Goal: Information Seeking & Learning: Check status

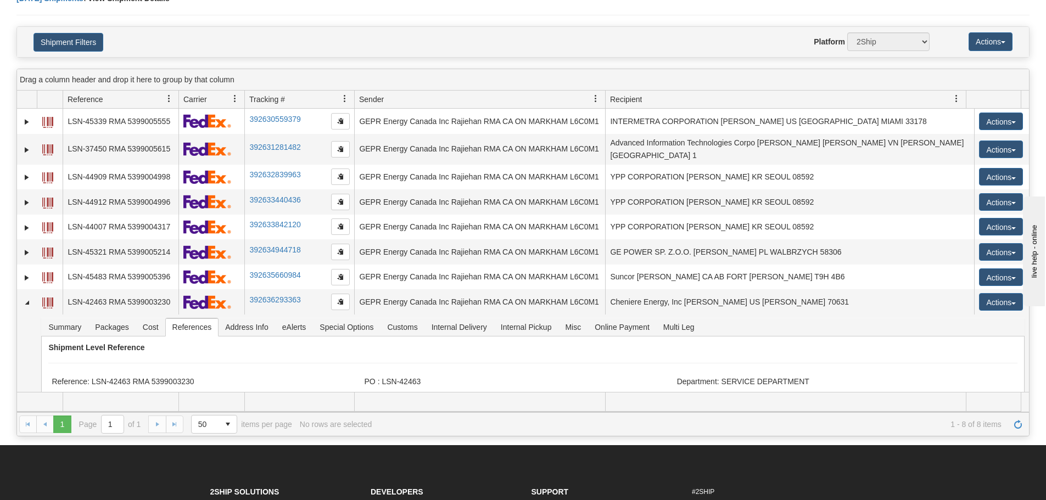
scroll to position [28, 0]
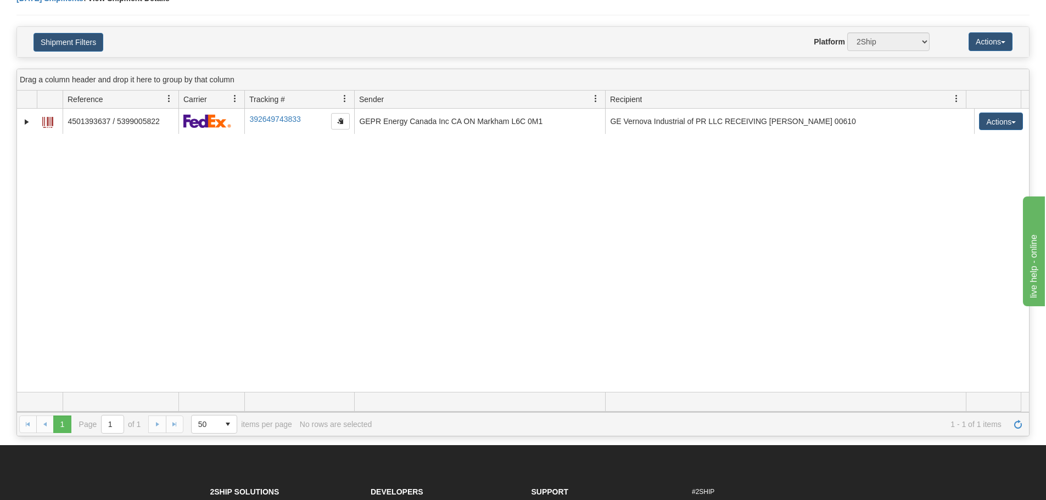
click at [431, 254] on div "31546186 2500 4501393637 / 5399005822 392649743833 08/29/2025 08/29/2025 07:45:…" at bounding box center [523, 250] width 1012 height 283
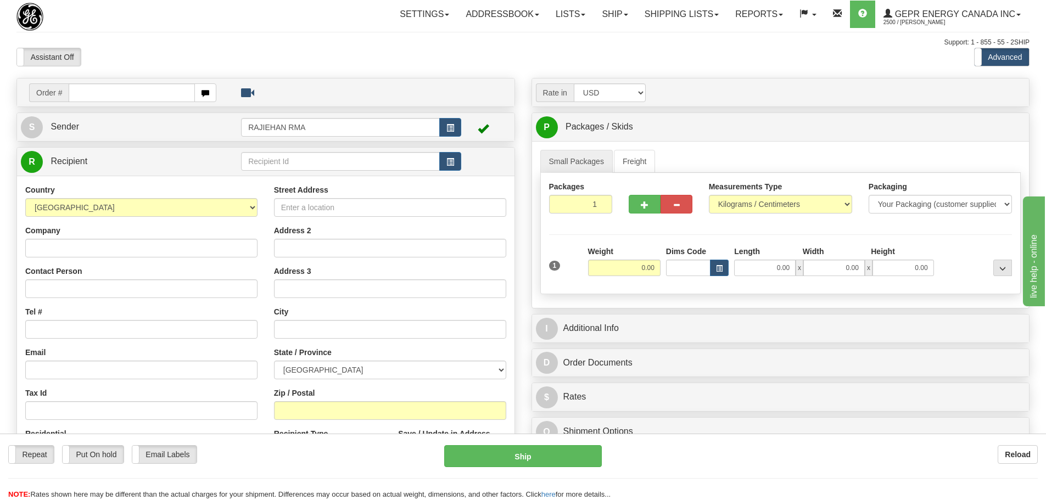
click at [365, 55] on div "Assistant On Assistant Off Do a return Do a return" at bounding box center [222, 57] width 429 height 19
click at [256, 23] on div "Settings Shipping Preferences Fields Preferences New Store Connections Addressb…" at bounding box center [611, 14] width 835 height 27
click at [678, 23] on link "Shipping lists" at bounding box center [681, 14] width 91 height 27
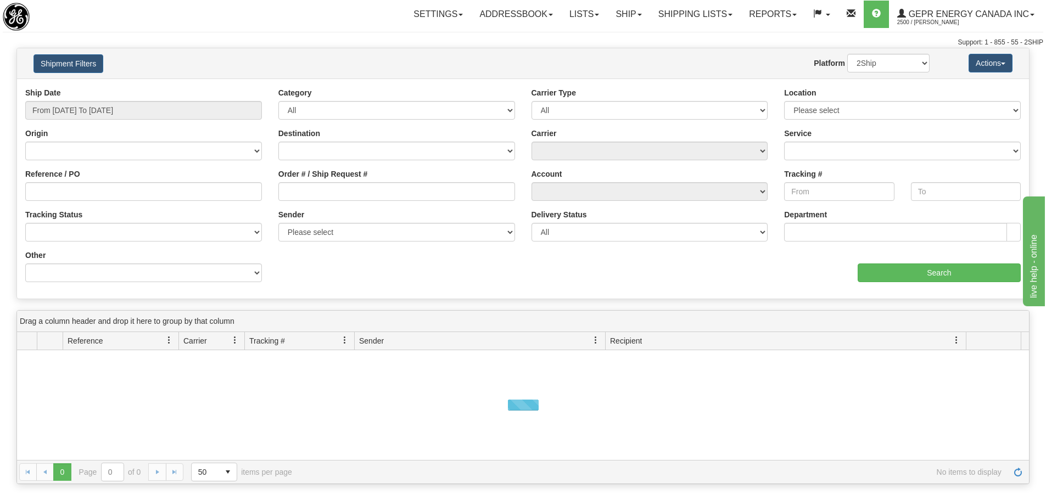
click at [225, 40] on div "Support: 1 - 855 - 55 - 2SHIP" at bounding box center [523, 42] width 1040 height 9
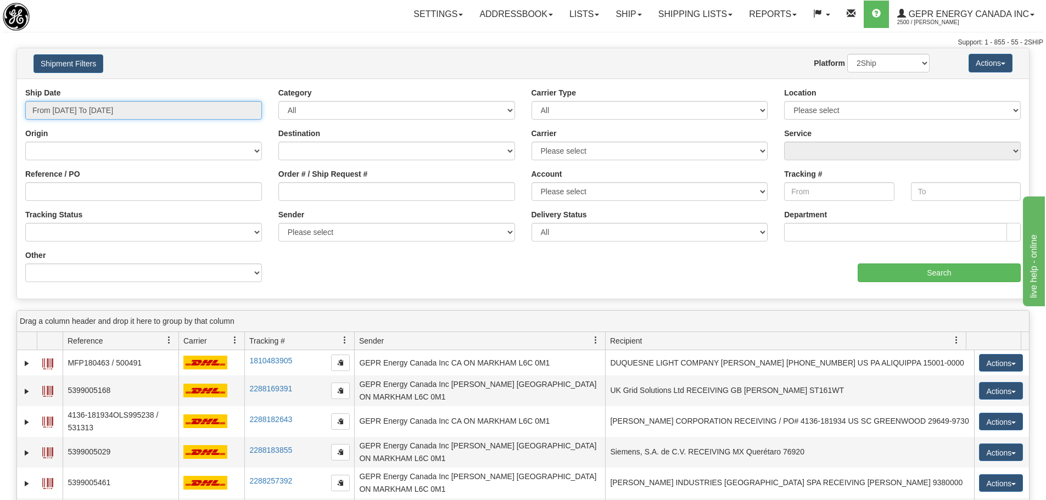
click at [129, 110] on input "From 08/28/2025 To 08/29/2025" at bounding box center [143, 110] width 237 height 19
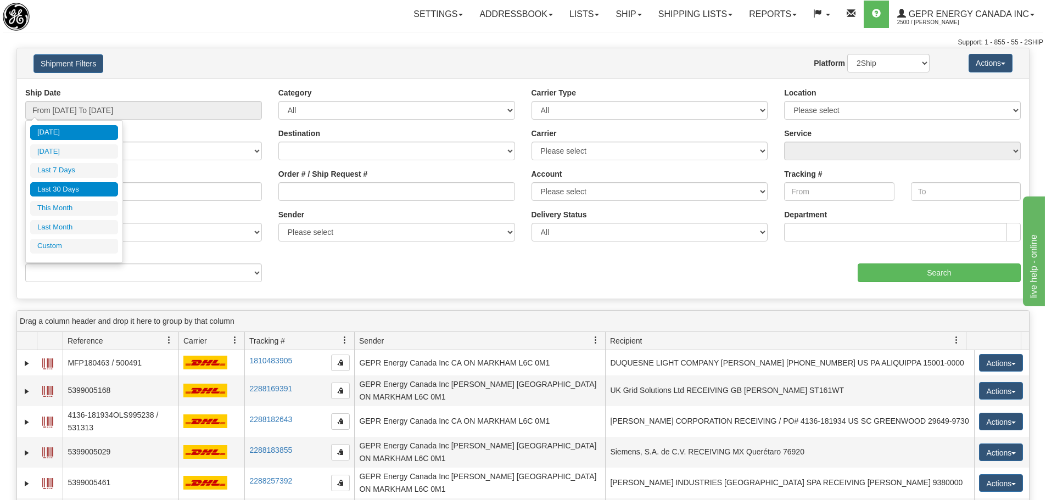
click at [79, 187] on li "Last 30 Days" at bounding box center [74, 189] width 88 height 15
type input "From 07/31/2025 To 08/29/2025"
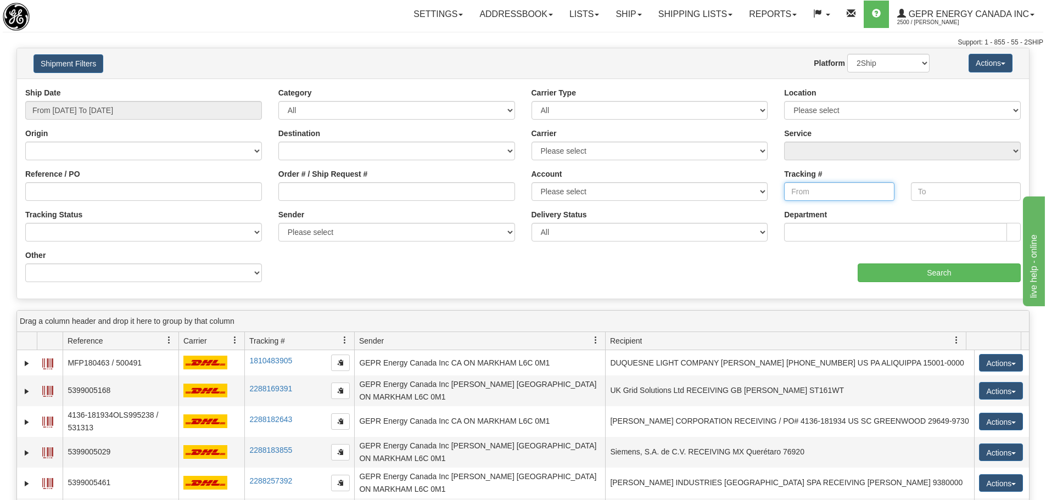
click at [793, 191] on input "Tracking #" at bounding box center [839, 191] width 110 height 19
paste input "1556250006"
type input "1556250006"
click at [891, 275] on input "Search" at bounding box center [939, 273] width 163 height 19
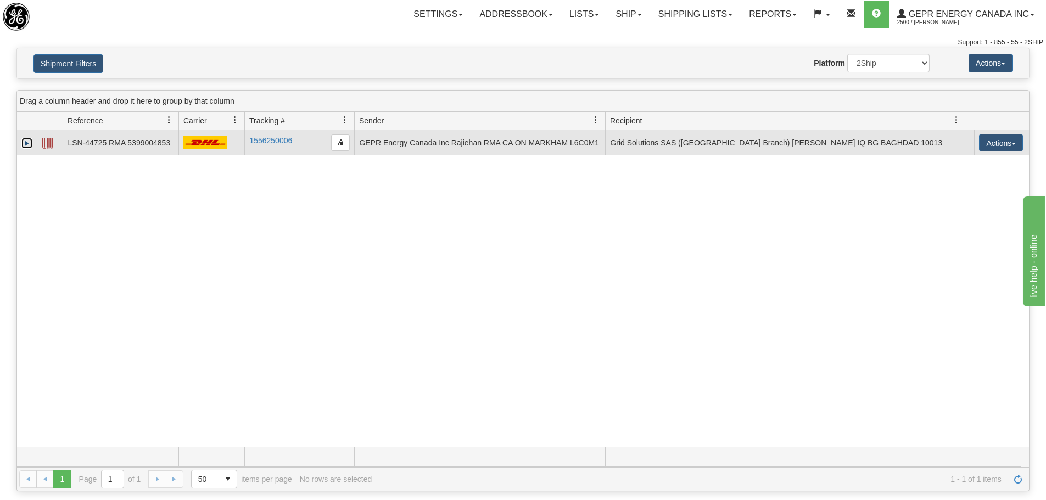
click at [31, 148] on link "Expand" at bounding box center [26, 143] width 11 height 11
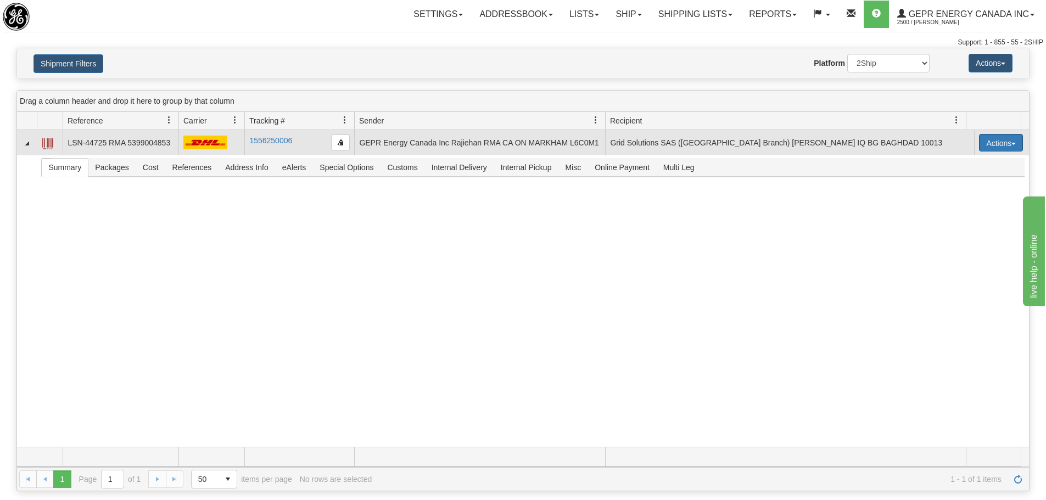
click at [999, 140] on button "Actions" at bounding box center [1001, 143] width 44 height 18
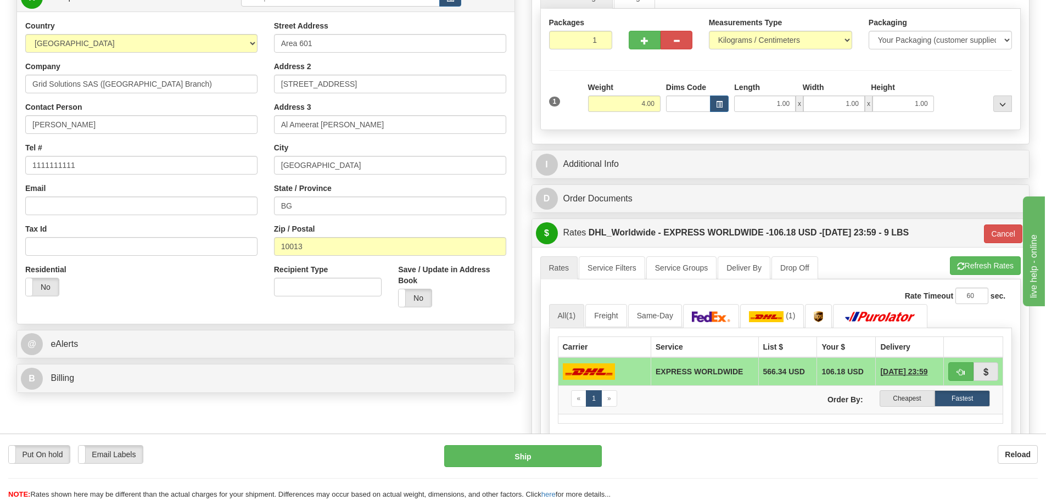
scroll to position [165, 0]
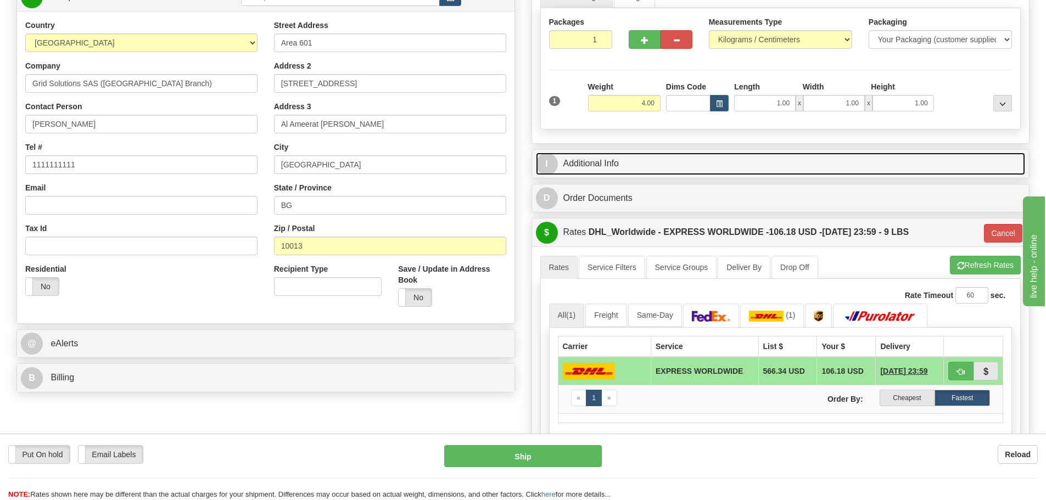
click at [594, 165] on link "I Additional Info" at bounding box center [781, 164] width 490 height 23
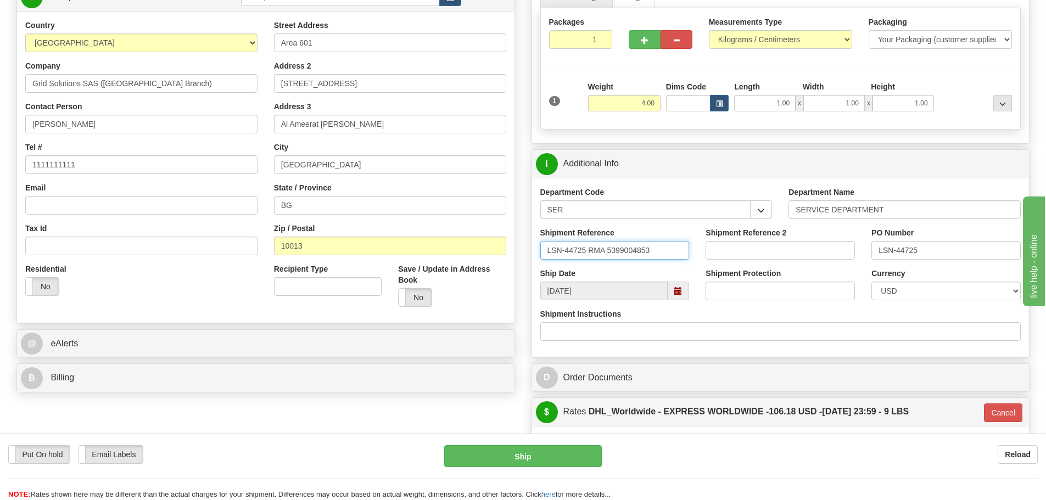
drag, startPoint x: 662, startPoint y: 253, endPoint x: 608, endPoint y: 260, distance: 54.3
click at [608, 260] on div "Shipment Reference LSN-44725 RMA 5399004853" at bounding box center [615, 247] width 166 height 41
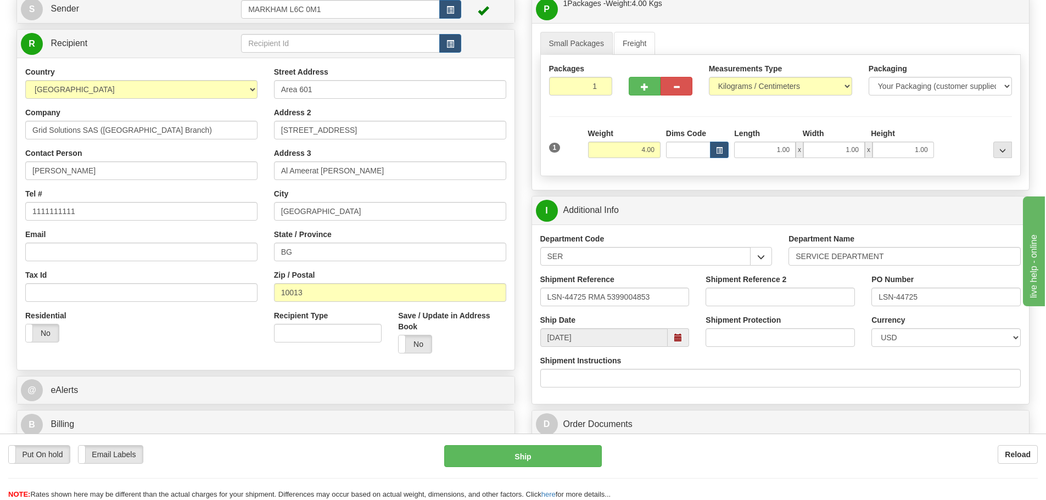
scroll to position [55, 0]
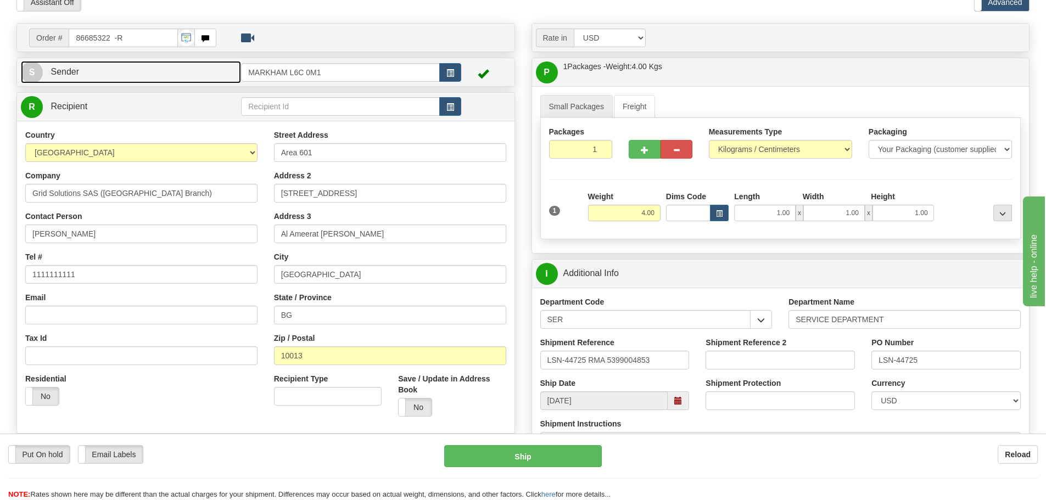
click at [145, 74] on link "S Sender" at bounding box center [131, 72] width 220 height 23
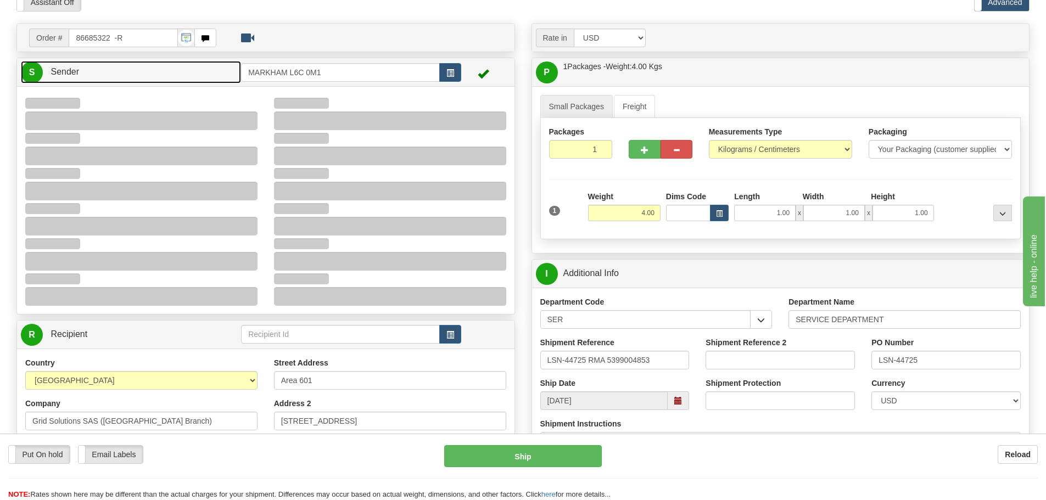
type input "08:25"
select select "0"
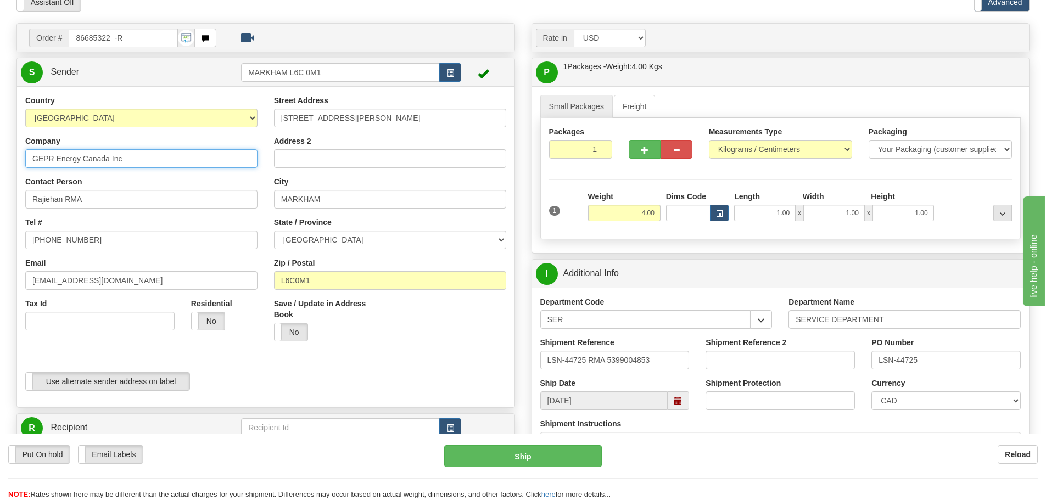
drag, startPoint x: 129, startPoint y: 163, endPoint x: 17, endPoint y: 168, distance: 112.1
click at [17, 168] on div "Country AFGHANISTAN ALAND ISLANDS ALBANIA ALGERIA AMERICAN SAMOA ANDORRA ANGOLA…" at bounding box center [141, 217] width 249 height 244
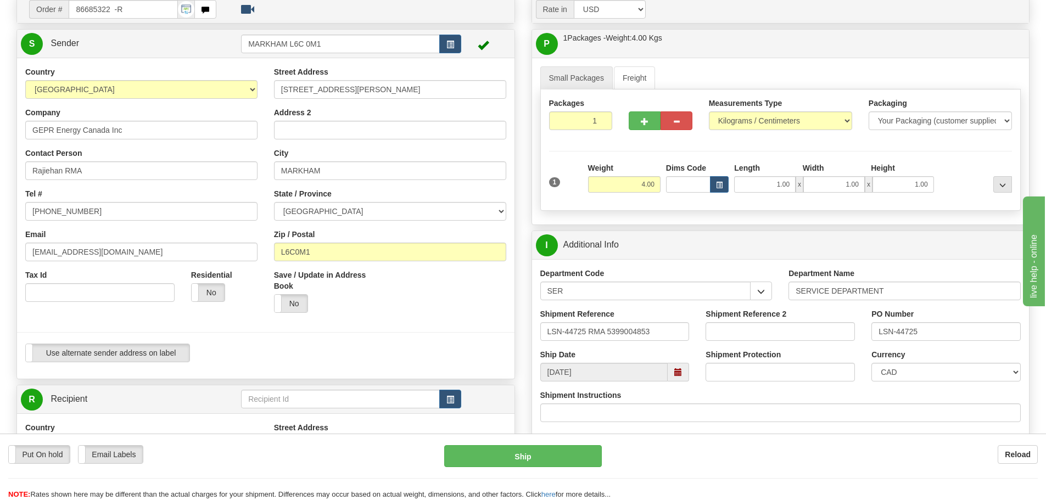
scroll to position [110, 0]
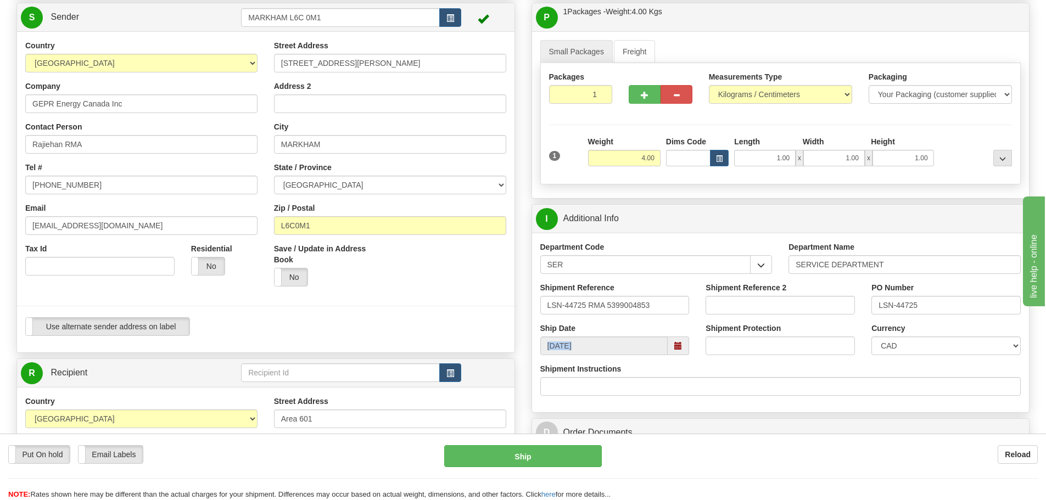
click at [637, 354] on div "Ship Date 08/29/2025 Shipment Protection Shipment Protection Shipment is Packag…" at bounding box center [780, 343] width 497 height 41
click at [636, 354] on input "[DATE]" at bounding box center [604, 346] width 128 height 19
drag, startPoint x: 629, startPoint y: 347, endPoint x: 511, endPoint y: 345, distance: 118.6
drag, startPoint x: 382, startPoint y: 68, endPoint x: 269, endPoint y: 81, distance: 113.3
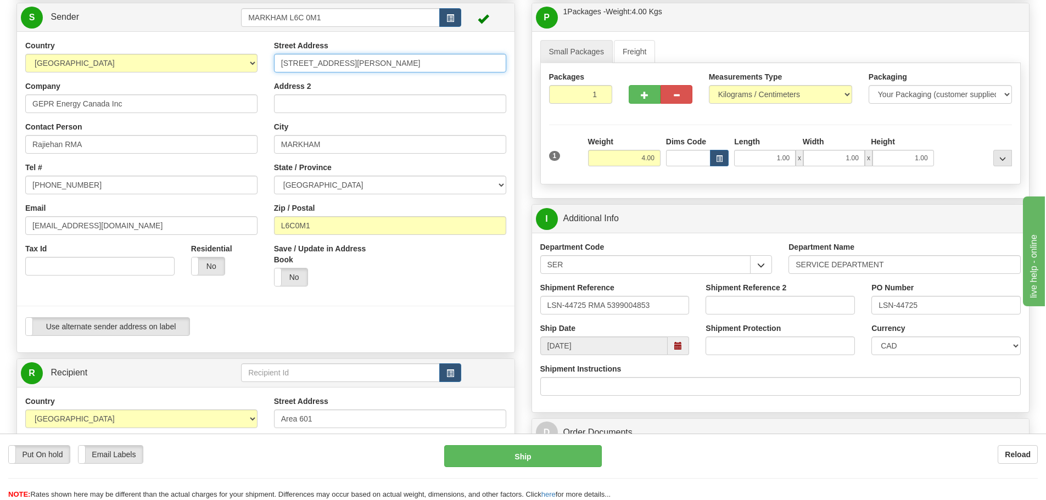
click at [269, 81] on div "Street Address 650 MARKLAND STREET Address 2 City MARKHAM State / Province ALBE…" at bounding box center [390, 167] width 249 height 255
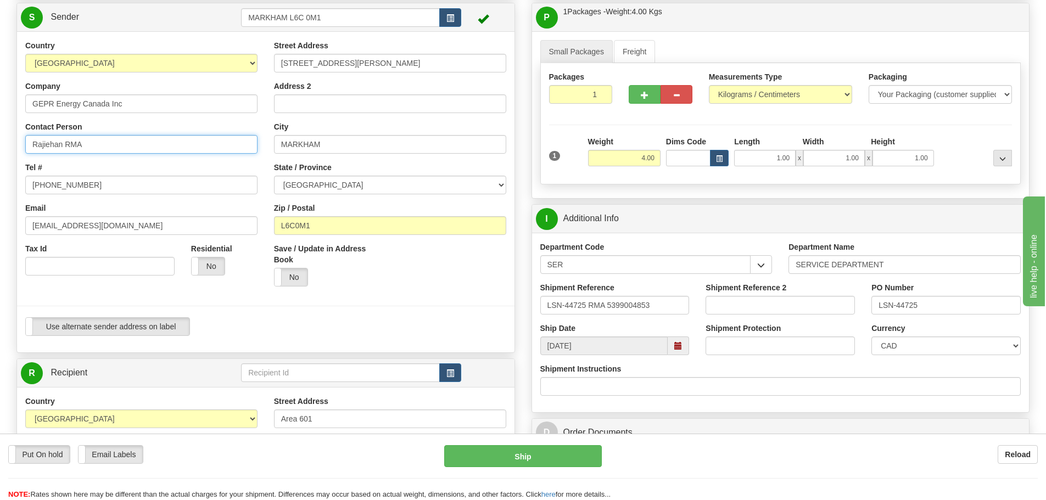
drag, startPoint x: 111, startPoint y: 144, endPoint x: 33, endPoint y: 155, distance: 78.7
click at [33, 155] on div "Country AFGHANISTAN ALAND ISLANDS ALBANIA ALGERIA AMERICAN SAMOA ANDORRA ANGOLA…" at bounding box center [141, 162] width 249 height 244
drag, startPoint x: 82, startPoint y: 184, endPoint x: -25, endPoint y: 187, distance: 107.6
click at [0, 187] on html "Training Course Close Toggle navigation Settings Shipping Preferences New Sende…" at bounding box center [523, 140] width 1046 height 500
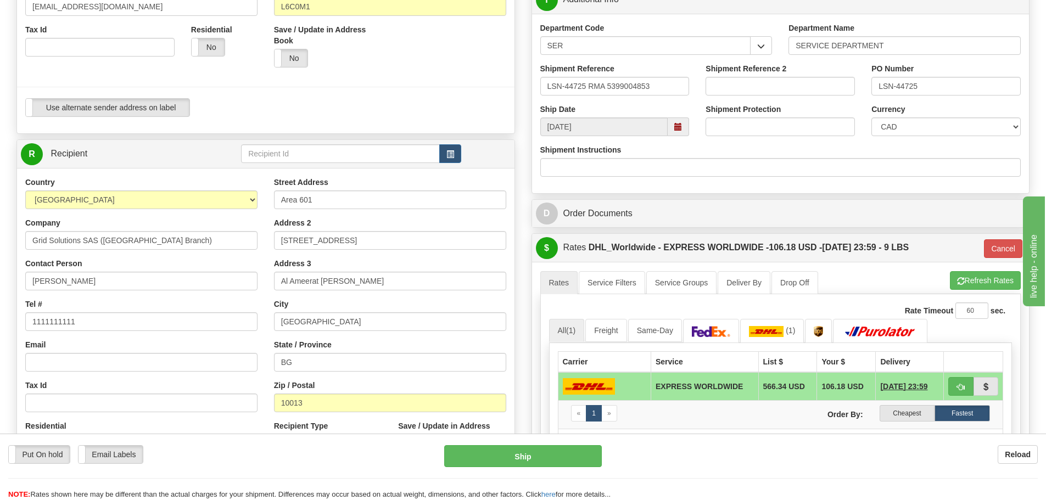
scroll to position [329, 0]
drag, startPoint x: 161, startPoint y: 239, endPoint x: 25, endPoint y: 253, distance: 137.3
click at [25, 253] on div "Country AFGHANISTAN ALAND ISLANDS ALBANIA ALGERIA AMERICAN SAMOA ANDORRA ANGOLA…" at bounding box center [141, 318] width 249 height 284
drag, startPoint x: 370, startPoint y: 199, endPoint x: 269, endPoint y: 210, distance: 101.6
click at [269, 210] on div "Street Address Area 601 Address 2 House No. 18, Alley No. 31 Address 3 Al Ameer…" at bounding box center [390, 323] width 249 height 295
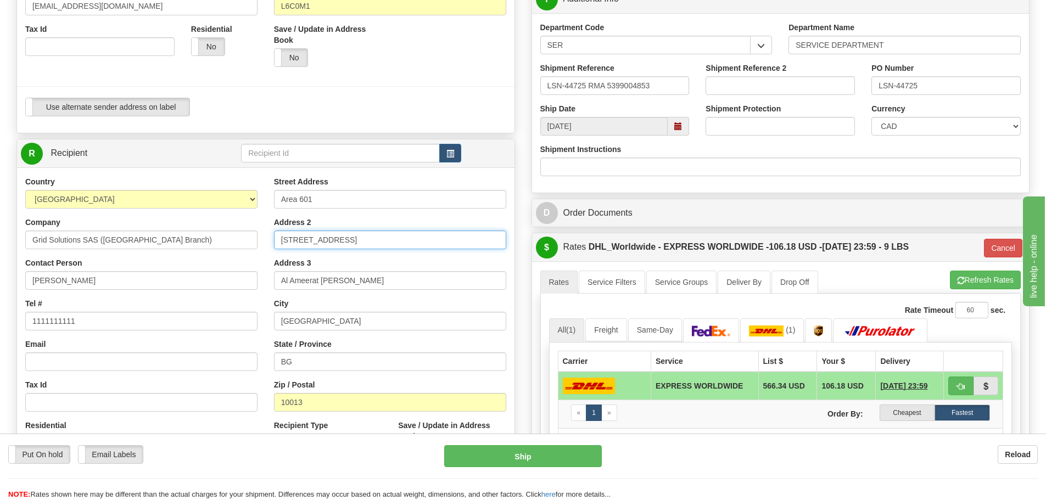
drag, startPoint x: 386, startPoint y: 242, endPoint x: 258, endPoint y: 255, distance: 128.6
click at [258, 255] on div "Country AFGHANISTAN ALAND ISLANDS ALBANIA ALGERIA AMERICAN SAMOA ANDORRA ANGOLA…" at bounding box center [265, 323] width 497 height 295
drag, startPoint x: 359, startPoint y: 289, endPoint x: 238, endPoint y: 287, distance: 120.8
click at [238, 287] on div "Country AFGHANISTAN ALAND ISLANDS ALBANIA ALGERIA AMERICAN SAMOA ANDORRA ANGOLA…" at bounding box center [265, 323] width 497 height 295
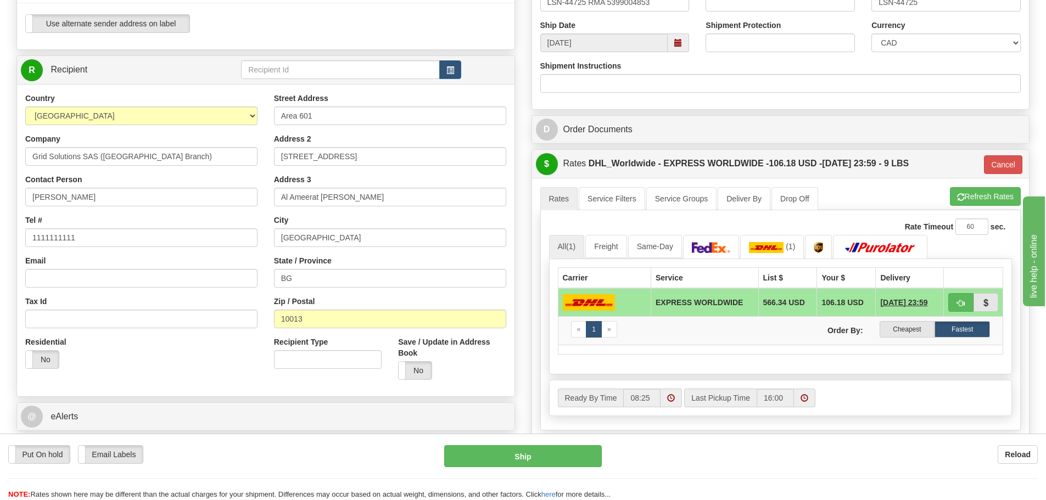
scroll to position [439, 0]
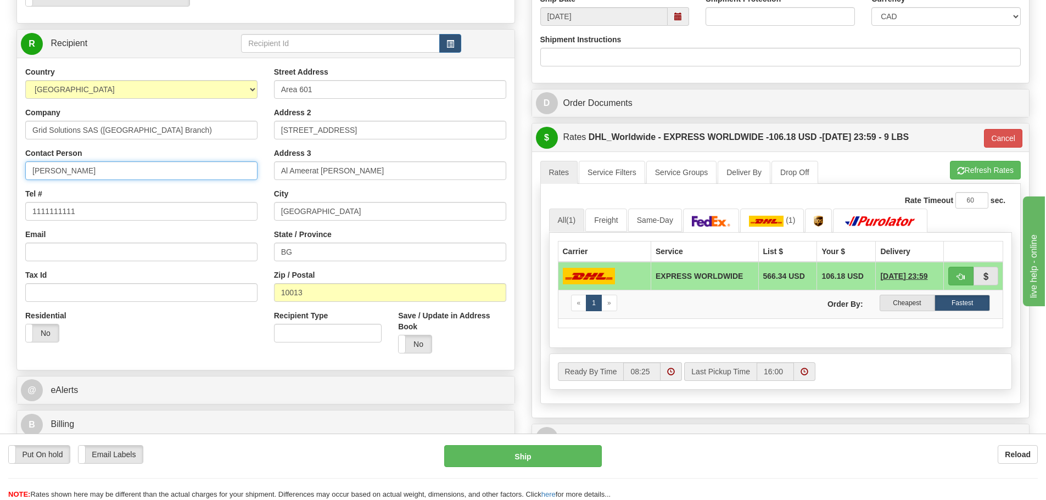
drag, startPoint x: 117, startPoint y: 165, endPoint x: -10, endPoint y: 166, distance: 127.4
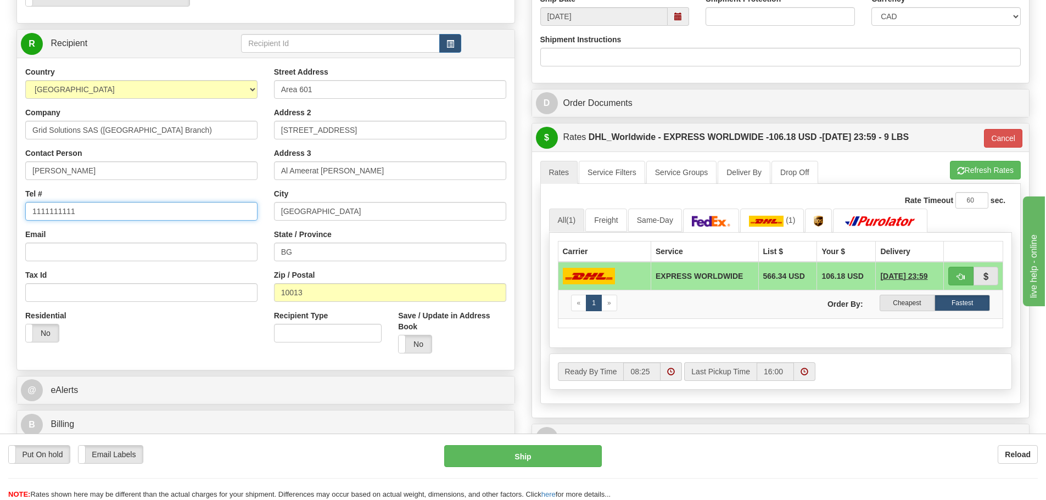
drag, startPoint x: 88, startPoint y: 204, endPoint x: 3, endPoint y: 217, distance: 85.6
click at [3, 217] on div "Toggle navigation Settings Shipping Preferences Fields Preferences New" at bounding box center [523, 72] width 1046 height 1022
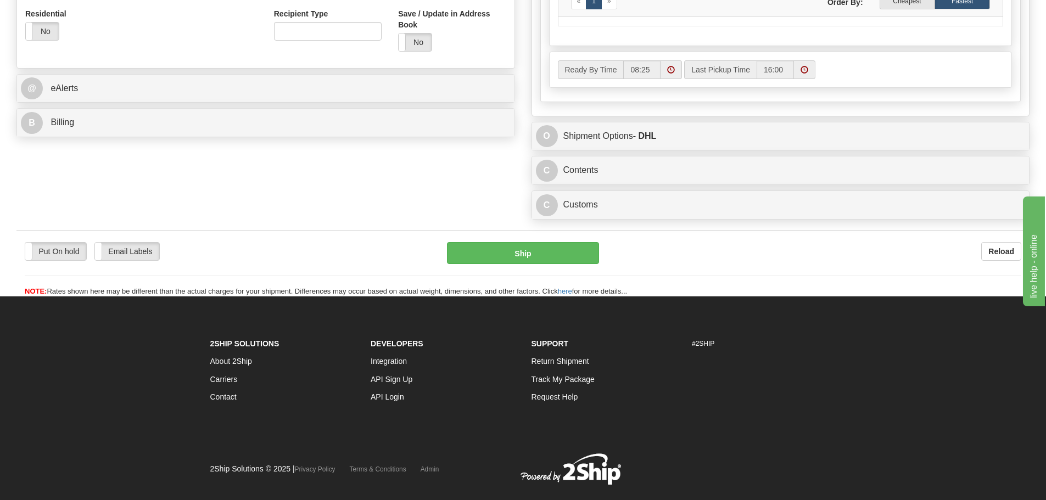
scroll to position [765, 0]
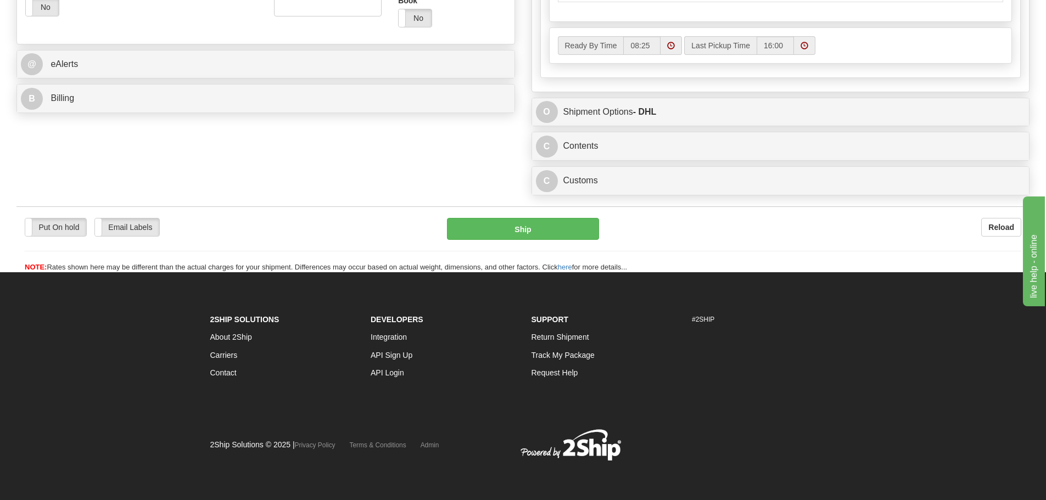
click at [659, 195] on div "C Customs Duties / Taxes" at bounding box center [780, 181] width 497 height 28
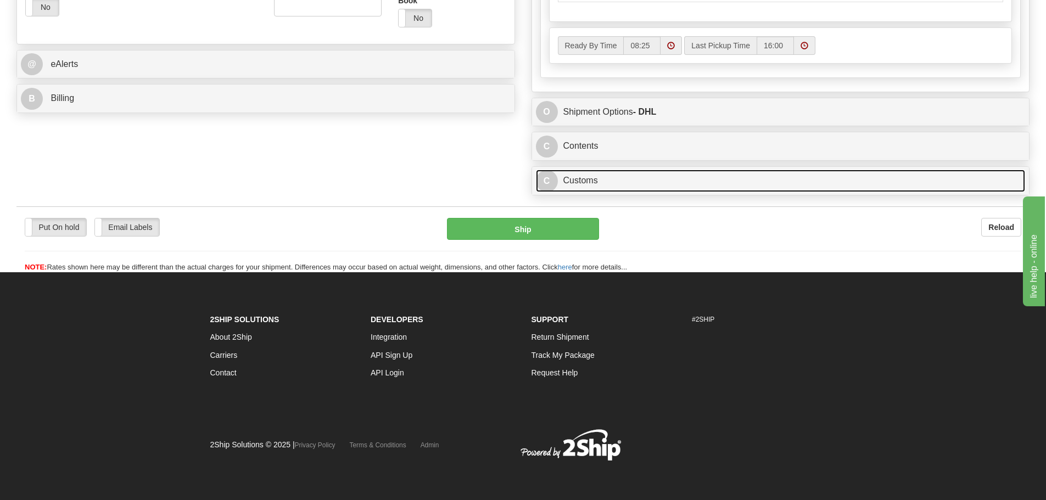
click at [659, 191] on link "C Customs" at bounding box center [781, 181] width 490 height 23
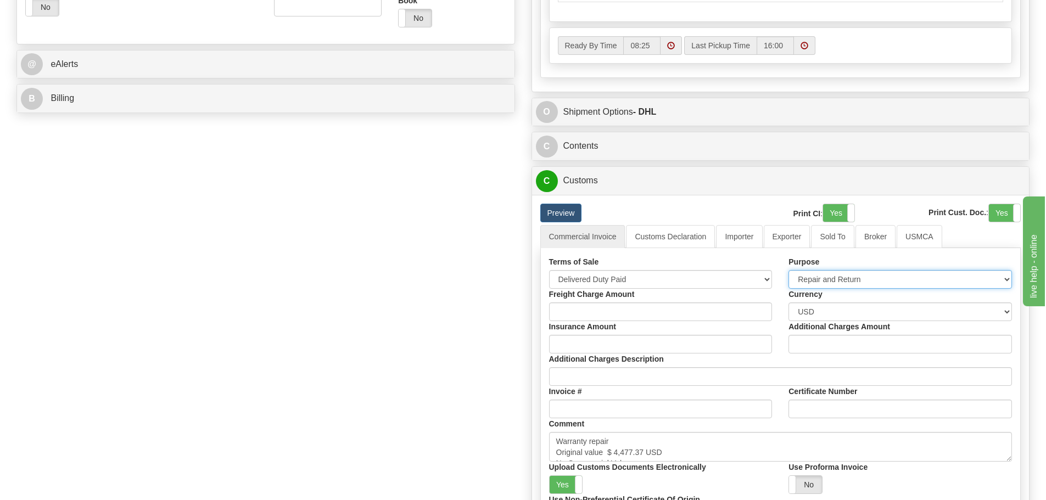
click at [864, 277] on select "Sold Not Sold Gift Sample Repair and Return Personal Effects Merchandise Danger…" at bounding box center [899, 279] width 223 height 19
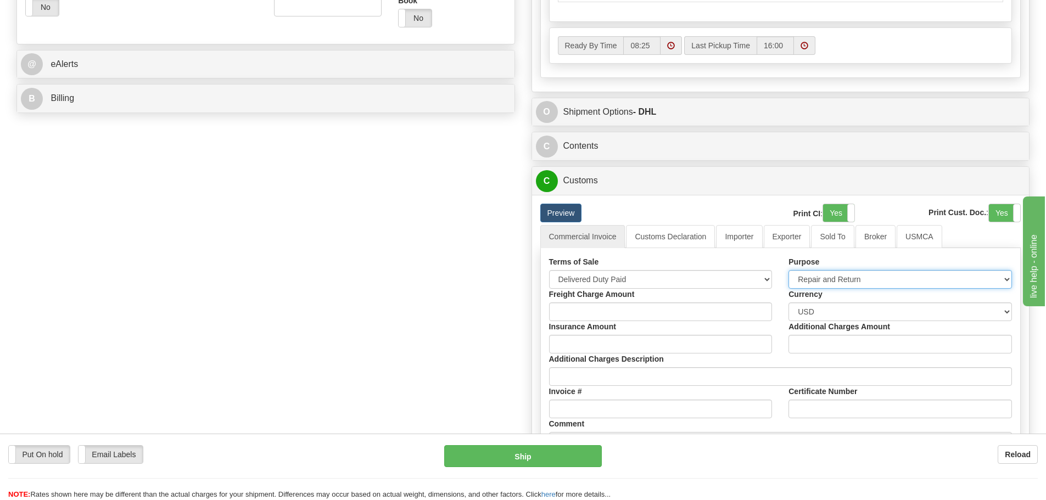
click at [865, 277] on select "Sold Not Sold Gift Sample Repair and Return Personal Effects Merchandise Danger…" at bounding box center [899, 279] width 223 height 19
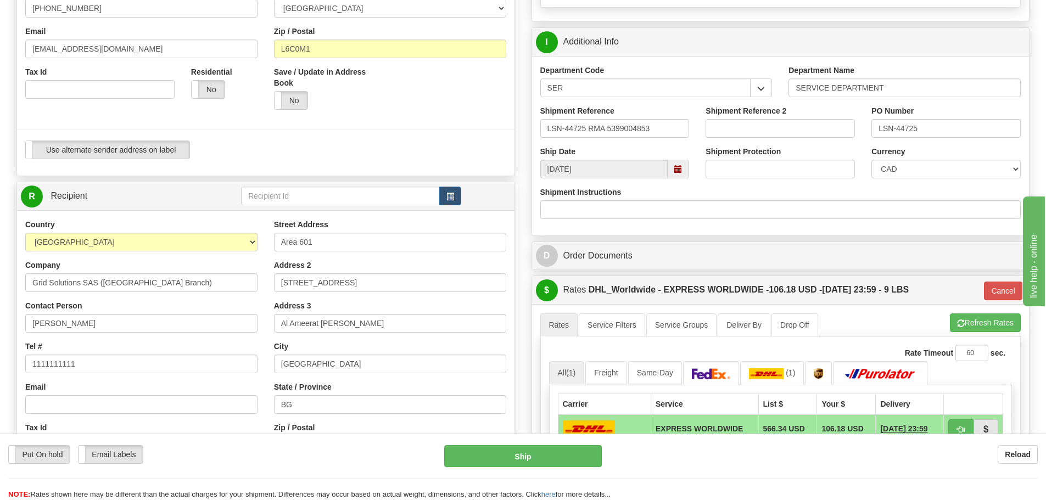
scroll to position [271, 0]
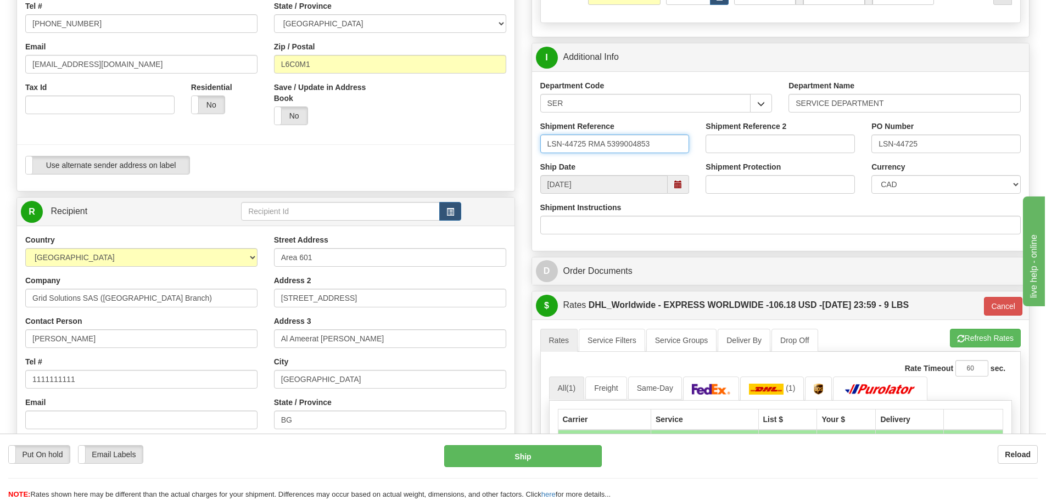
drag, startPoint x: 661, startPoint y: 145, endPoint x: 539, endPoint y: 151, distance: 122.0
click at [539, 151] on div "Shipment Reference LSN-44725 RMA 5399004853" at bounding box center [615, 141] width 166 height 41
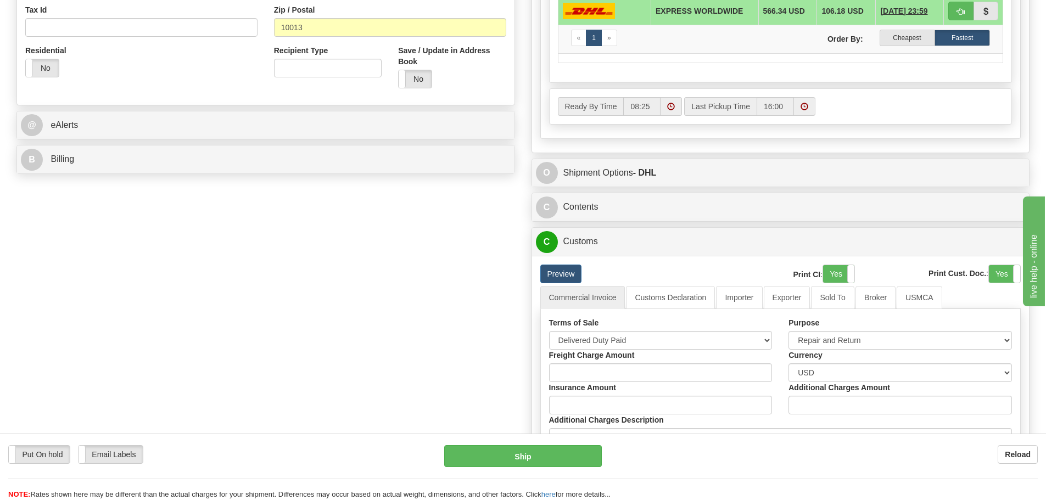
scroll to position [710, 0]
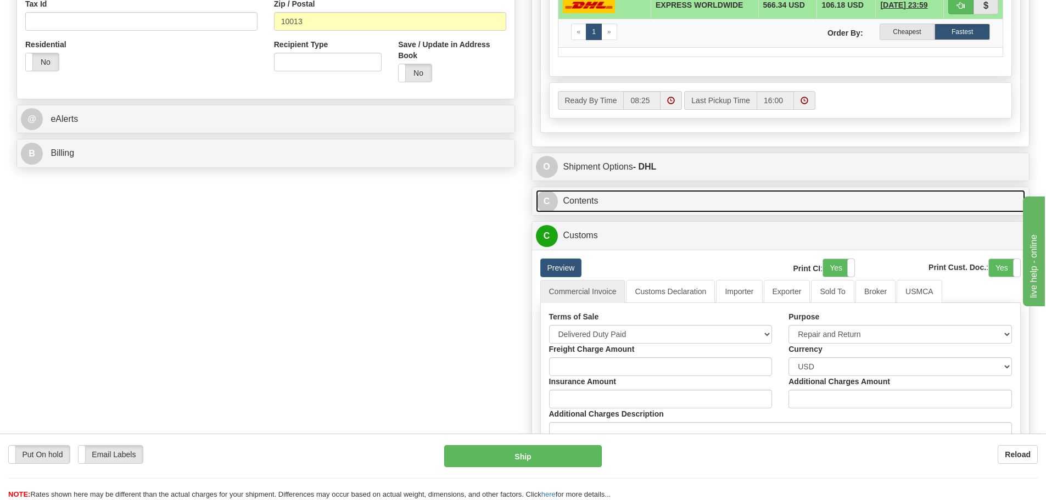
click at [584, 204] on link "C Contents" at bounding box center [781, 201] width 490 height 23
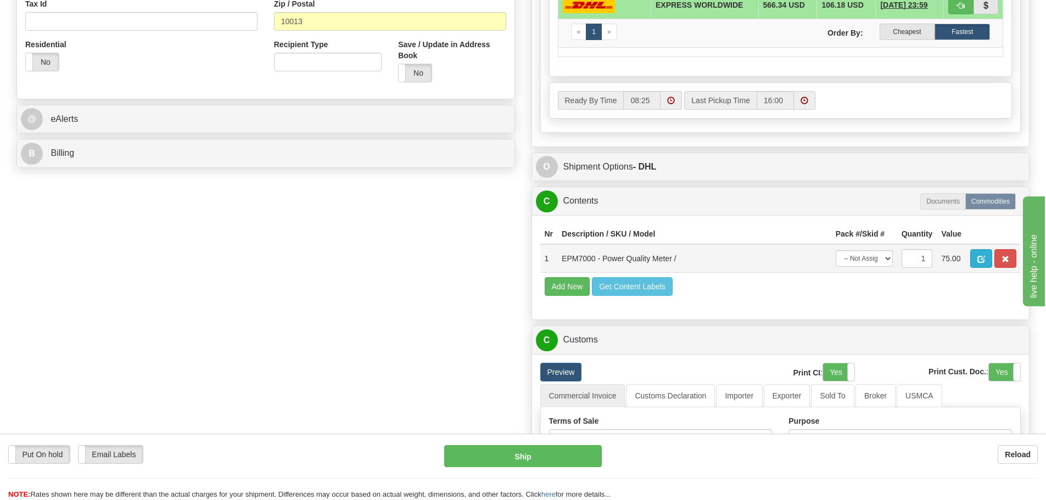
click at [971, 257] on td at bounding box center [993, 258] width 55 height 29
click at [979, 256] on span "button" at bounding box center [981, 259] width 8 height 7
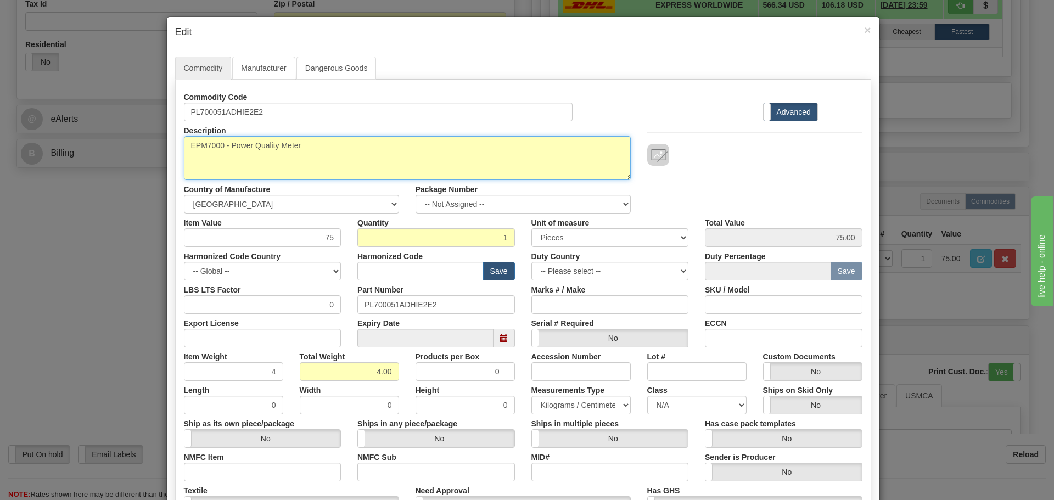
drag, startPoint x: 305, startPoint y: 144, endPoint x: 173, endPoint y: 145, distance: 132.3
click at [176, 145] on div "Description EPM7000 - Power Quality Meter" at bounding box center [407, 150] width 463 height 59
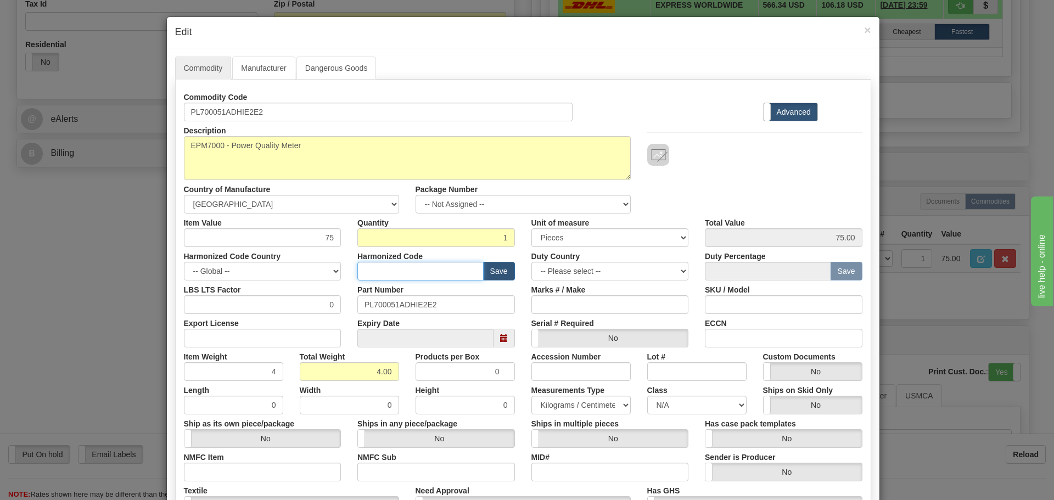
click at [435, 278] on input "text" at bounding box center [420, 271] width 126 height 19
type input "8536.49.0080"
drag, startPoint x: 399, startPoint y: 282, endPoint x: 281, endPoint y: 289, distance: 118.3
click at [281, 289] on div "Commodity Code PL700051ADHIE2E2 Standard Advanced Description EPM7000 - Power Q…" at bounding box center [523, 318] width 679 height 461
click at [866, 29] on span "×" at bounding box center [867, 30] width 7 height 13
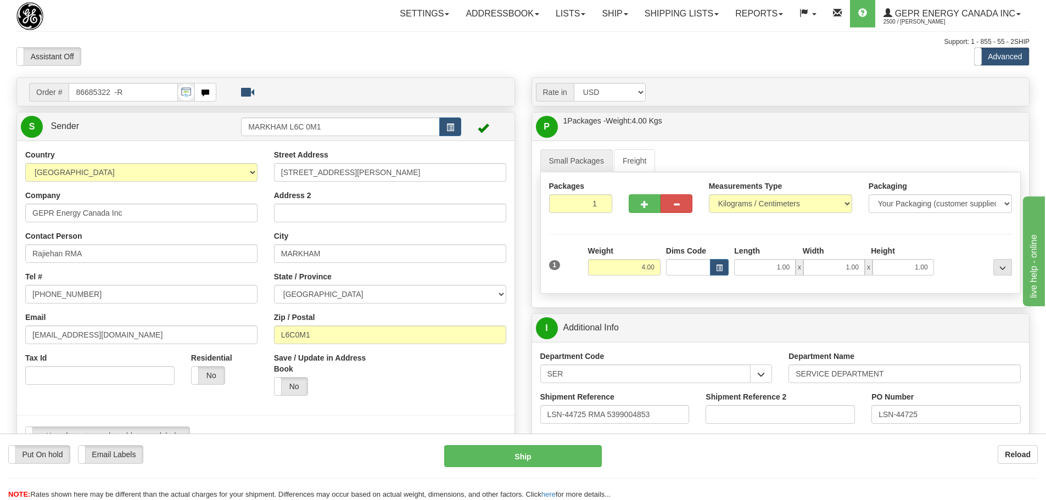
scroll to position [0, 0]
click at [384, 66] on div "Assistant On Assistant Off Do a return Do a return" at bounding box center [222, 57] width 429 height 19
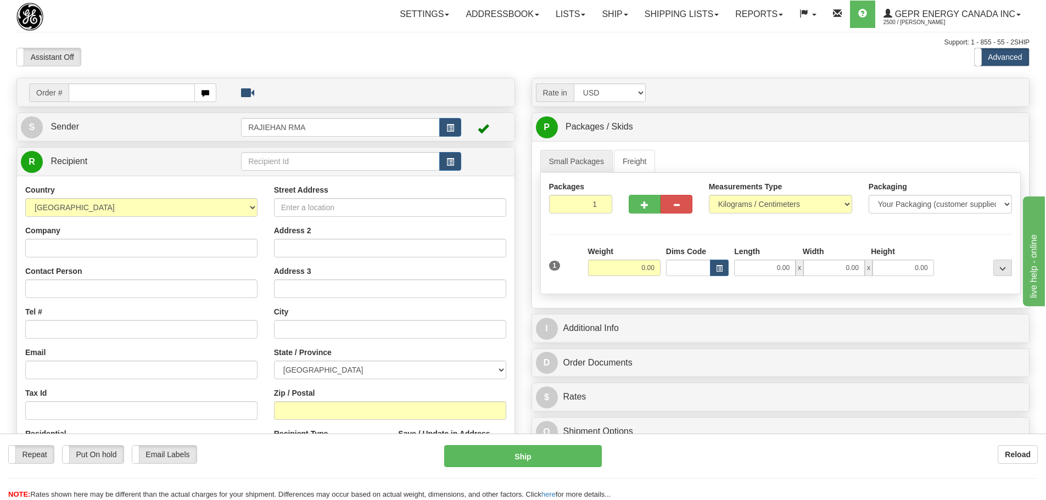
drag, startPoint x: 205, startPoint y: 24, endPoint x: 178, endPoint y: 20, distance: 26.6
click at [200, 20] on div "Settings Shipping Preferences Fields Preferences New Store Connections Addressb…" at bounding box center [611, 14] width 835 height 27
click at [99, 211] on select "[GEOGRAPHIC_DATA] [GEOGRAPHIC_DATA] [GEOGRAPHIC_DATA] [GEOGRAPHIC_DATA] [US_STA…" at bounding box center [141, 207] width 232 height 19
select select "US"
click at [25, 198] on select "AFGHANISTAN ALAND ISLANDS ALBANIA ALGERIA AMERICAN SAMOA ANDORRA ANGOLA ANGUILL…" at bounding box center [141, 207] width 232 height 19
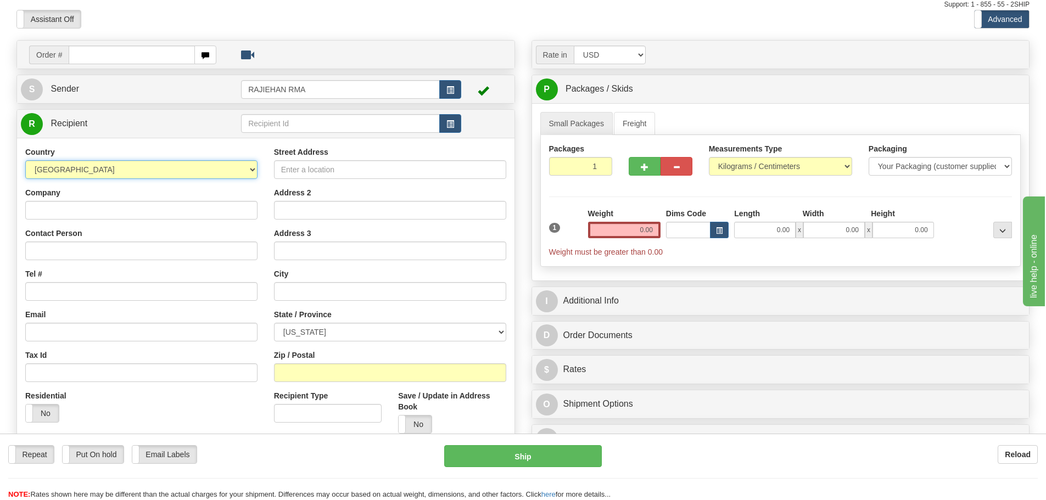
scroll to position [220, 0]
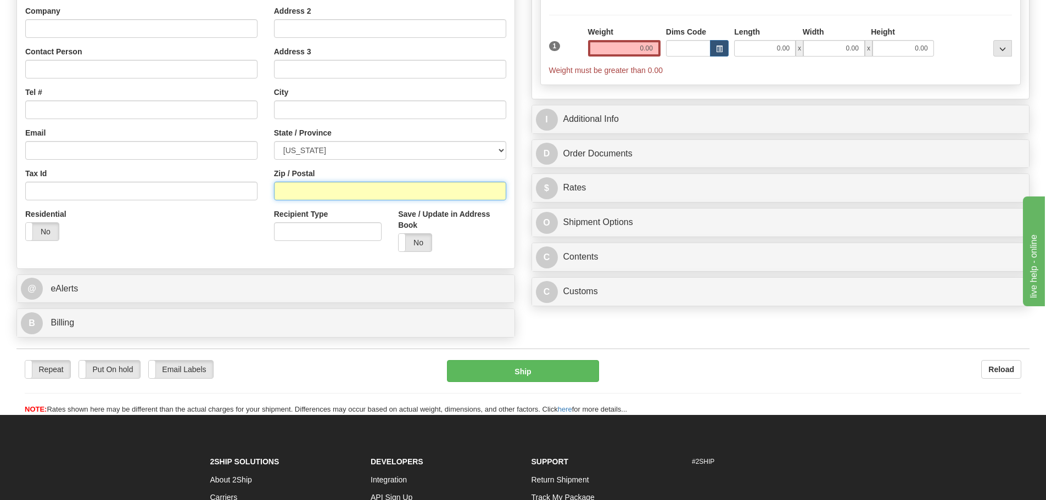
click at [307, 187] on input "Zip / Postal" at bounding box center [390, 191] width 232 height 19
paste input "30009"
type input "30009"
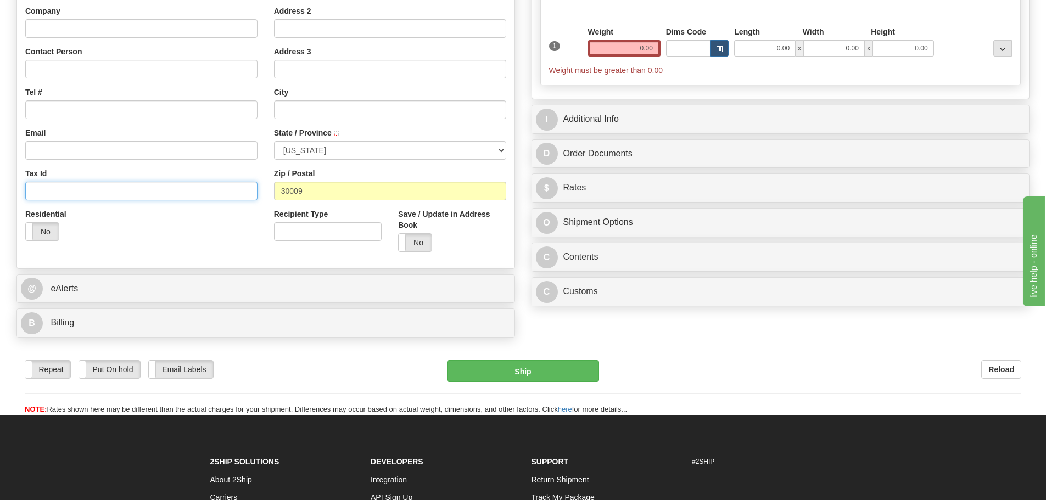
click at [254, 196] on input "Tax Id" at bounding box center [141, 191] width 232 height 19
type input "ALPHARETTA"
select select "GA"
click at [259, 227] on div "Residential Yes No" at bounding box center [141, 229] width 249 height 41
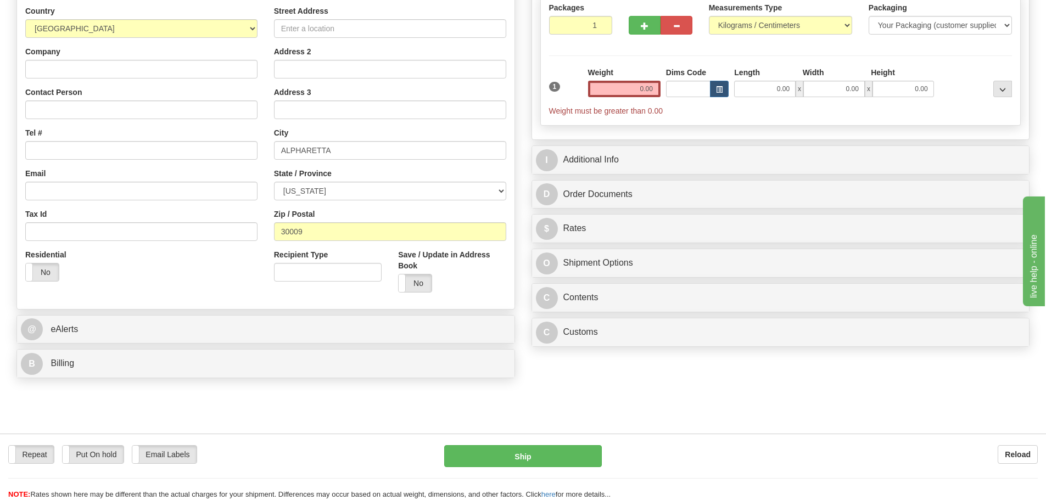
scroll to position [110, 0]
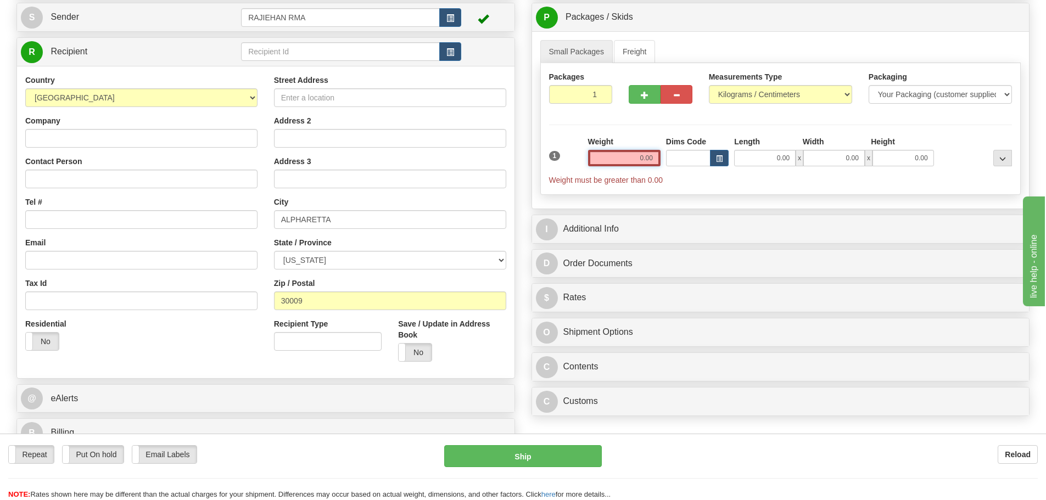
click at [629, 166] on input "0.00" at bounding box center [624, 158] width 72 height 16
type input "0.00"
click at [642, 149] on div "Weight 0.00" at bounding box center [624, 151] width 72 height 30
click at [642, 151] on input "0.00" at bounding box center [624, 158] width 72 height 16
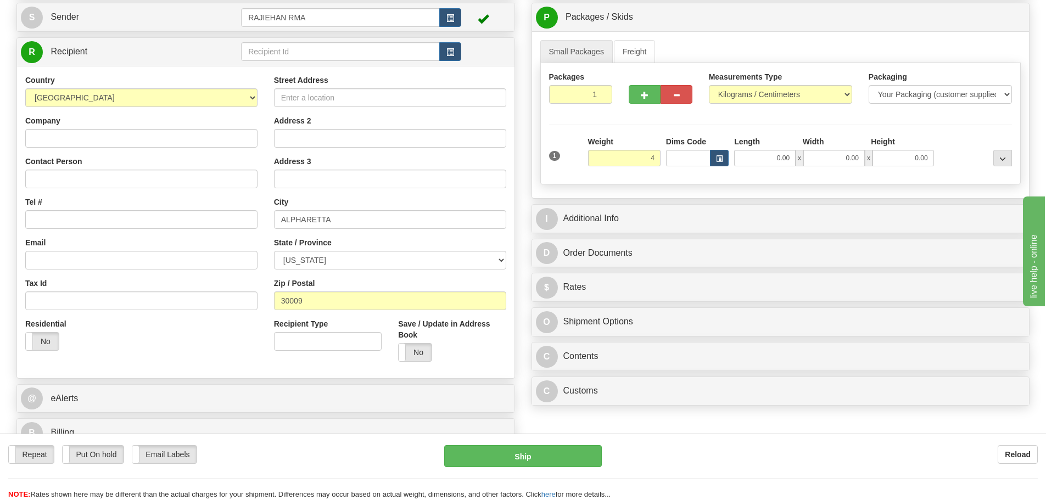
type input "4.00"
click at [641, 138] on div "Weight 4.00" at bounding box center [624, 151] width 72 height 30
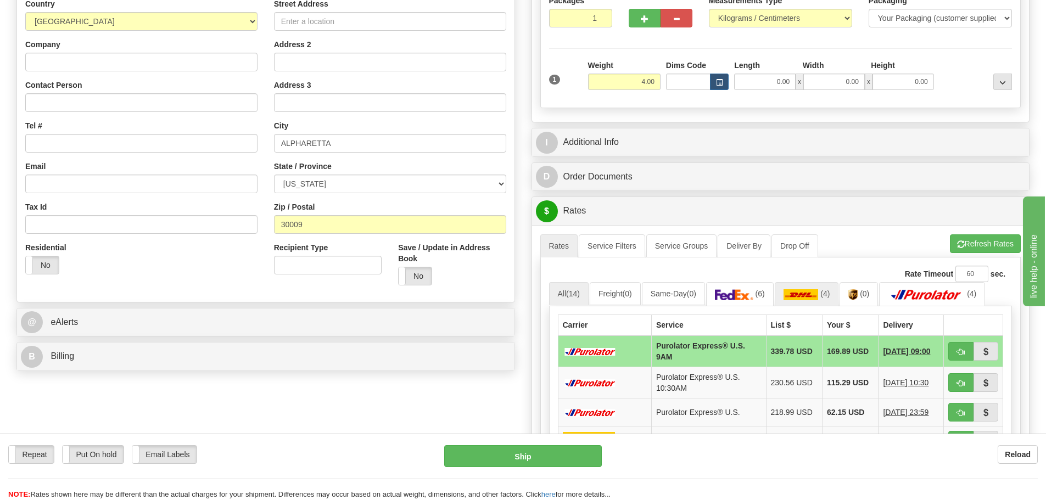
scroll to position [275, 0]
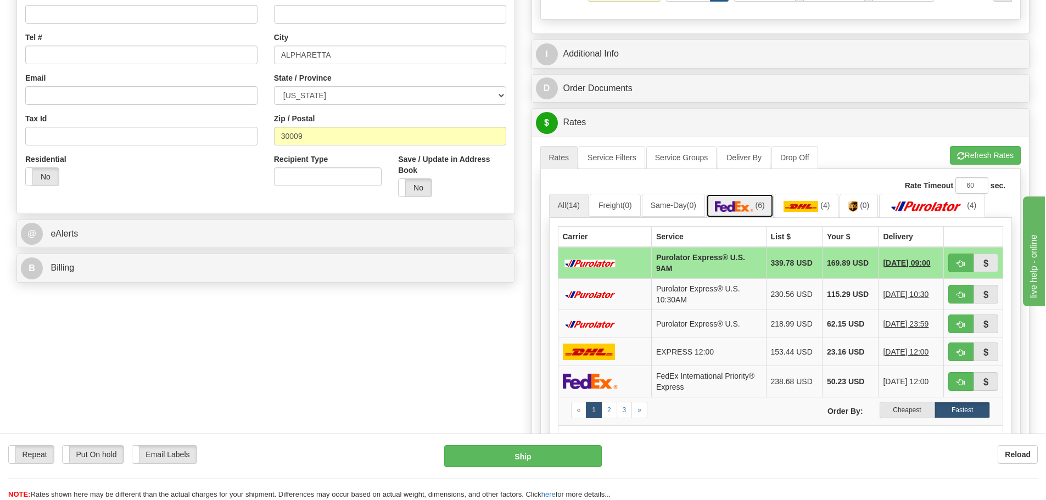
click at [764, 212] on link "(6)" at bounding box center [740, 206] width 68 height 24
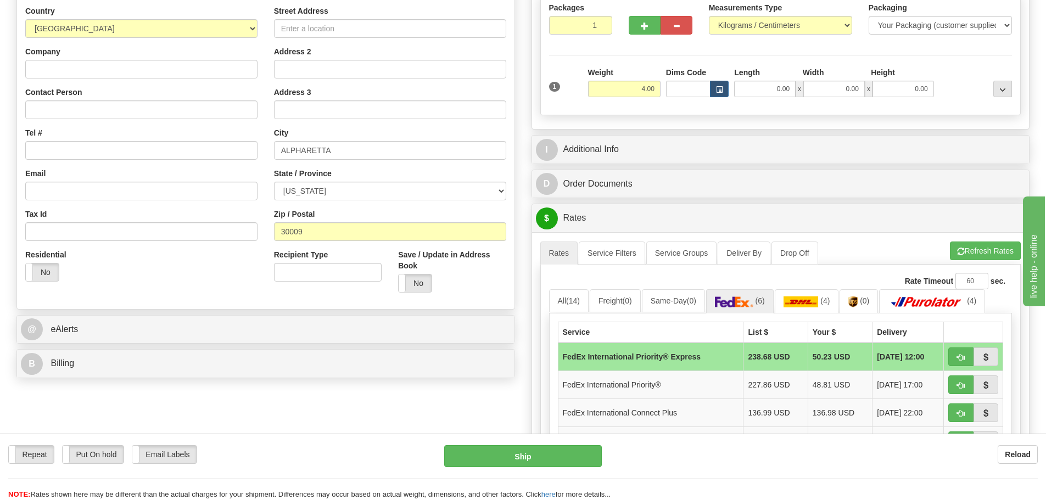
scroll to position [165, 0]
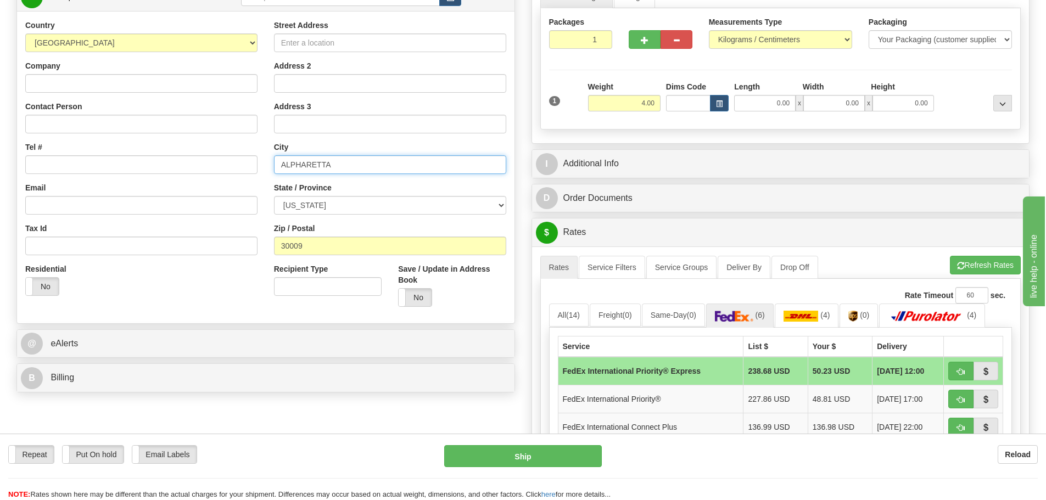
click at [350, 157] on input "ALPHARETTA" at bounding box center [390, 164] width 232 height 19
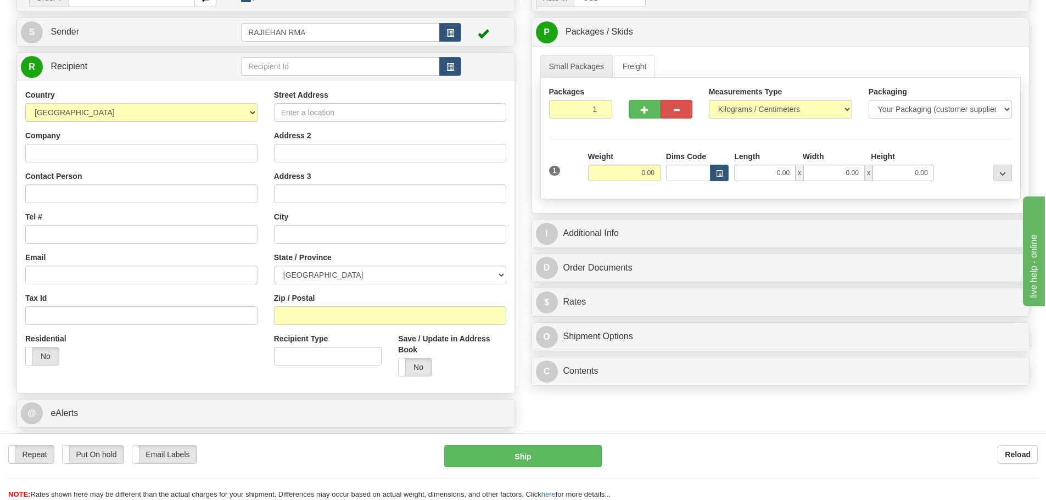
scroll to position [110, 0]
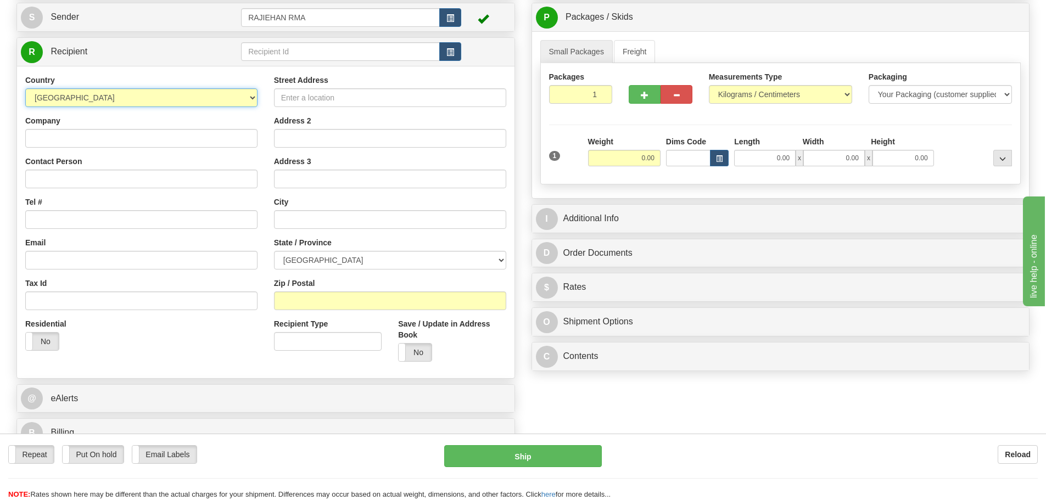
click at [103, 96] on select "AFGHANISTAN ALAND ISLANDS ALBANIA ALGERIA AMERICAN SAMOA ANDORRA ANGOLA ANGUILL…" at bounding box center [141, 97] width 232 height 19
select select "US"
click at [25, 88] on select "AFGHANISTAN ALAND ISLANDS ALBANIA ALGERIA AMERICAN SAMOA ANDORRA ANGOLA ANGUILL…" at bounding box center [141, 97] width 232 height 19
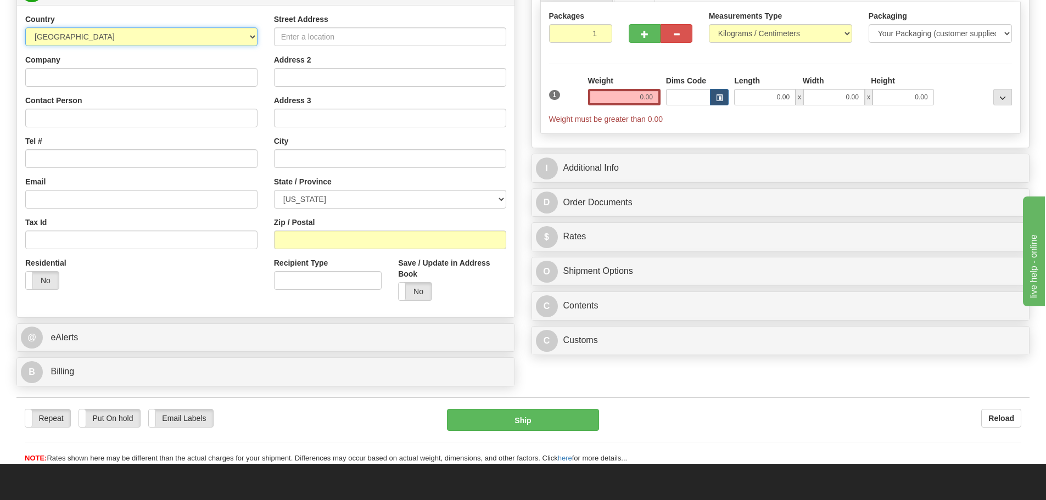
scroll to position [165, 0]
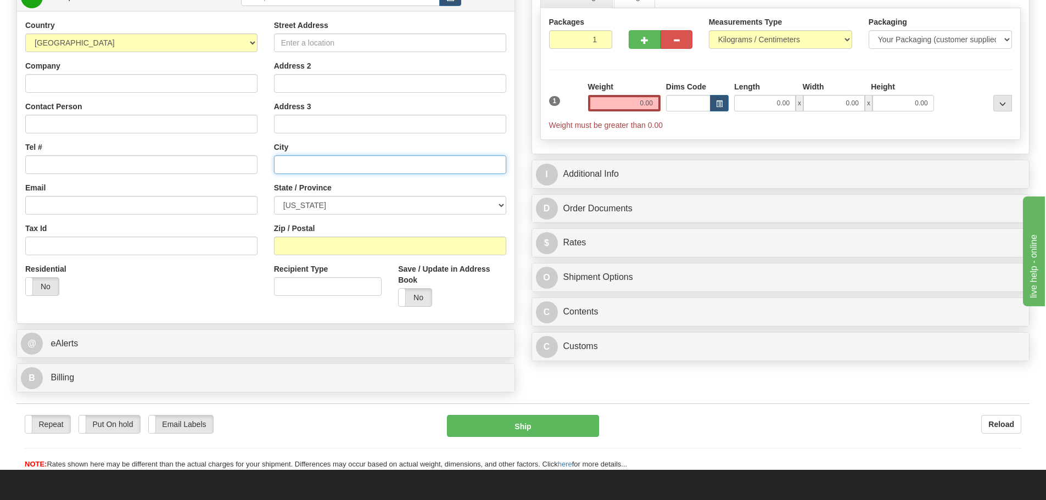
click at [306, 157] on input "text" at bounding box center [390, 164] width 232 height 19
type input "Arden"
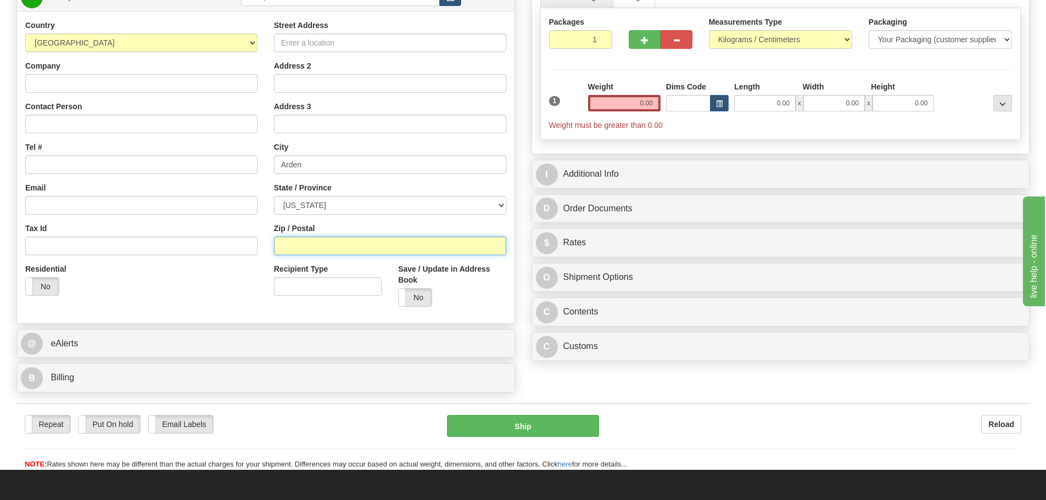
click at [316, 249] on input "Zip / Postal" at bounding box center [390, 246] width 232 height 19
paste input "28704-2655"
type input "28704-2655"
click at [270, 235] on div "Street Address Address 2 Address 3 City Arden State / Province ALABAMA ALASKA A…" at bounding box center [390, 167] width 249 height 295
type input "ARDEN"
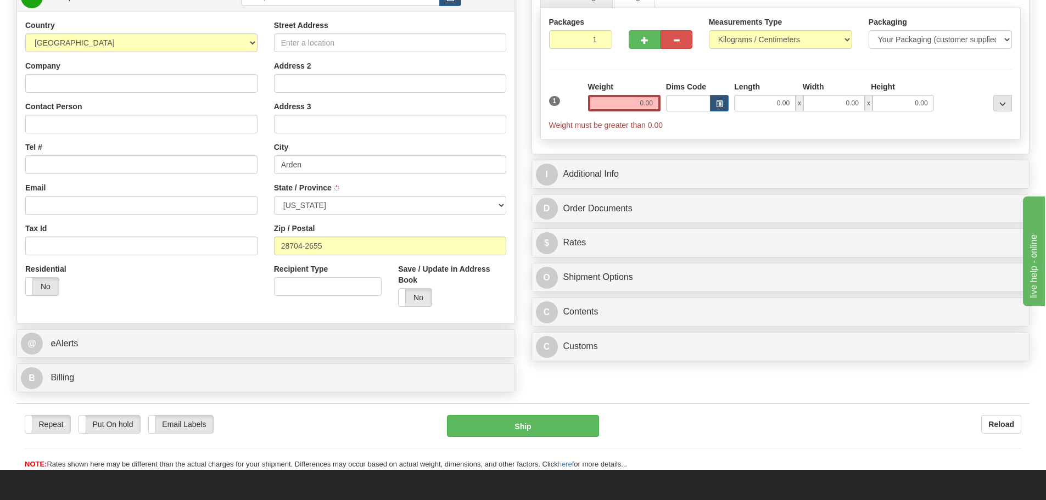
select select "NC"
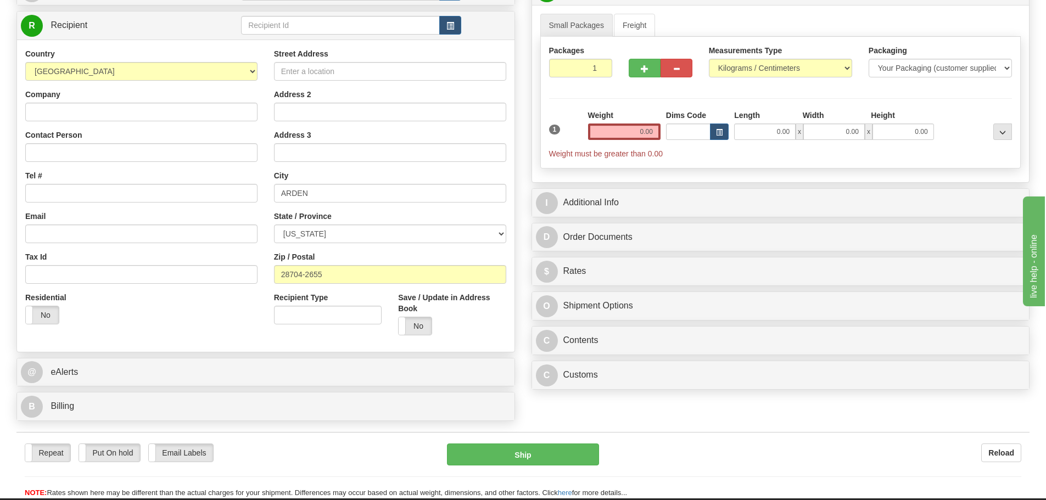
scroll to position [110, 0]
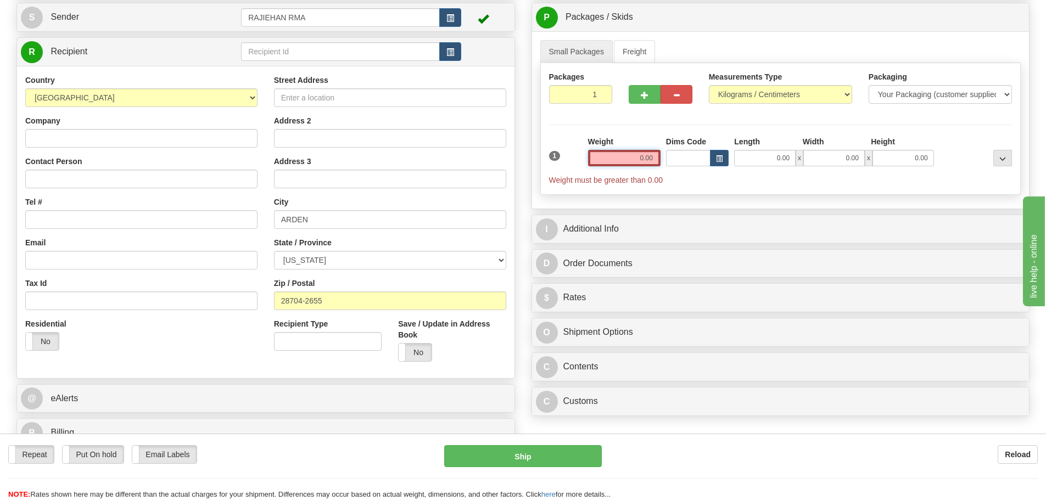
click at [618, 160] on input "0.00" at bounding box center [624, 158] width 72 height 16
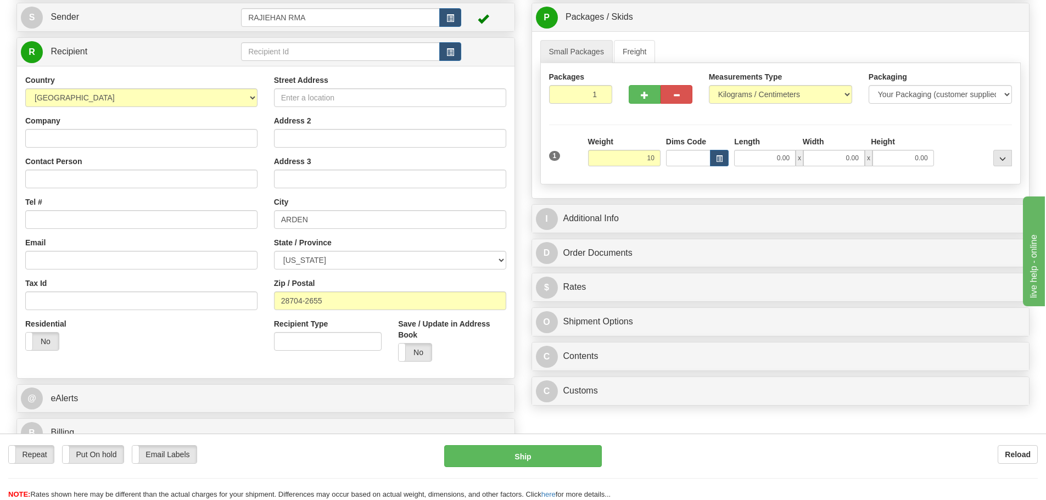
type input "10.00"
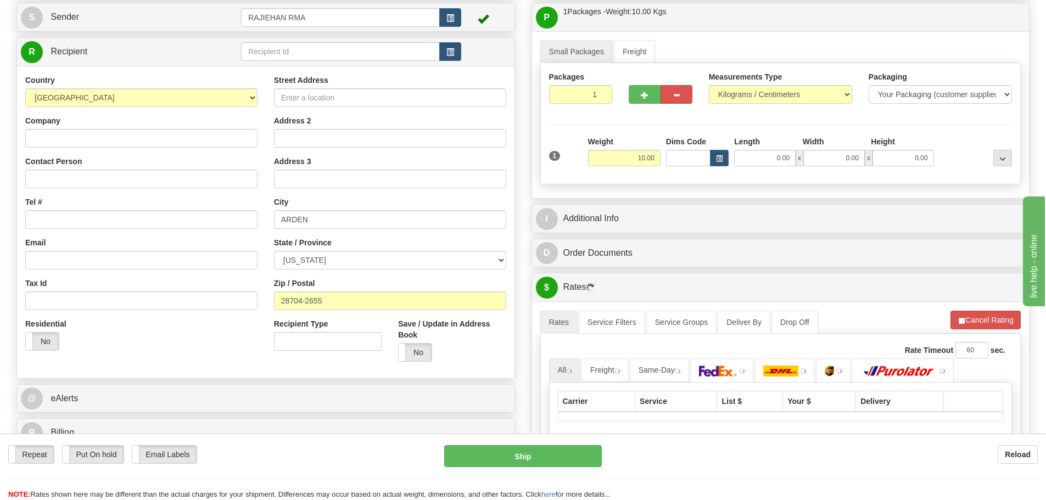
click at [708, 121] on div "Packages 1 1 Measurements Type" at bounding box center [780, 123] width 481 height 121
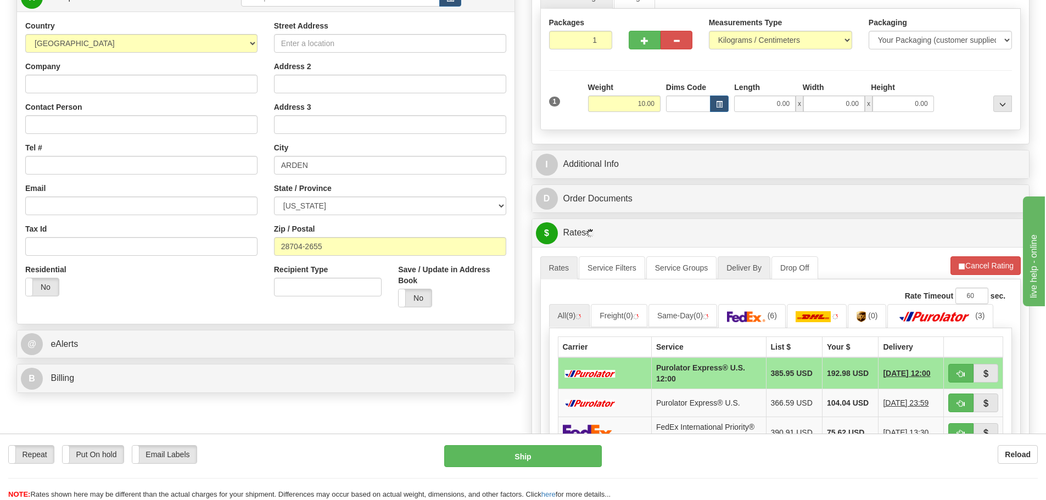
scroll to position [165, 0]
click at [765, 316] on img at bounding box center [746, 316] width 38 height 11
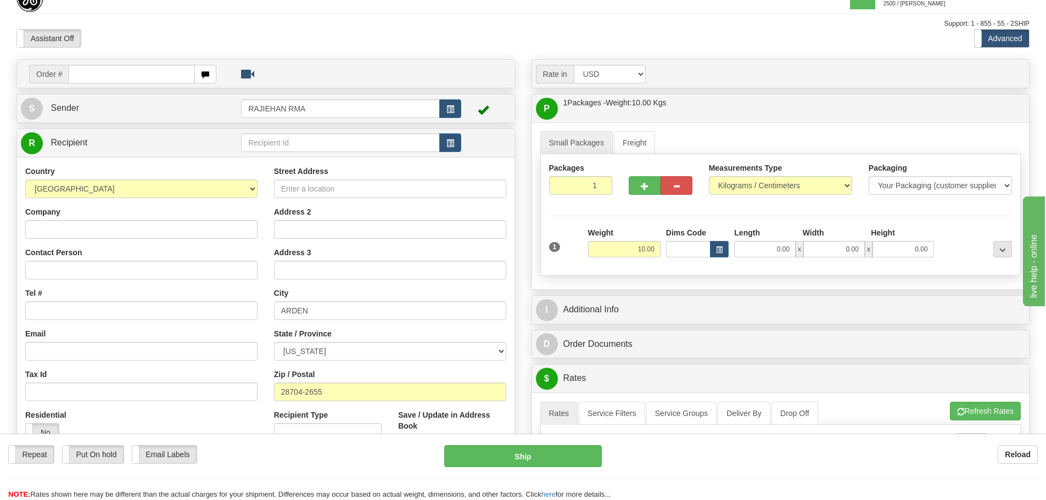
scroll to position [0, 0]
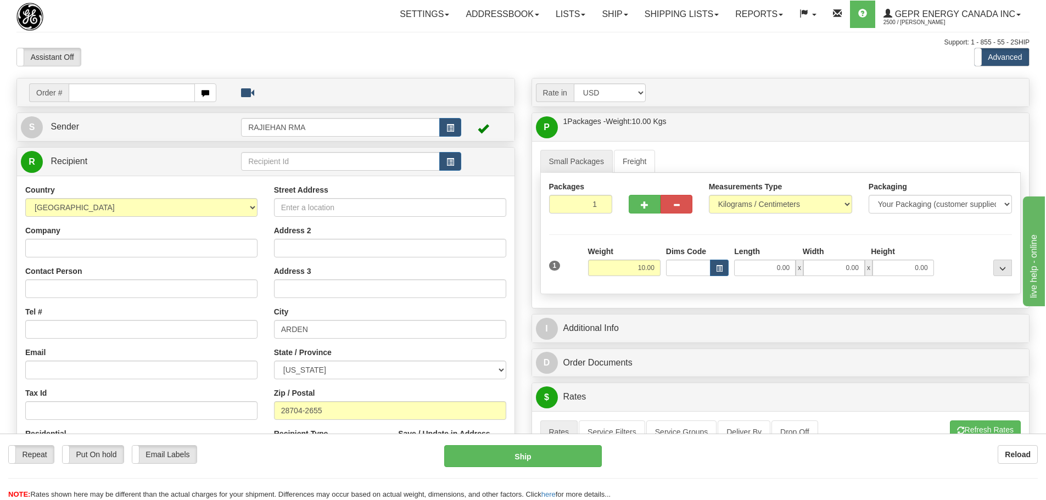
click at [158, 13] on div at bounding box center [96, 17] width 160 height 28
click at [645, 7] on link "Shipping lists" at bounding box center [681, 14] width 91 height 27
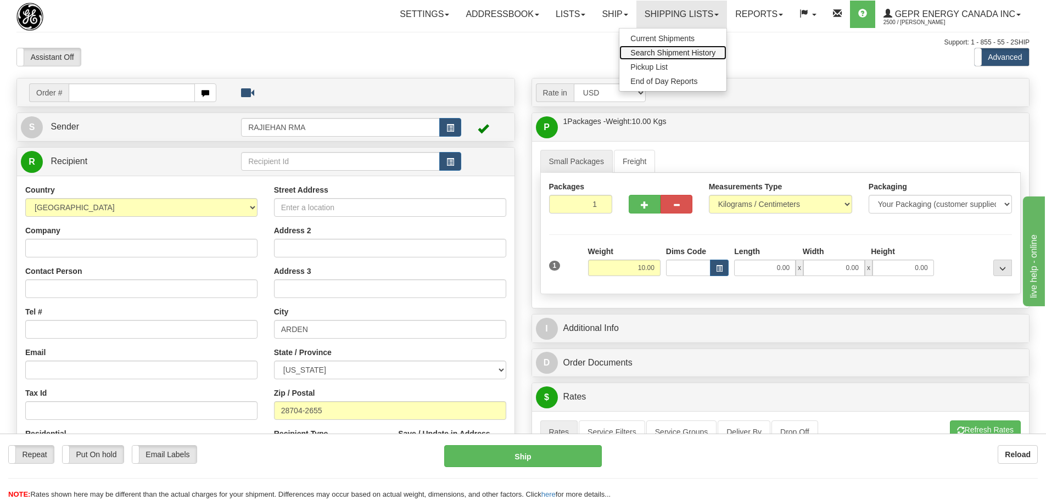
click at [631, 59] on link "Search Shipment History" at bounding box center [672, 53] width 107 height 14
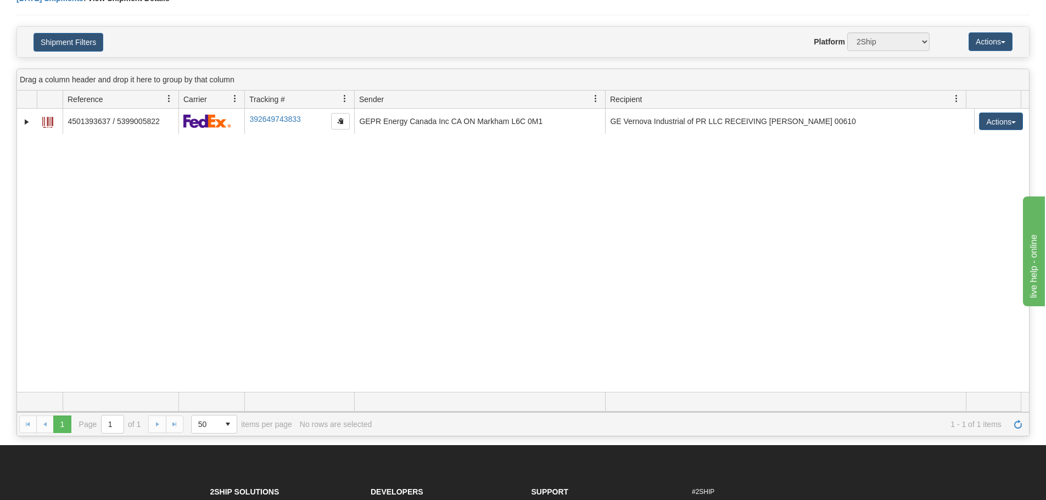
click at [428, 211] on div "31546186 2500 4501393637 / 5399005822 392649743833 [DATE] [DATE] 07:45:02 AM GE…" at bounding box center [523, 250] width 1012 height 283
click at [291, 220] on div "31546186 2500 4501393637 / 5399005822 392649743833 [DATE] [DATE] 07:45:02 AM GE…" at bounding box center [523, 250] width 1012 height 283
drag, startPoint x: 64, startPoint y: 40, endPoint x: 311, endPoint y: 45, distance: 247.1
click at [311, 45] on div "Website Agent Nothing selected Client User Platform 2Ship Imported" at bounding box center [564, 41] width 747 height 19
click at [236, 176] on div "31546186 2500 4501393637 / 5399005822 392649743833 [DATE] [DATE] 07:45:02 AM GE…" at bounding box center [523, 250] width 1012 height 283
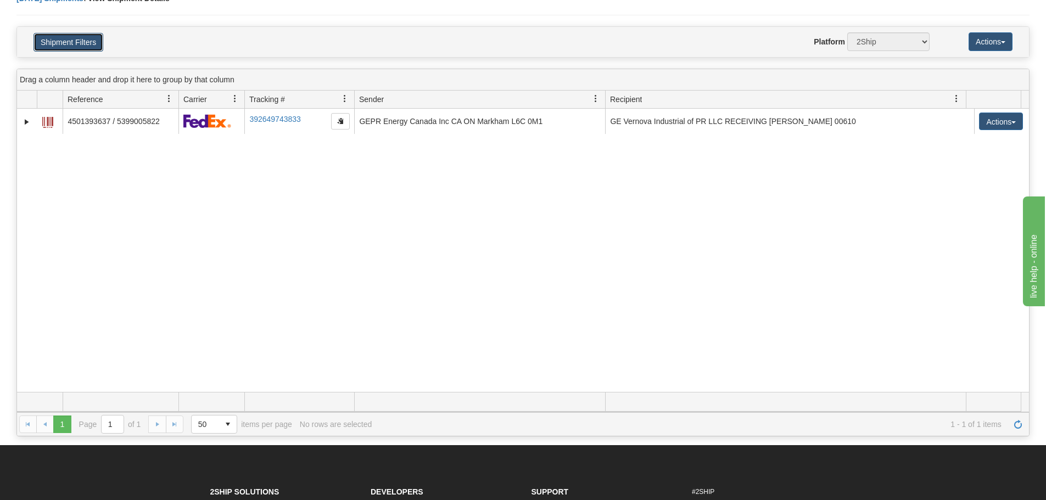
click at [82, 41] on button "Shipment Filters" at bounding box center [68, 42] width 70 height 19
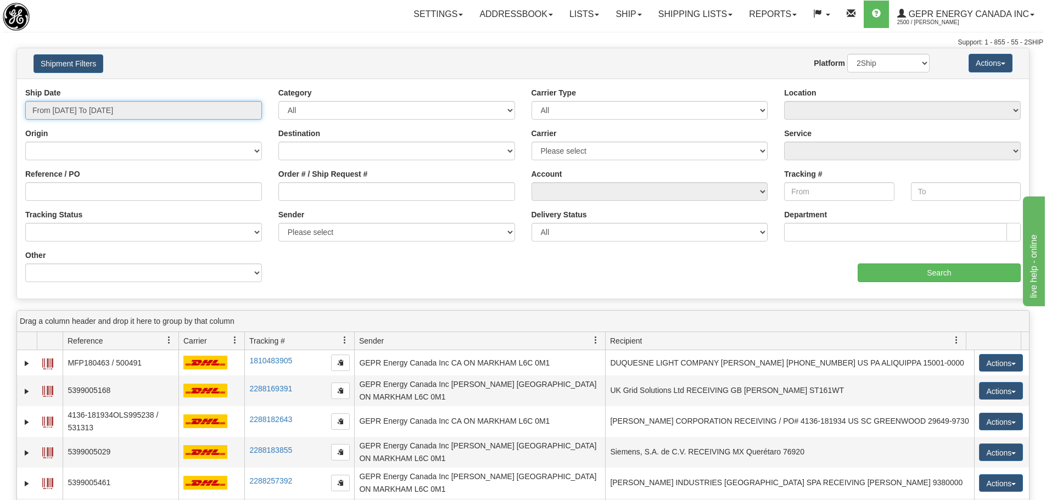
click at [142, 112] on input "From [DATE] To [DATE]" at bounding box center [143, 110] width 237 height 19
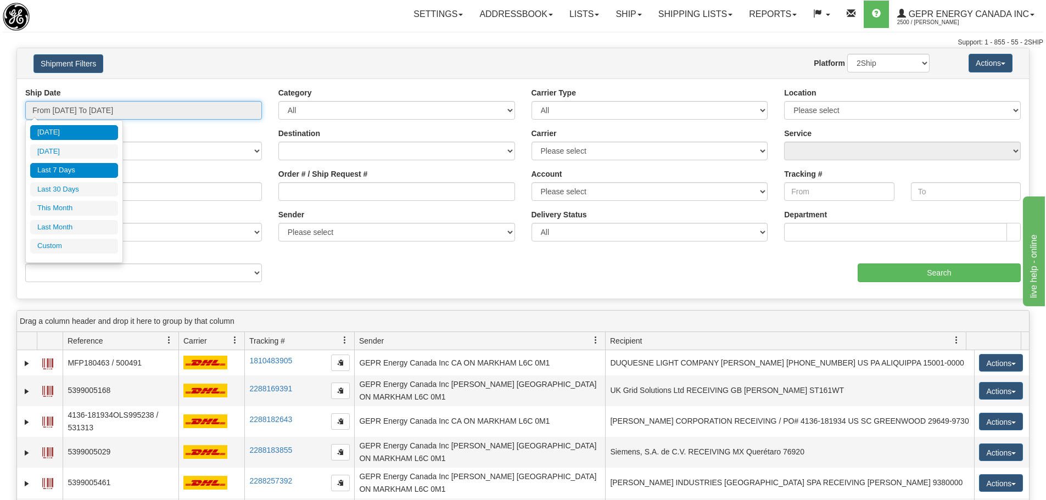
type input "[DATE]"
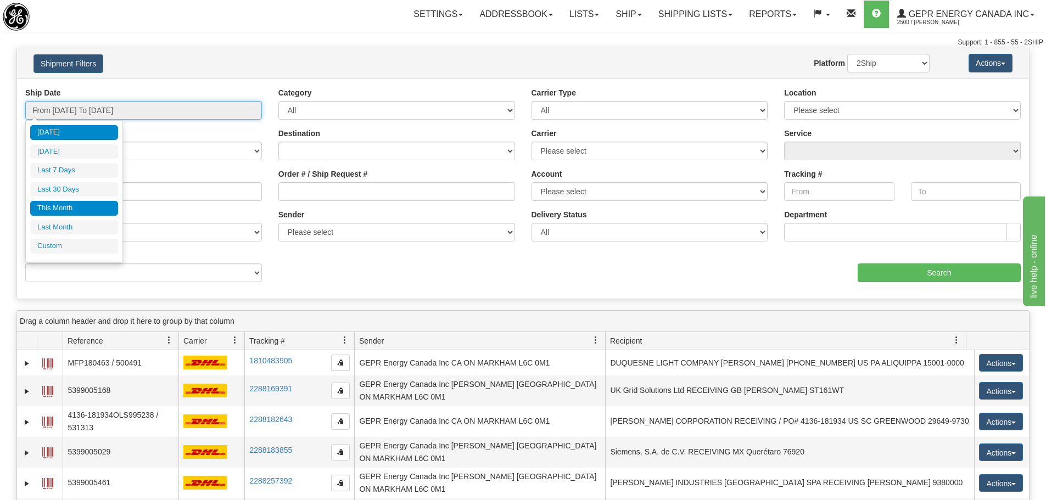
type input "[DATE]"
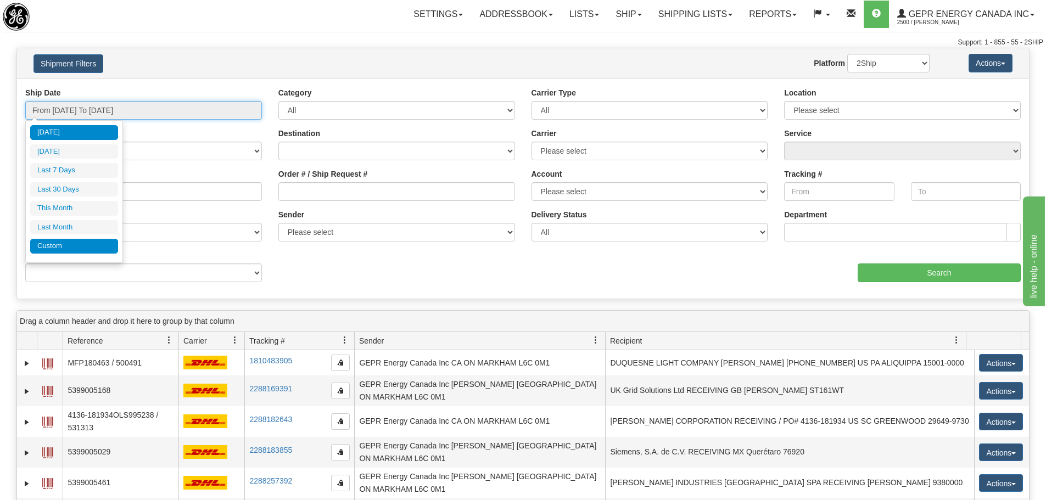
type input "[DATE]"
click at [77, 240] on li "Custom" at bounding box center [74, 246] width 88 height 15
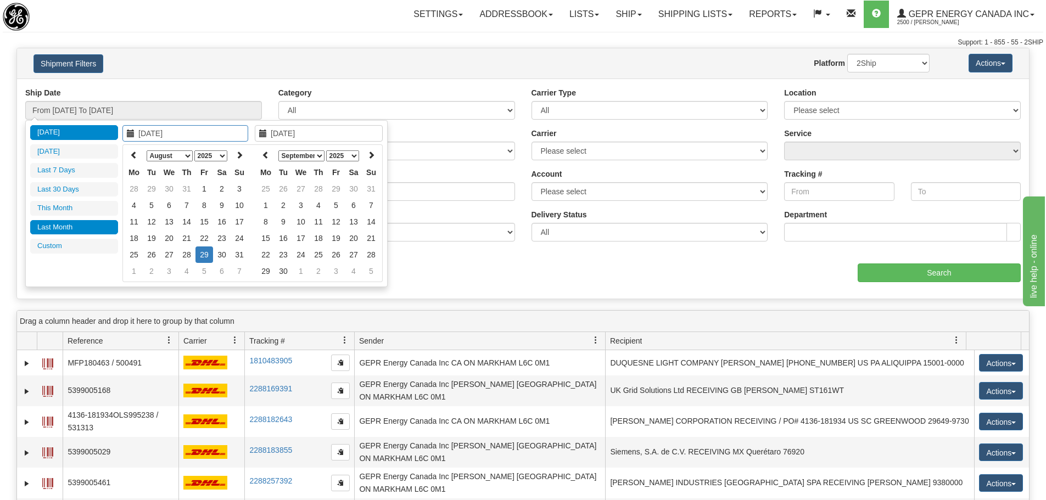
type input "[DATE]"
click at [160, 159] on select "January February March April May June July August September October November De…" at bounding box center [170, 155] width 46 height 11
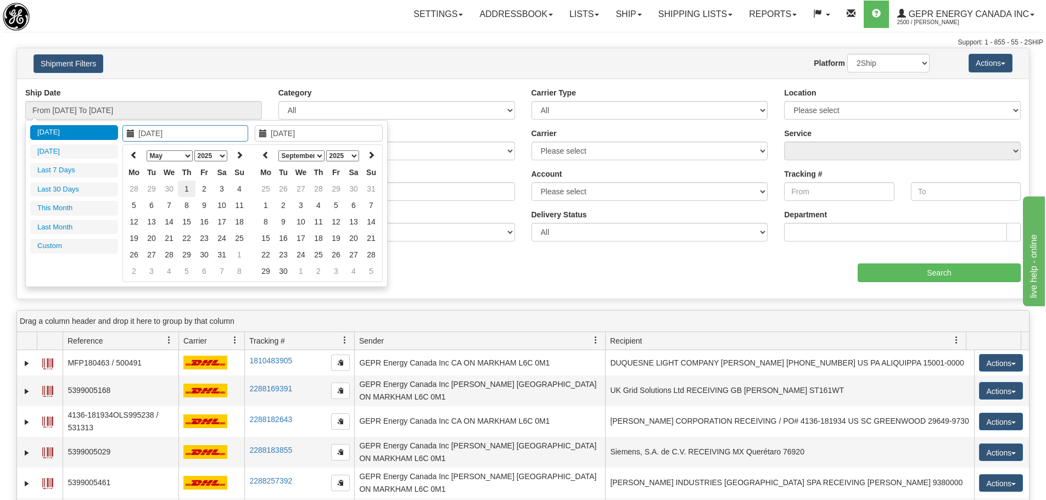
type input "05/01/2025"
click at [183, 183] on td "1" at bounding box center [187, 189] width 18 height 16
click at [181, 159] on select "January February March April May June July August September October November De…" at bounding box center [170, 155] width 46 height 11
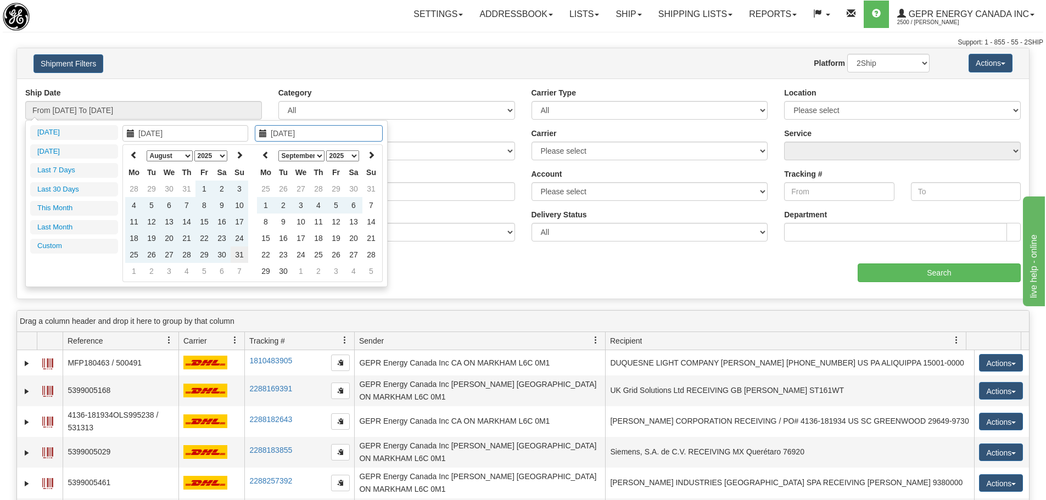
type input "08/31/2025"
click at [244, 259] on td "31" at bounding box center [240, 255] width 18 height 16
type input "From 05/01/2025 To 08/31/2025"
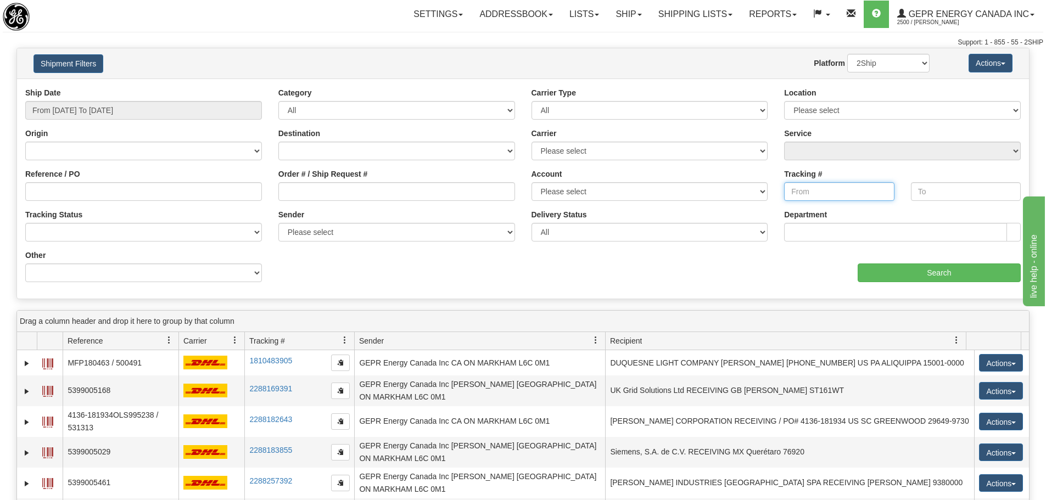
click at [815, 197] on input "Tracking #" at bounding box center [839, 191] width 110 height 19
paste input "289715402040"
click at [875, 267] on input "Search" at bounding box center [939, 273] width 163 height 19
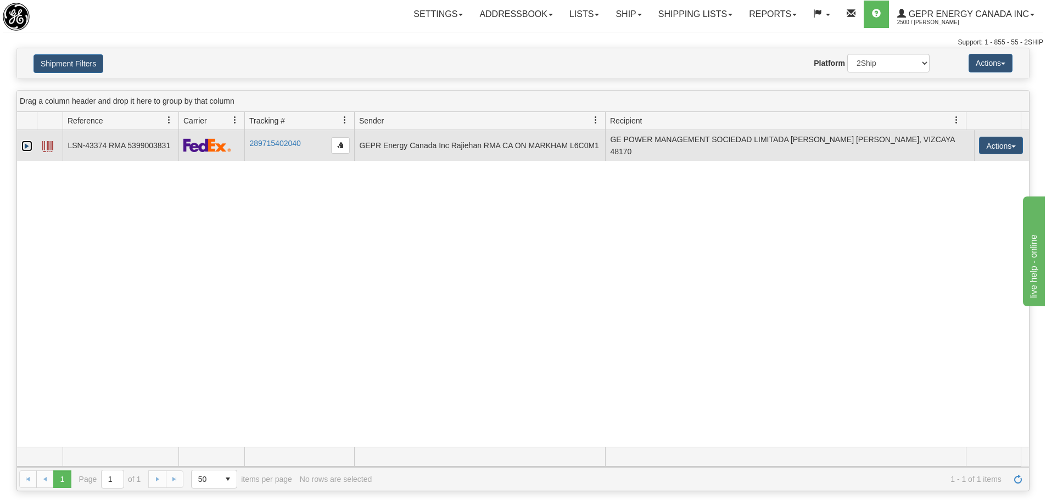
click at [25, 148] on link "Expand" at bounding box center [26, 146] width 11 height 11
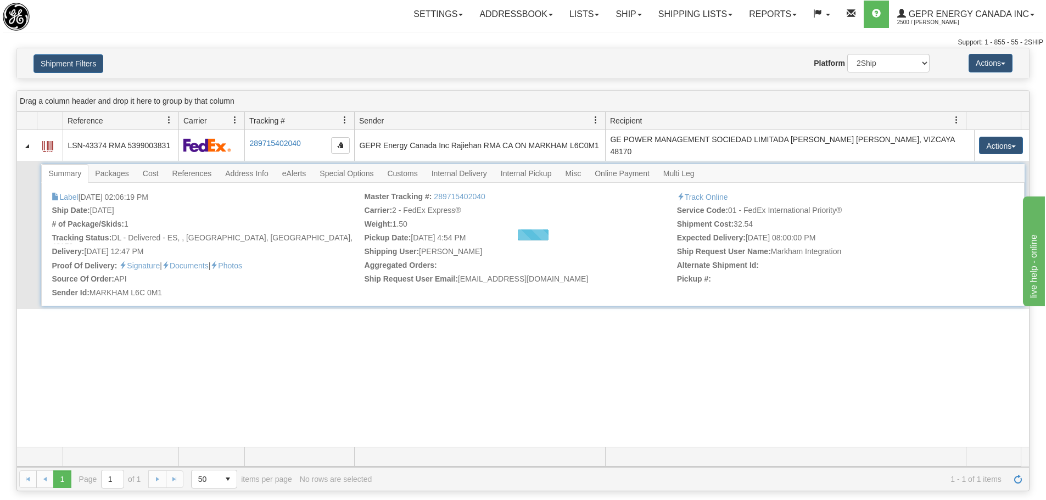
click at [183, 173] on div at bounding box center [532, 235] width 983 height 142
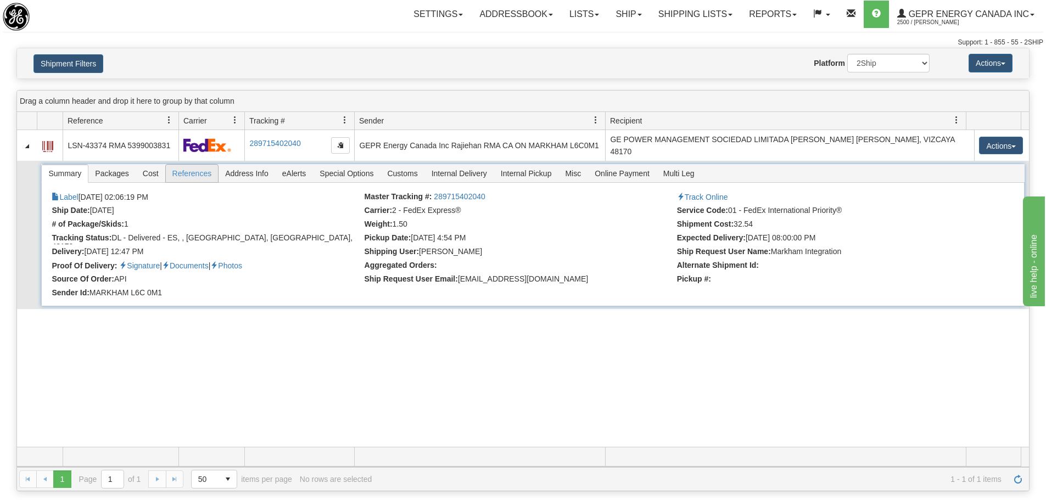
click at [186, 180] on span "References" at bounding box center [192, 174] width 53 height 18
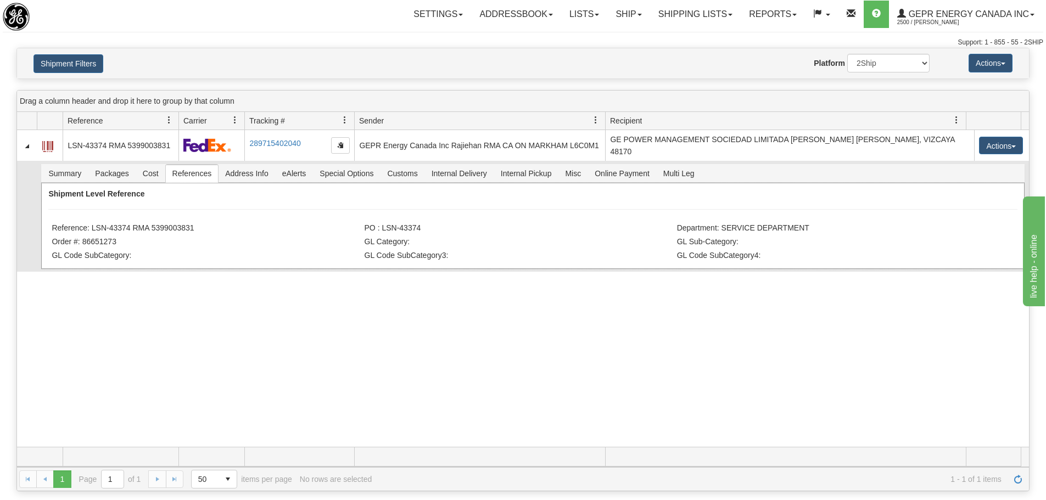
drag, startPoint x: 199, startPoint y: 226, endPoint x: 90, endPoint y: 233, distance: 109.5
click at [90, 233] on li "Reference: LSN-43374 RMA 5399003831" at bounding box center [207, 228] width 310 height 11
copy li "LSN-43374 RMA 5399003831"
click at [65, 76] on div "Shipment Filters Website Agent Nothing selected Client User Platform 2Ship Impo…" at bounding box center [523, 63] width 1012 height 30
click at [68, 71] on button "Shipment Filters" at bounding box center [68, 63] width 70 height 19
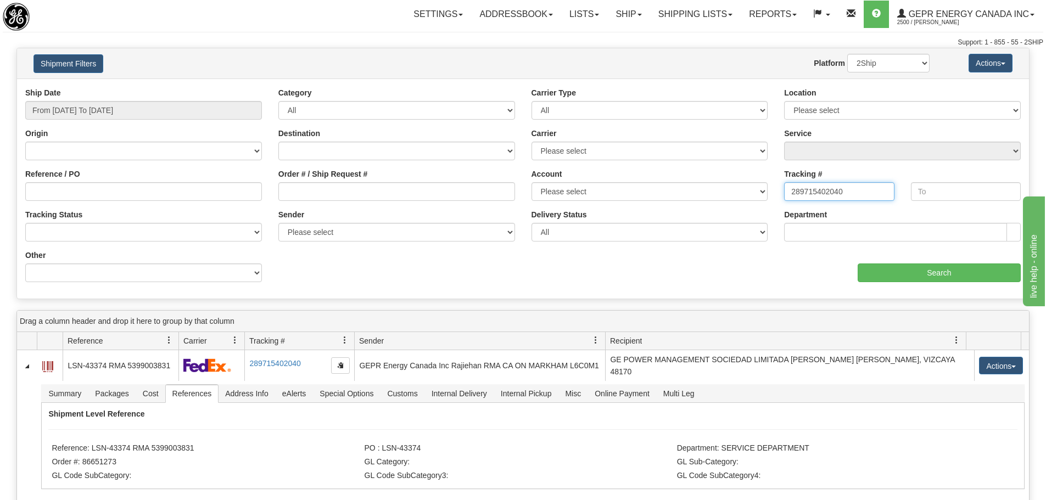
drag, startPoint x: 866, startPoint y: 194, endPoint x: 708, endPoint y: 199, distance: 157.6
click at [708, 199] on div "Ship Date From 05/01/2025 To 08/31/2025 Category All Inbound Outbound Carrier T…" at bounding box center [523, 188] width 1012 height 203
paste input "22099661"
click at [887, 282] on div "Ship Date From 05/01/2025 To 08/31/2025 Category All Inbound Outbound Carrier T…" at bounding box center [523, 188] width 1012 height 203
click at [890, 275] on input "Search" at bounding box center [939, 273] width 163 height 19
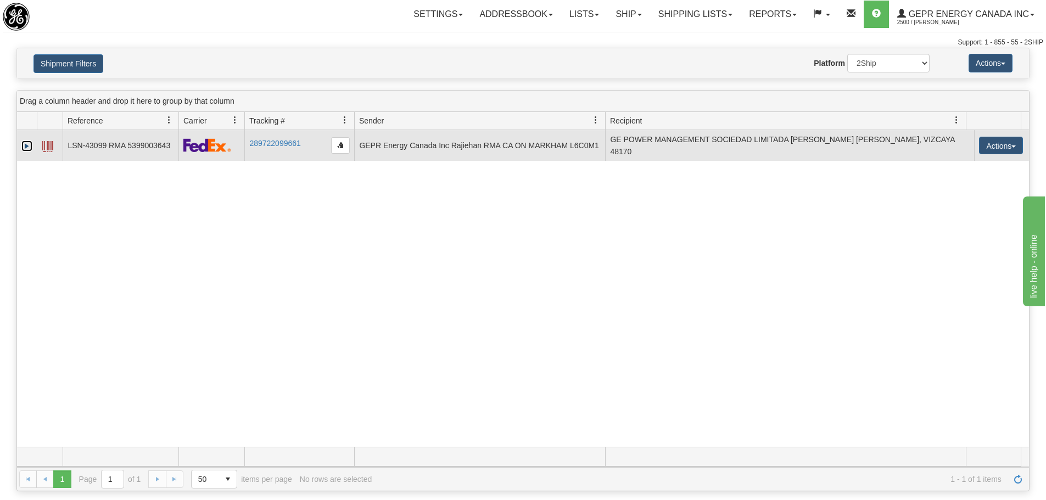
click at [31, 147] on link "Expand" at bounding box center [26, 146] width 11 height 11
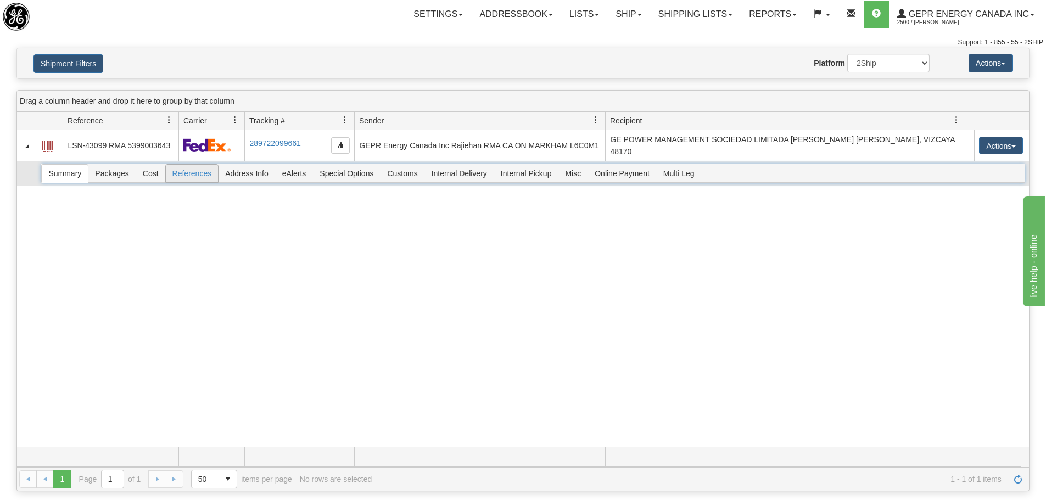
click at [185, 173] on span "References" at bounding box center [192, 174] width 53 height 18
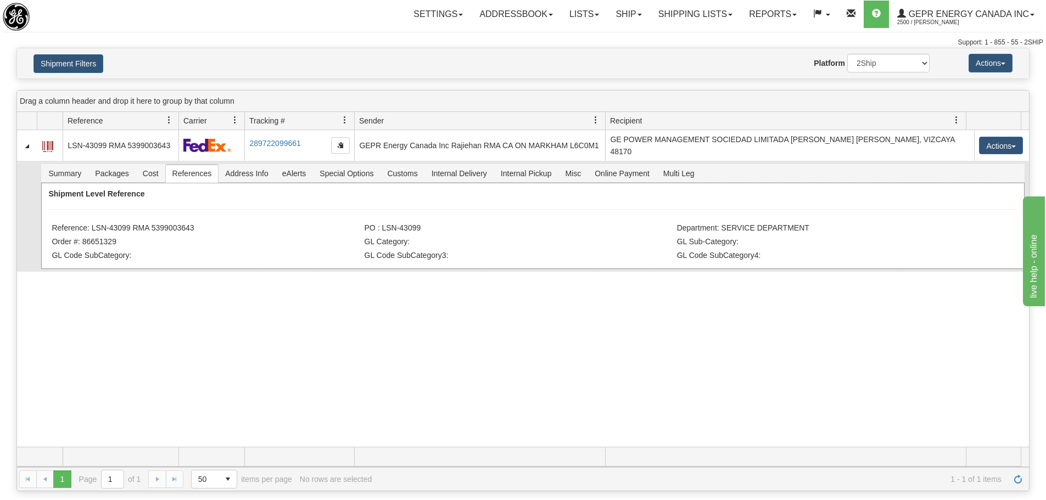
drag, startPoint x: 221, startPoint y: 227, endPoint x: 91, endPoint y: 228, distance: 130.7
click at [91, 228] on li "Reference: LSN-43099 RMA 5399003643" at bounding box center [207, 228] width 310 height 11
copy li "LSN-43099 RMA 5399003643"
click at [75, 65] on button "Shipment Filters" at bounding box center [68, 63] width 70 height 19
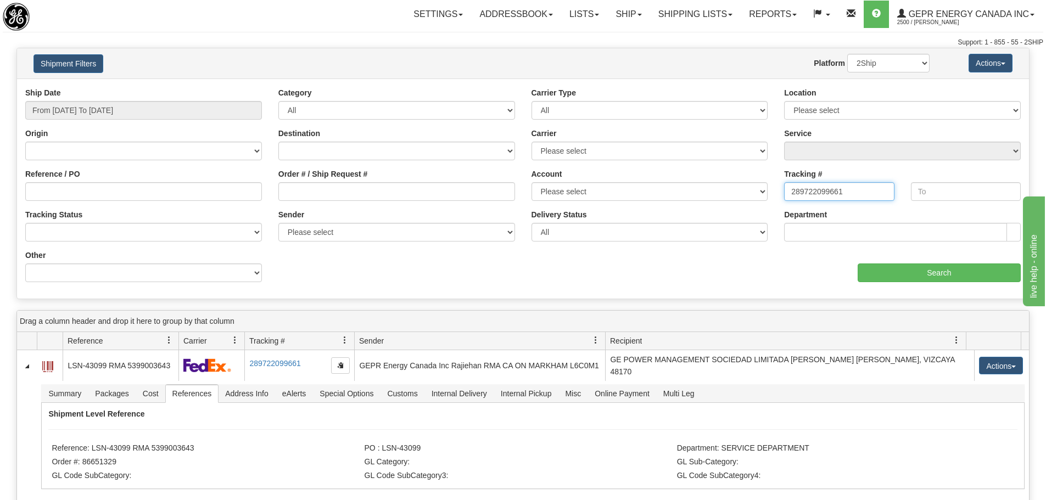
drag, startPoint x: 866, startPoint y: 191, endPoint x: 737, endPoint y: 190, distance: 129.0
click at [737, 190] on div "Ship Date From 05/01/2025 To 08/31/2025 Category All Inbound Outbound Carrier T…" at bounding box center [523, 188] width 1012 height 203
paste input "390033834513"
type input "390033834513"
click at [925, 279] on input "Search" at bounding box center [939, 273] width 163 height 19
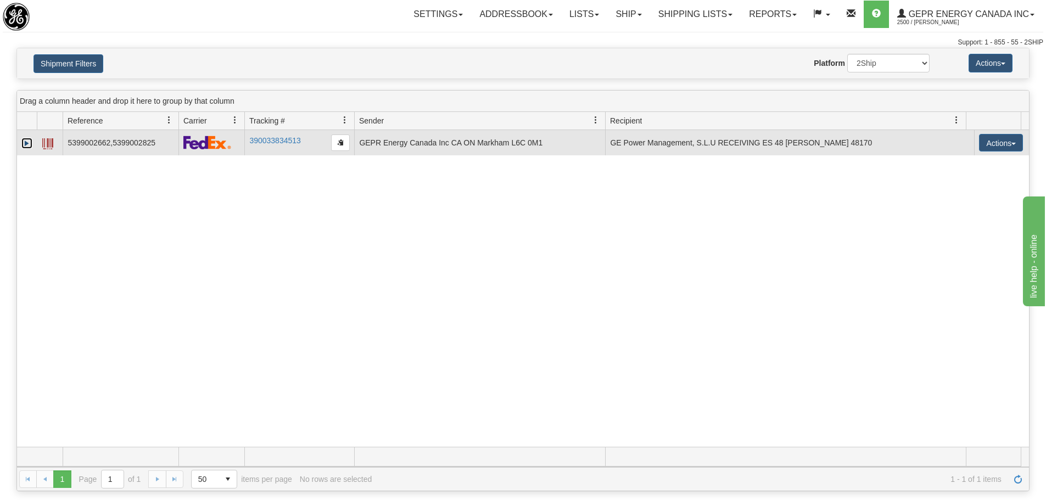
click at [24, 142] on link "Expand" at bounding box center [26, 143] width 11 height 11
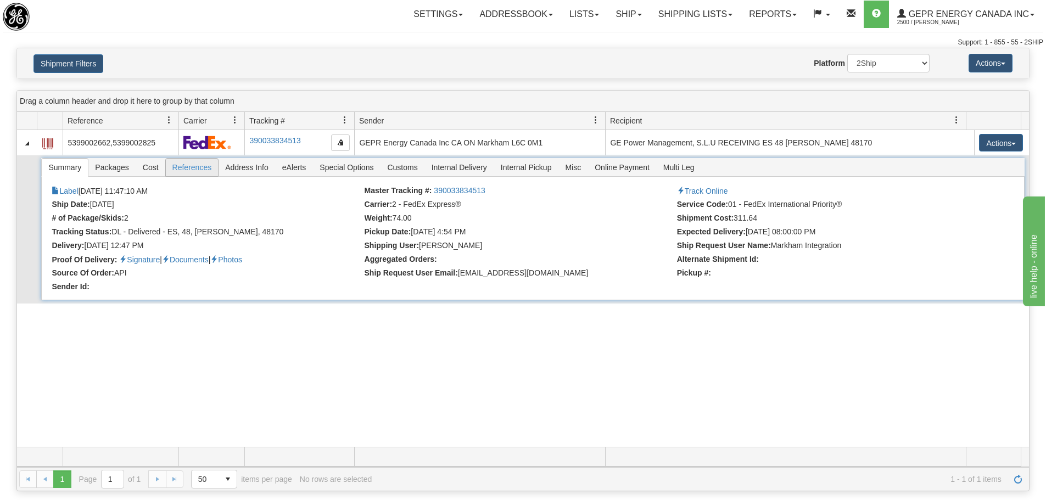
click at [179, 165] on span "References" at bounding box center [192, 168] width 53 height 18
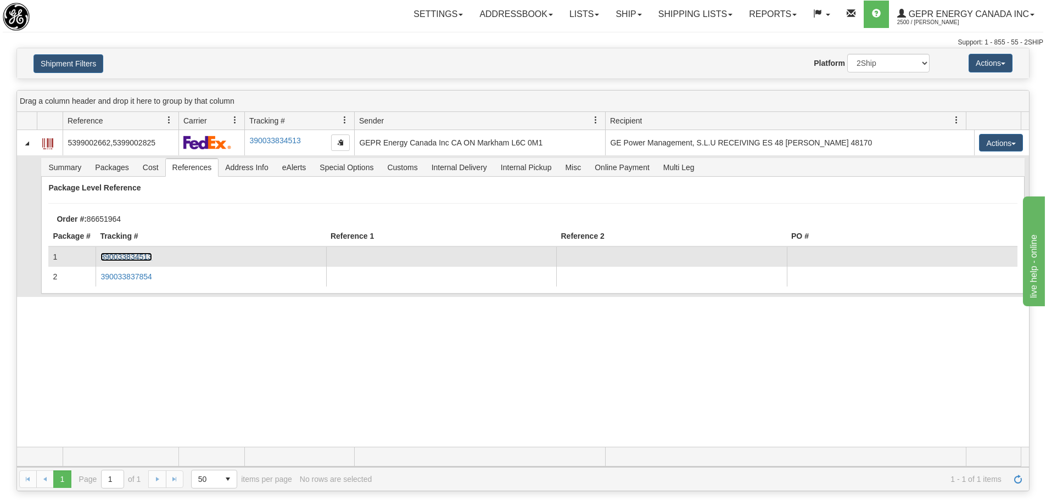
click at [145, 257] on link "390033834513" at bounding box center [125, 257] width 51 height 9
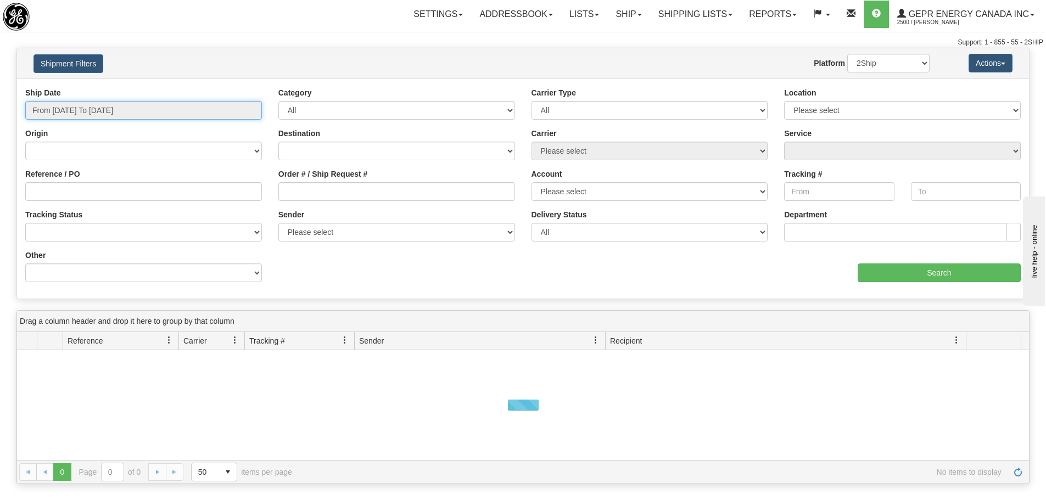
type input "[DATE]"
click at [127, 109] on input "From [DATE] To [DATE]" at bounding box center [143, 110] width 237 height 19
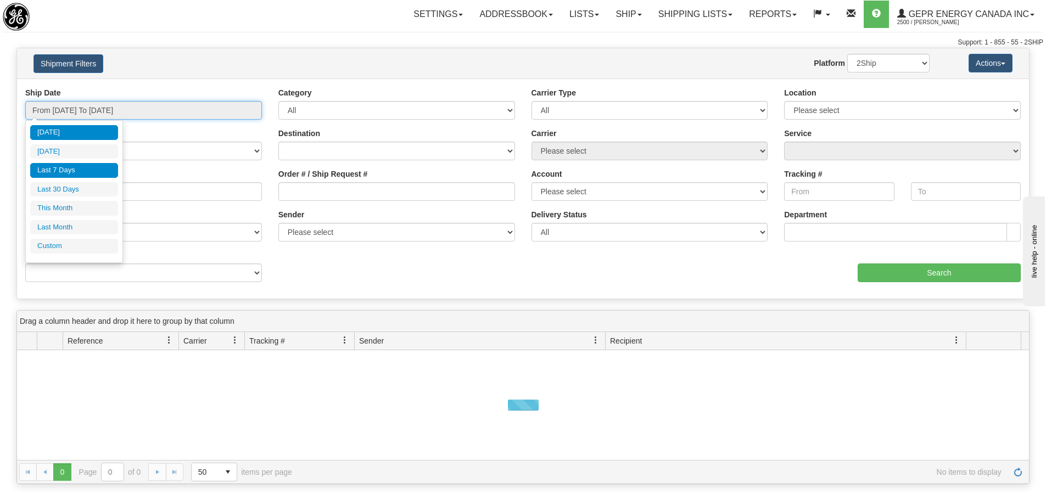
type input "[DATE]"
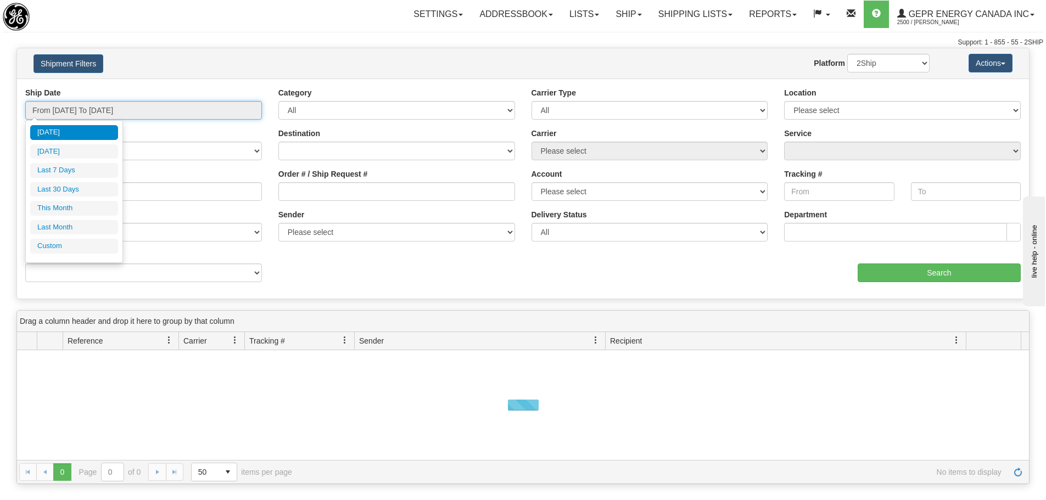
type input "[DATE]"
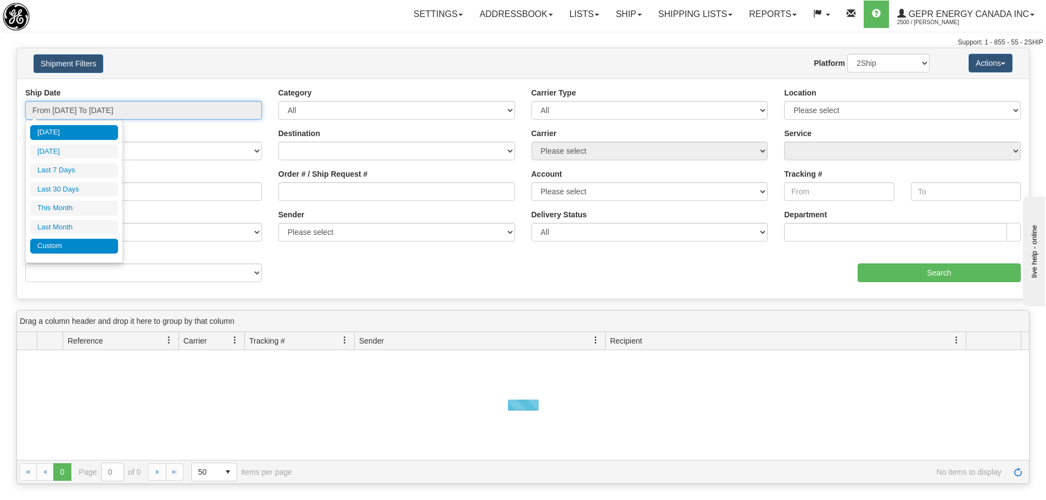
type input "[DATE]"
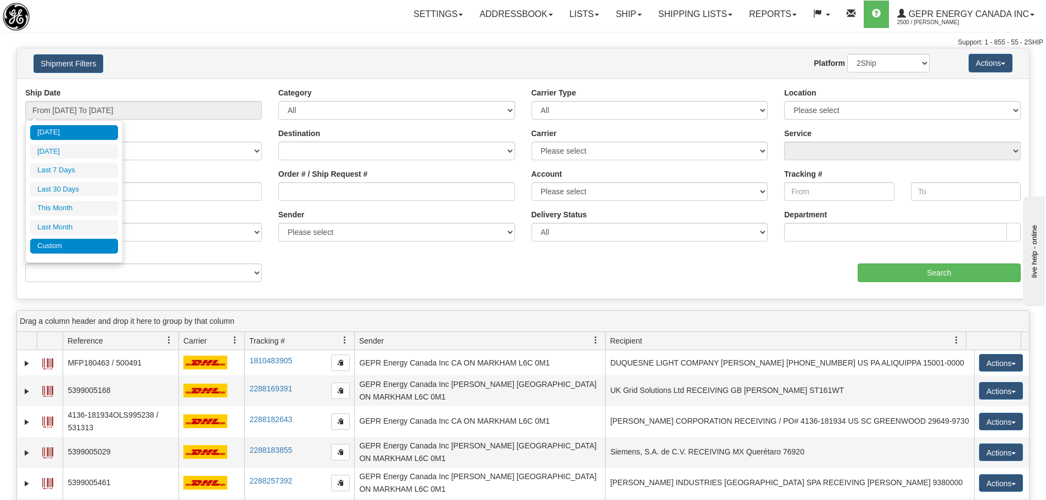
click at [59, 249] on li "Custom" at bounding box center [74, 246] width 88 height 15
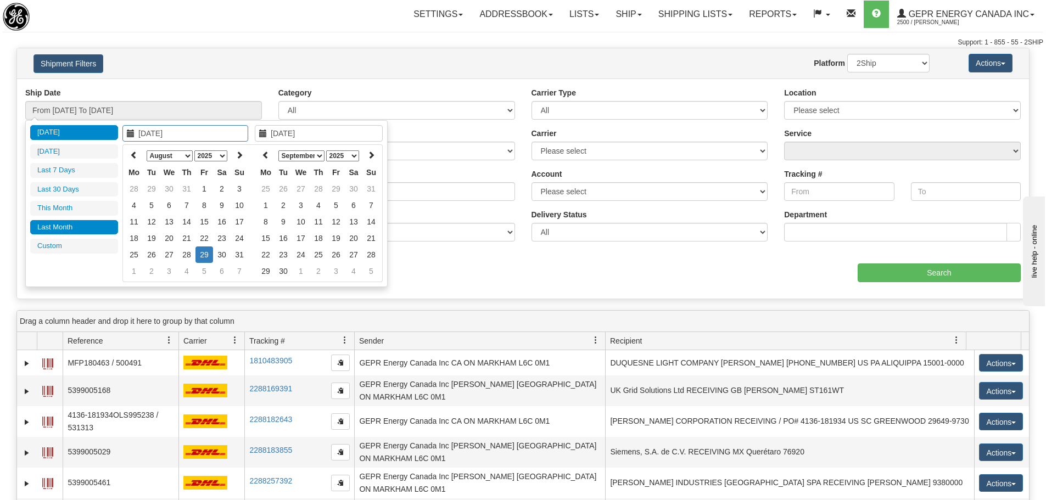
type input "07/01/2025"
type input "07/31/2025"
type input "[DATE]"
type input "08/01/2025"
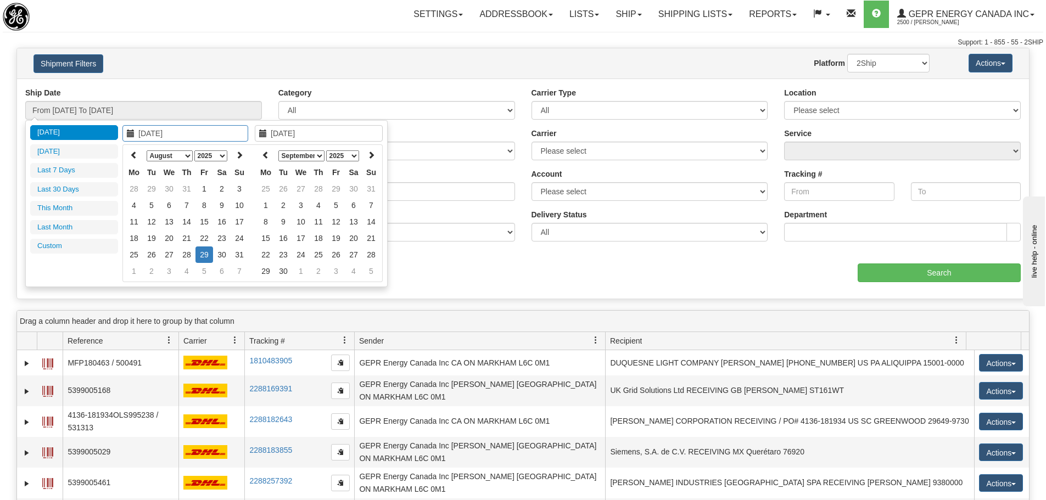
type input "08/31/2025"
type input "[DATE]"
click at [159, 156] on select "January February March April May June July August September October November De…" at bounding box center [170, 155] width 46 height 11
type input "05/01/2025"
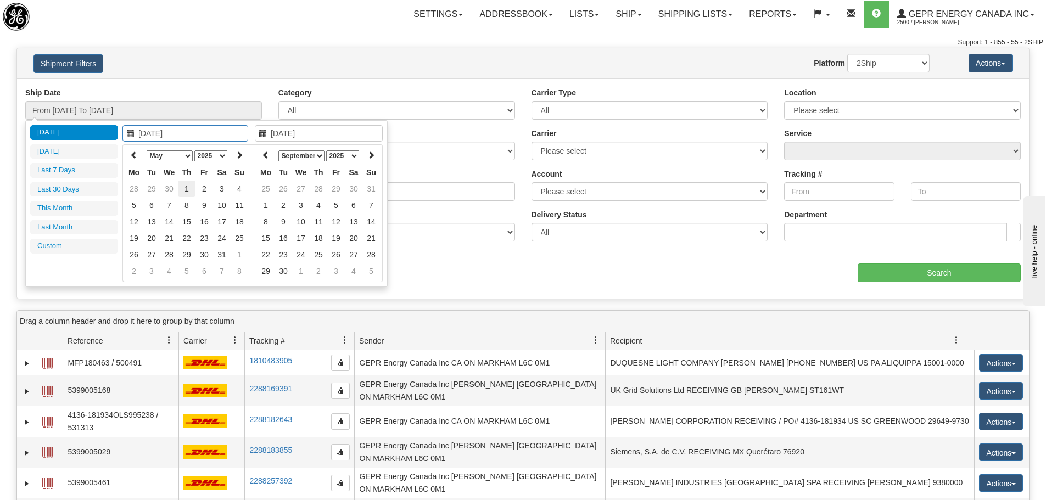
click at [189, 189] on td "1" at bounding box center [187, 189] width 18 height 16
click at [188, 158] on select "January February March April May June July August September October November De…" at bounding box center [170, 155] width 46 height 11
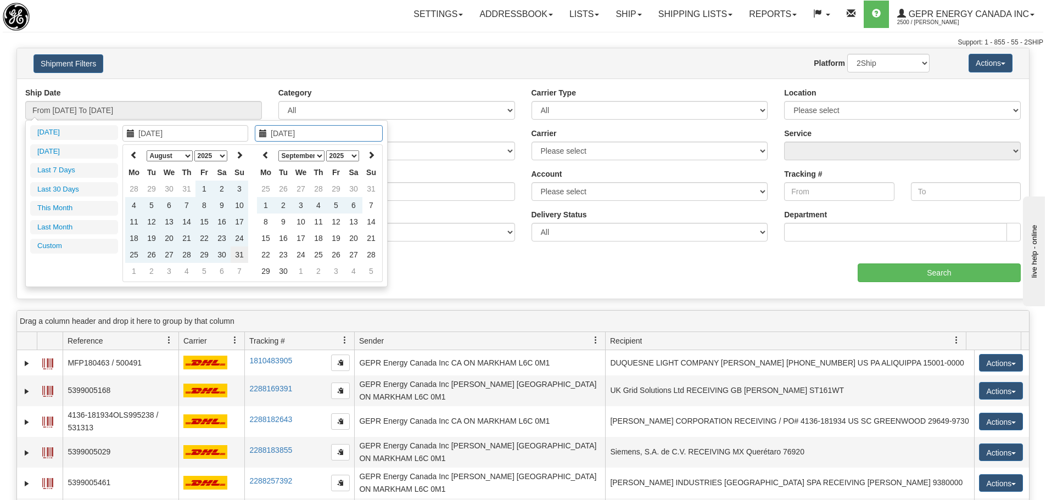
type input "08/31/2025"
click at [236, 256] on td "31" at bounding box center [240, 255] width 18 height 16
type input "From 05/01/2025 To 08/31/2025"
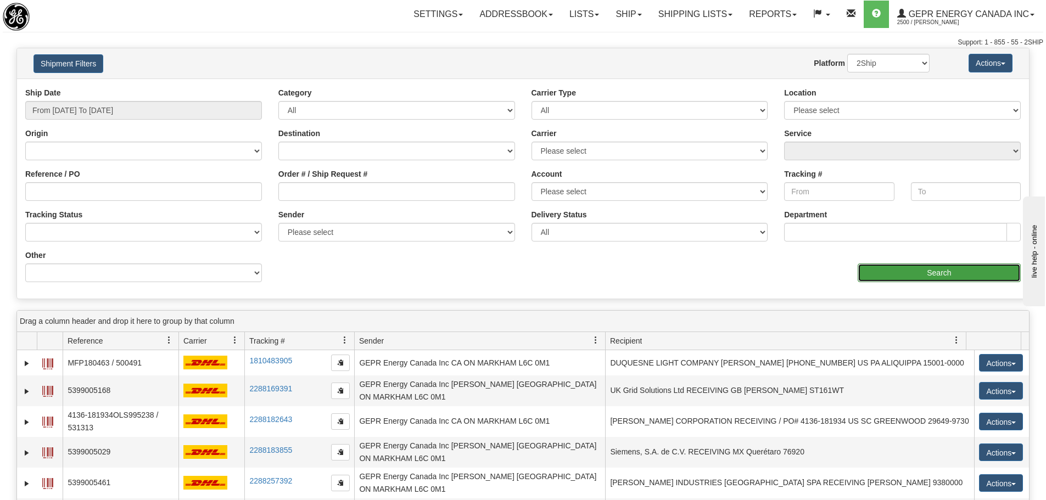
click at [928, 281] on input "Search" at bounding box center [939, 273] width 163 height 19
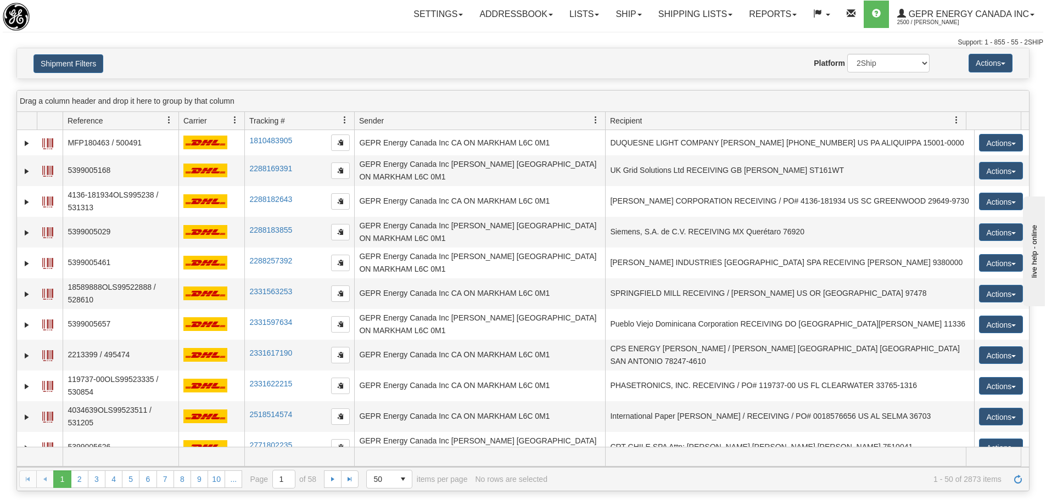
click at [332, 58] on div "Website Agent Nothing selected Client User Platform 2Ship Imported" at bounding box center [564, 63] width 747 height 19
click at [85, 61] on button "Shipment Filters" at bounding box center [68, 63] width 70 height 19
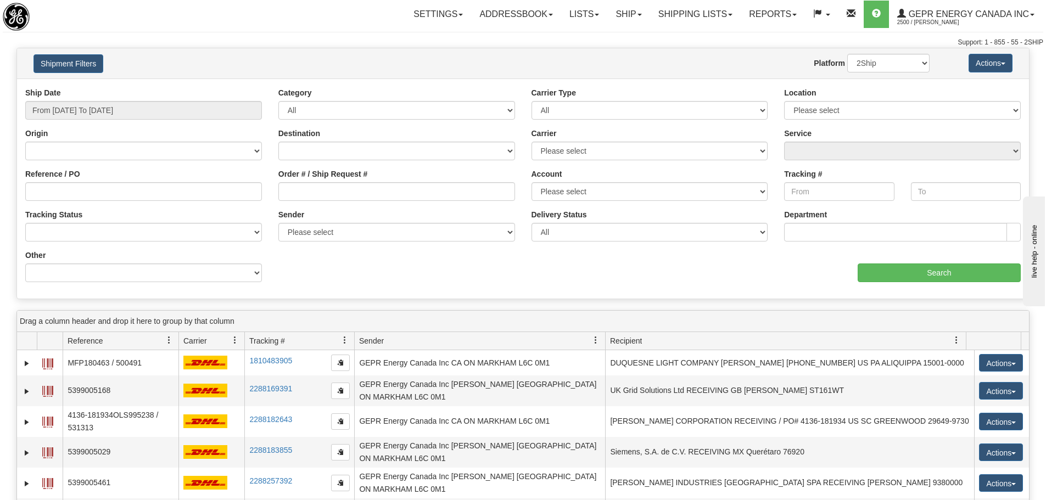
click at [790, 180] on div "Tracking #" at bounding box center [839, 185] width 110 height 32
click at [794, 188] on input "Tracking #" at bounding box center [839, 191] width 110 height 19
click at [822, 190] on input "Tracking #" at bounding box center [839, 191] width 110 height 19
paste input "390033834513"
click at [933, 272] on input "Search" at bounding box center [939, 273] width 163 height 19
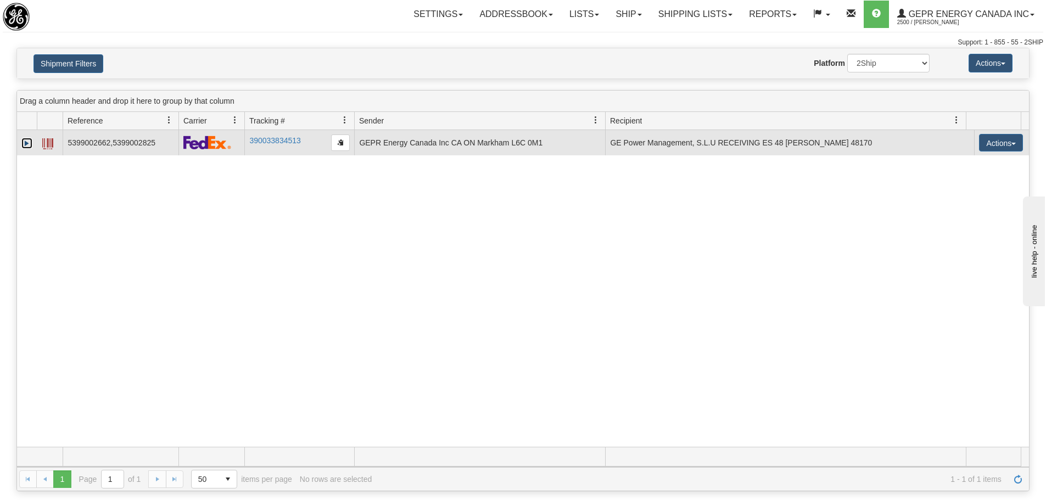
click at [22, 143] on link "Expand" at bounding box center [26, 143] width 11 height 11
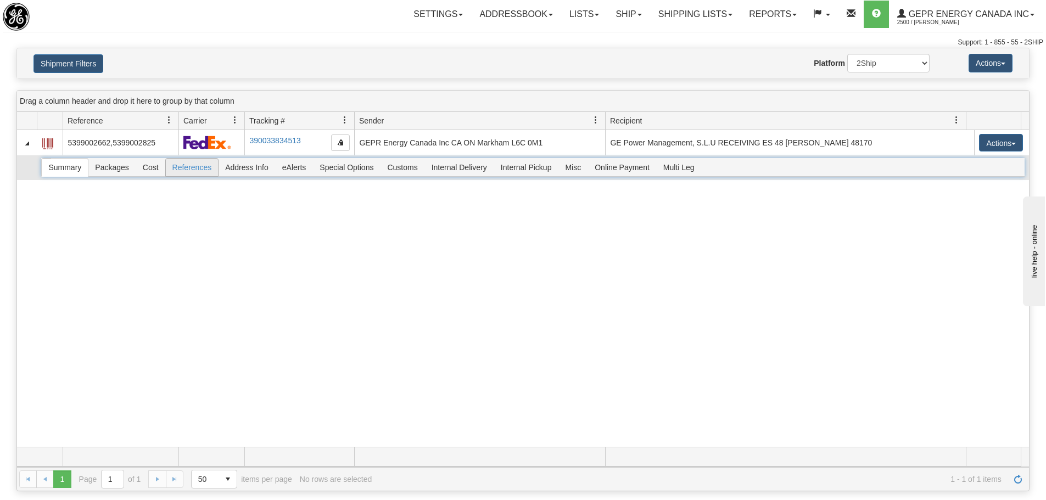
click at [179, 166] on span "References" at bounding box center [192, 168] width 53 height 18
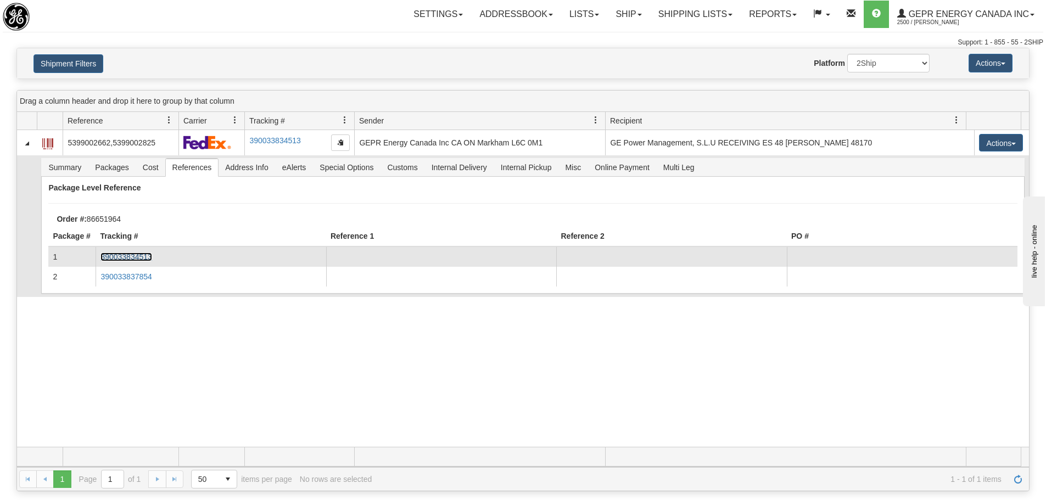
click at [128, 253] on link "390033834513" at bounding box center [125, 257] width 51 height 9
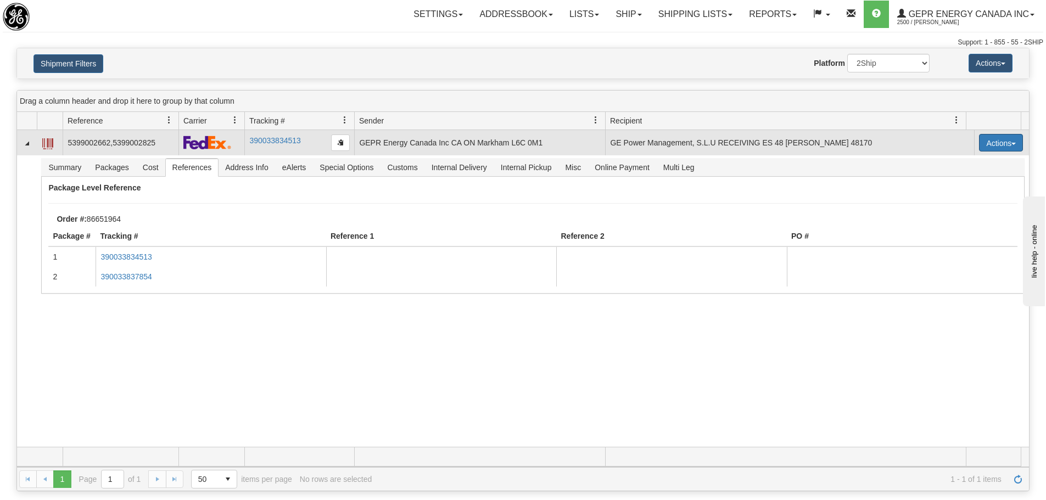
click at [988, 144] on button "Actions" at bounding box center [1001, 143] width 44 height 18
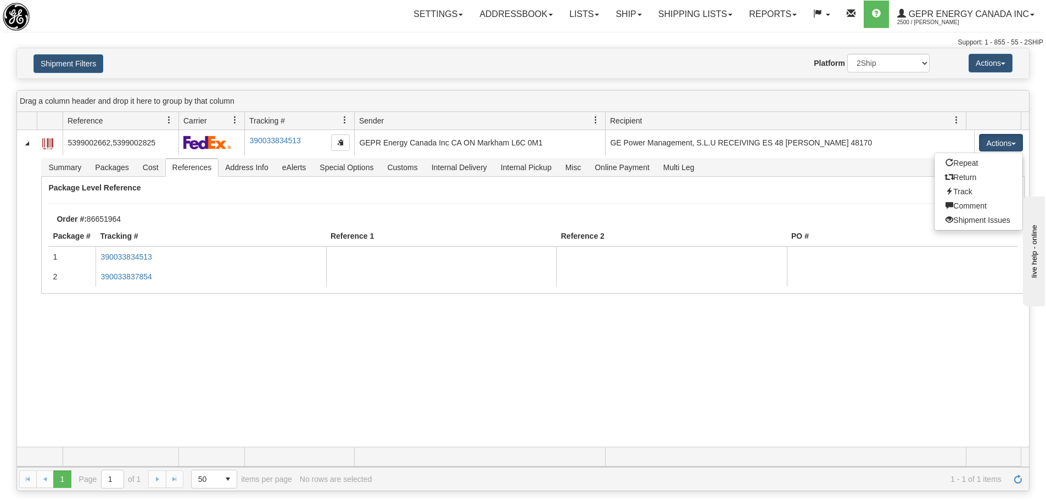
click at [264, 57] on div "Website Agent Nothing selected Client User Platform 2Ship Imported" at bounding box center [564, 63] width 747 height 19
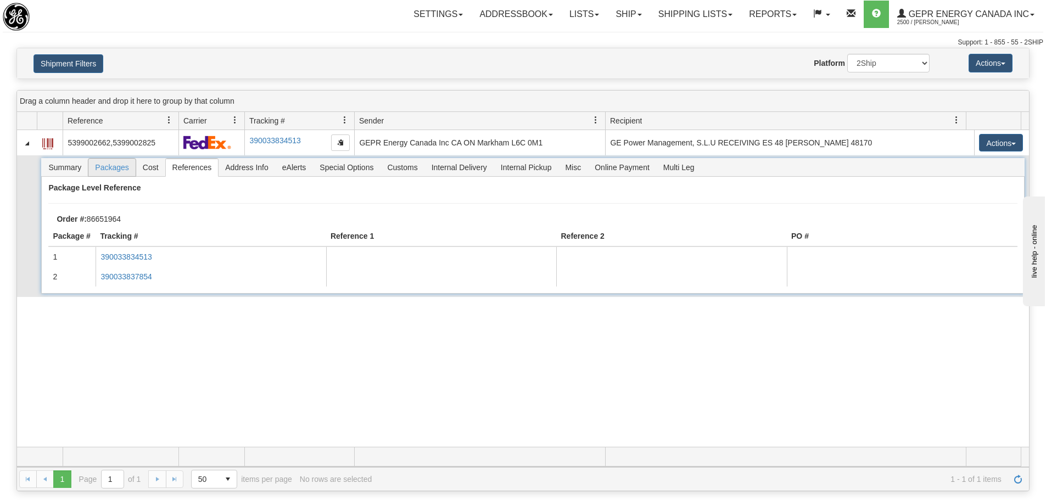
click at [117, 161] on span "Packages" at bounding box center [111, 168] width 47 height 18
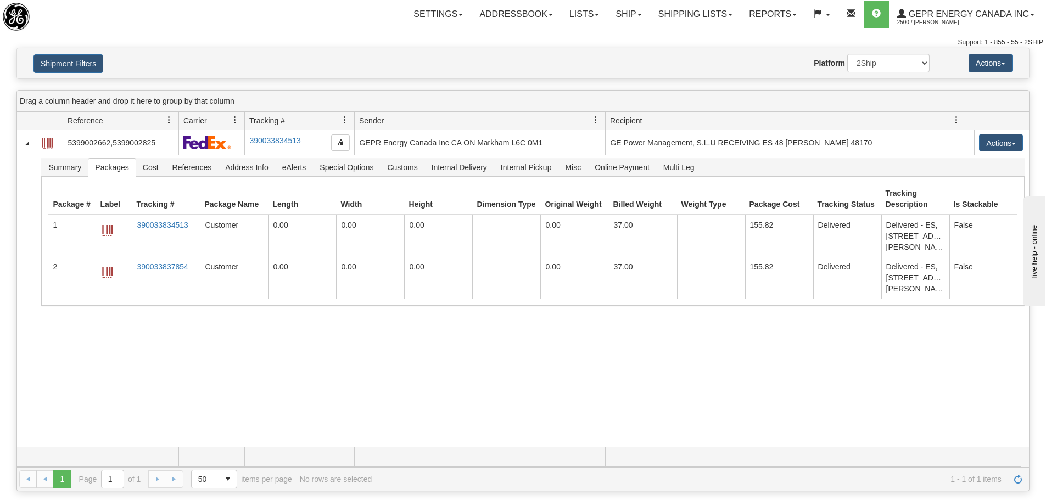
click at [256, 377] on div "31115076 2500 5399002662,5399002825 390033834513 06/16/2025 06/16/2025 11:47:10…" at bounding box center [523, 288] width 1012 height 317
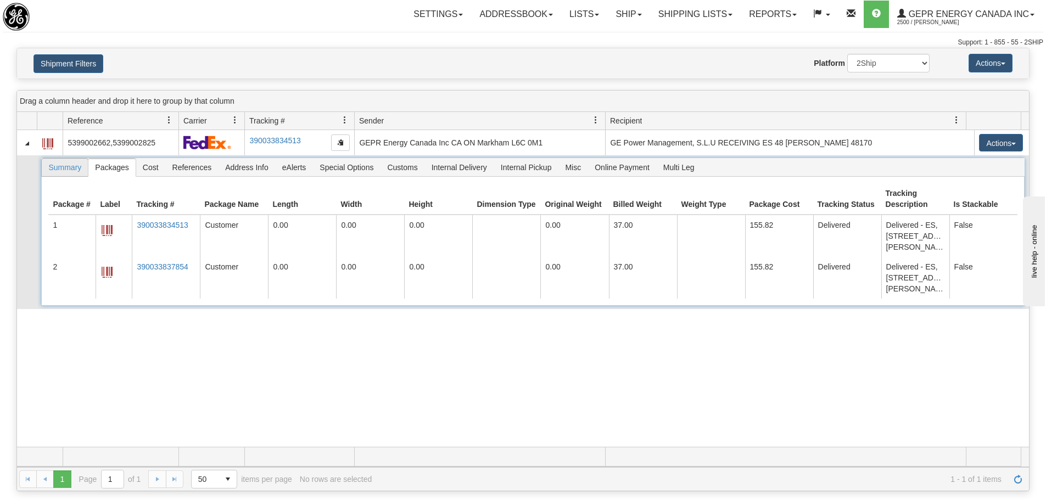
click at [69, 161] on span "Summary" at bounding box center [65, 168] width 46 height 18
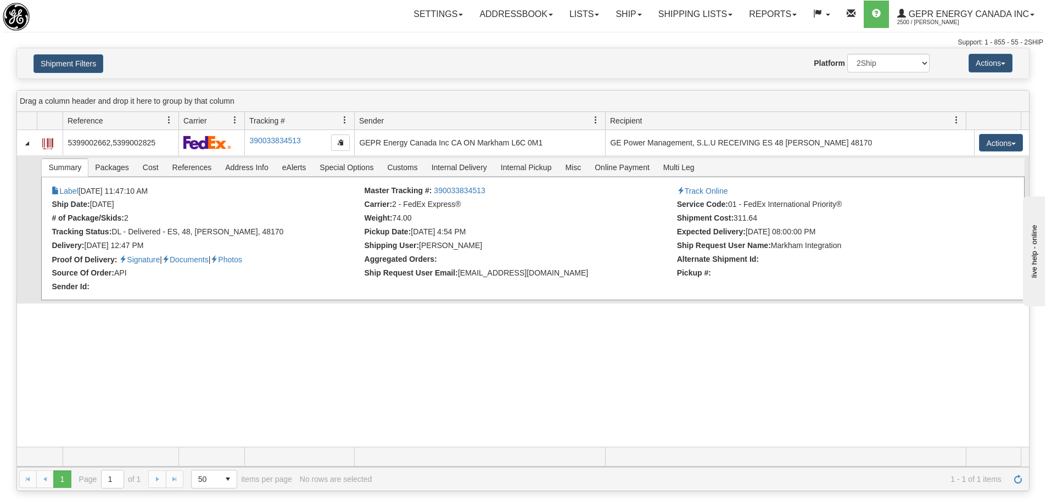
click at [202, 199] on div "× Attached Images Close Label 06/16/2025 11:47:10 AM Master Tracking #: 3900338…" at bounding box center [532, 239] width 983 height 124
click at [92, 64] on button "Shipment Filters" at bounding box center [68, 63] width 70 height 19
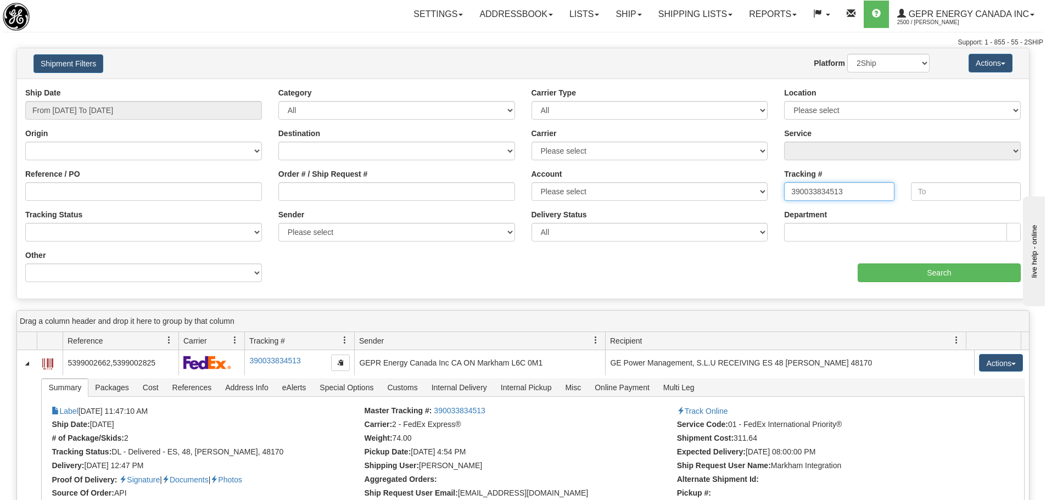
drag, startPoint x: 856, startPoint y: 195, endPoint x: 659, endPoint y: 199, distance: 197.1
click at [658, 198] on div "Ship Date From 05/01/2025 To 08/31/2025 Category All Inbound Outbound Carrier T…" at bounding box center [523, 188] width 1012 height 203
paste input "74628556"
drag, startPoint x: 873, startPoint y: 261, endPoint x: 874, endPoint y: 267, distance: 6.1
click at [873, 264] on div "aaa Search" at bounding box center [776, 266] width 506 height 32
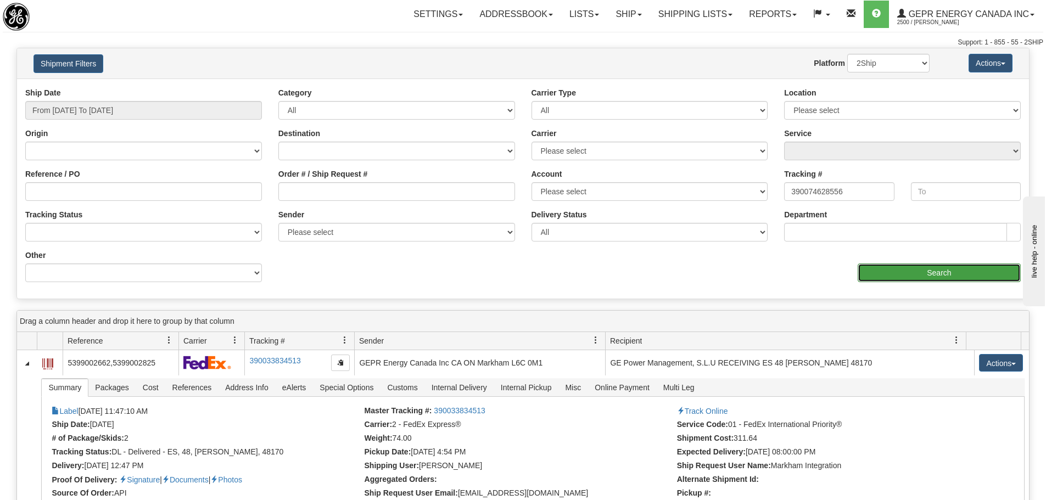
click at [876, 272] on input "Search" at bounding box center [939, 273] width 163 height 19
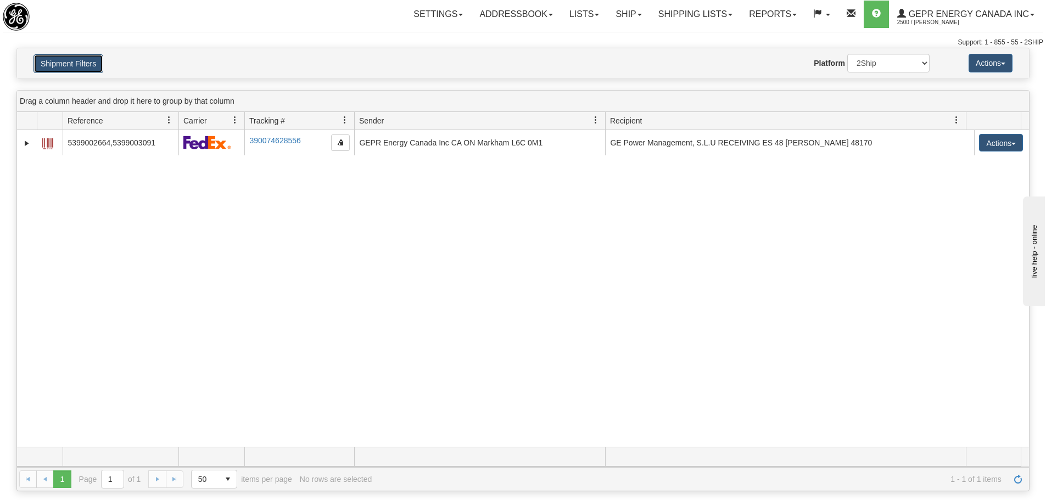
click at [71, 60] on button "Shipment Filters" at bounding box center [68, 63] width 70 height 19
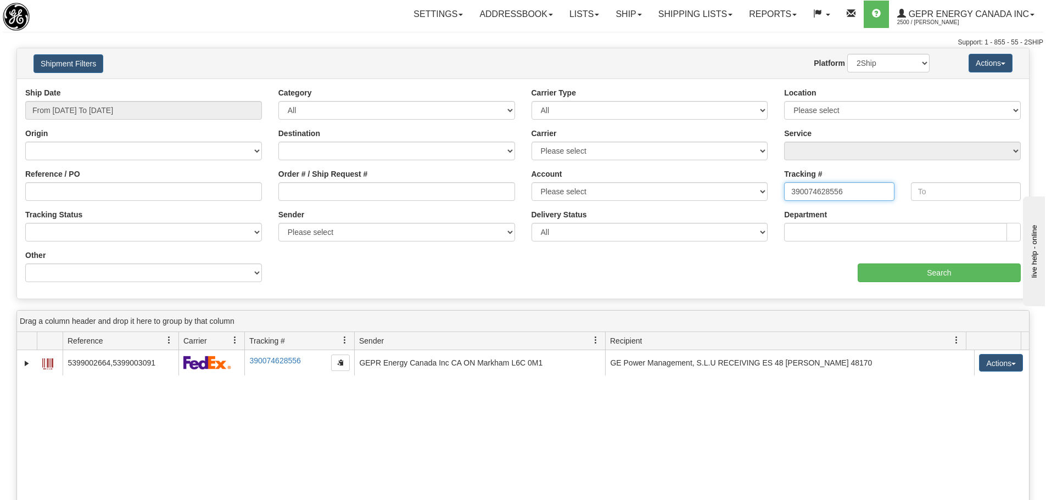
drag, startPoint x: 841, startPoint y: 184, endPoint x: 695, endPoint y: 187, distance: 145.5
click at [695, 187] on div "Ship Date From 05/01/2025 To 08/31/2025 Category All Inbound Outbound Carrier T…" at bounding box center [523, 188] width 1012 height 203
paste input "289742292951"
click at [907, 267] on input "Search" at bounding box center [939, 273] width 163 height 19
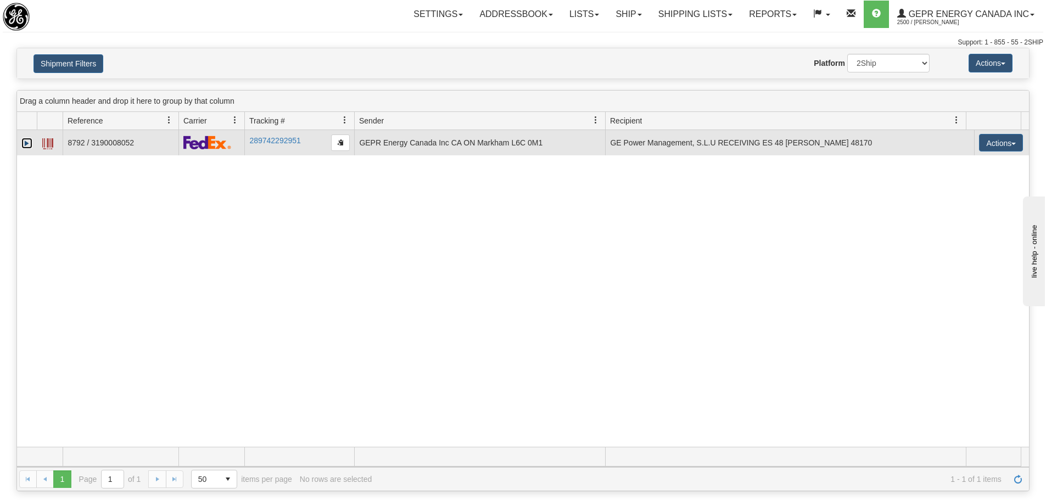
click at [26, 141] on link "Expand" at bounding box center [26, 143] width 11 height 11
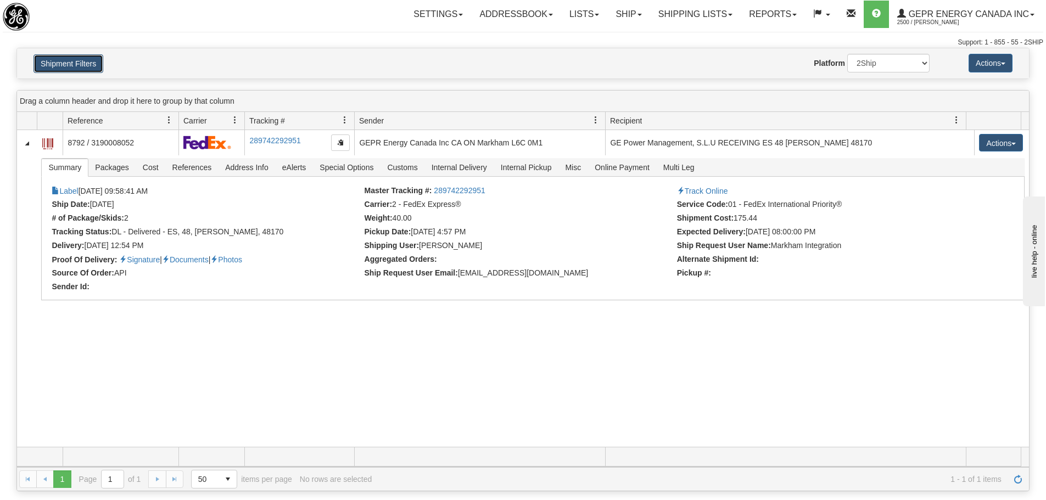
click at [87, 69] on button "Shipment Filters" at bounding box center [68, 63] width 70 height 19
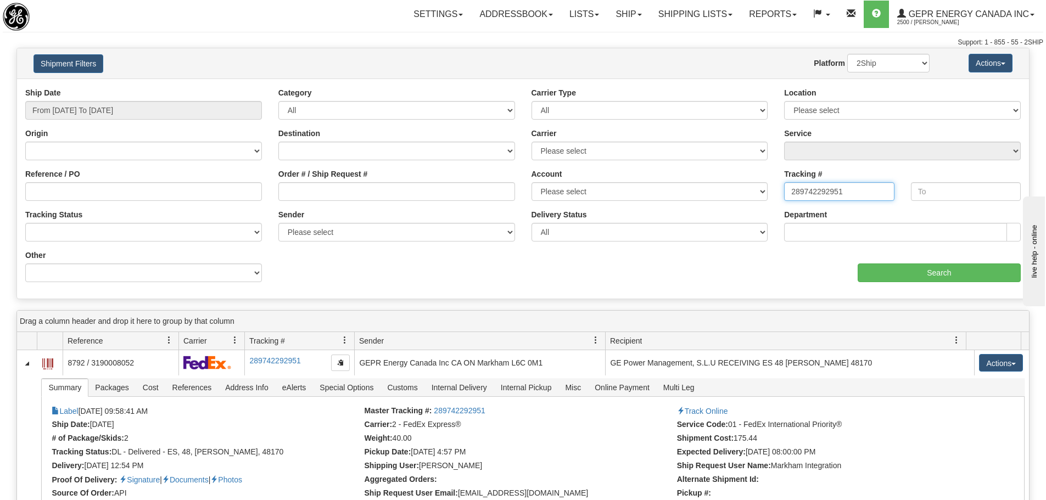
drag, startPoint x: 853, startPoint y: 186, endPoint x: 707, endPoint y: 186, distance: 146.0
click at [693, 186] on div "Ship Date From 05/01/2025 To 08/31/2025 Category All Inbound Outbound Carrier T…" at bounding box center [523, 188] width 1012 height 203
paste input "390043516230"
click at [914, 264] on input "Search" at bounding box center [939, 273] width 163 height 19
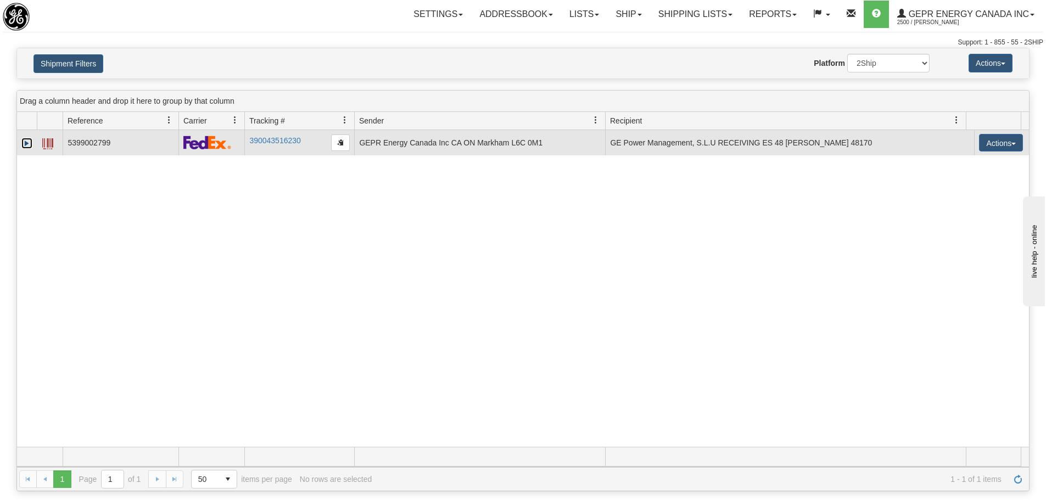
click at [28, 142] on link "Expand" at bounding box center [26, 143] width 11 height 11
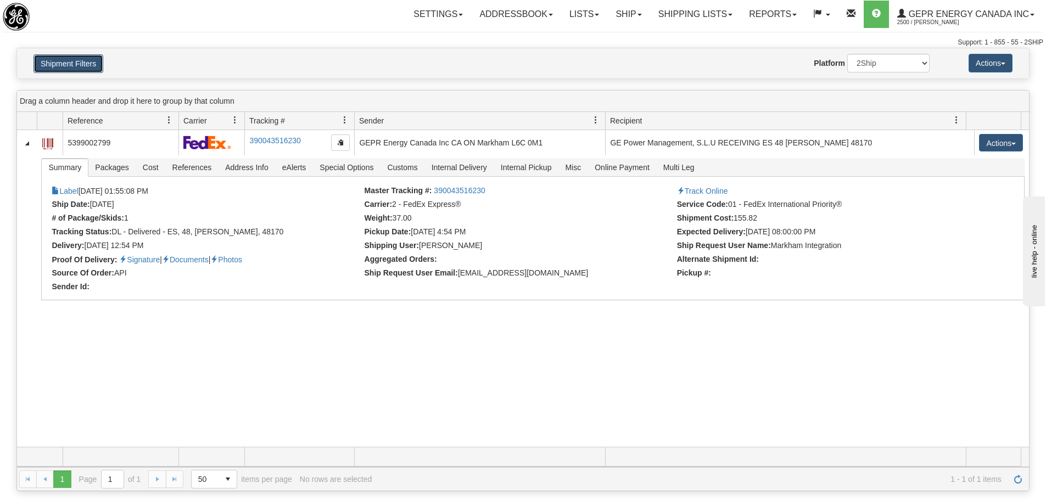
click at [92, 60] on button "Shipment Filters" at bounding box center [68, 63] width 70 height 19
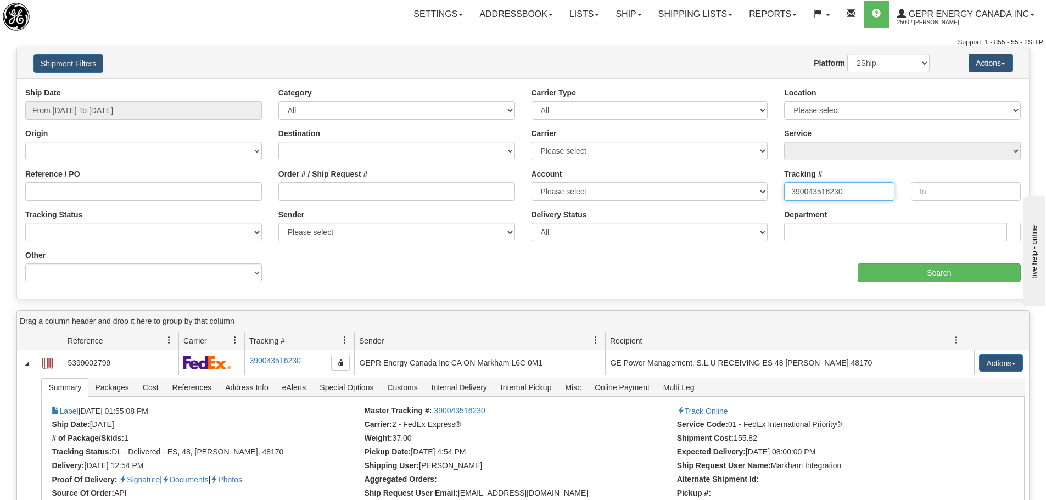
drag, startPoint x: 811, startPoint y: 182, endPoint x: 749, endPoint y: 181, distance: 62.1
click at [749, 181] on div "Ship Date From 05/01/2025 To 08/31/2025 Category All Inbound Outbound Carrier T…" at bounding box center [523, 188] width 1012 height 203
paste input "289664462452"
click at [894, 267] on input "Search" at bounding box center [939, 273] width 163 height 19
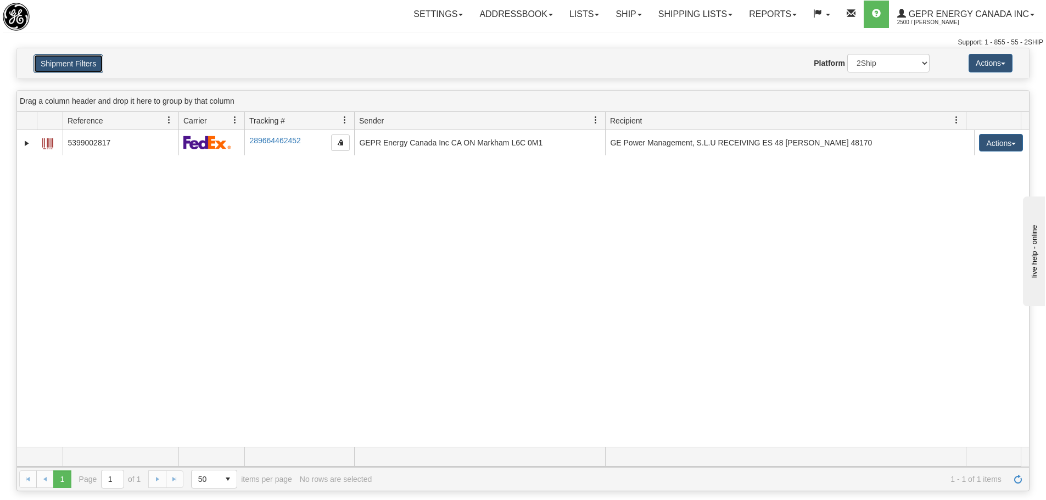
click at [88, 62] on button "Shipment Filters" at bounding box center [68, 63] width 70 height 19
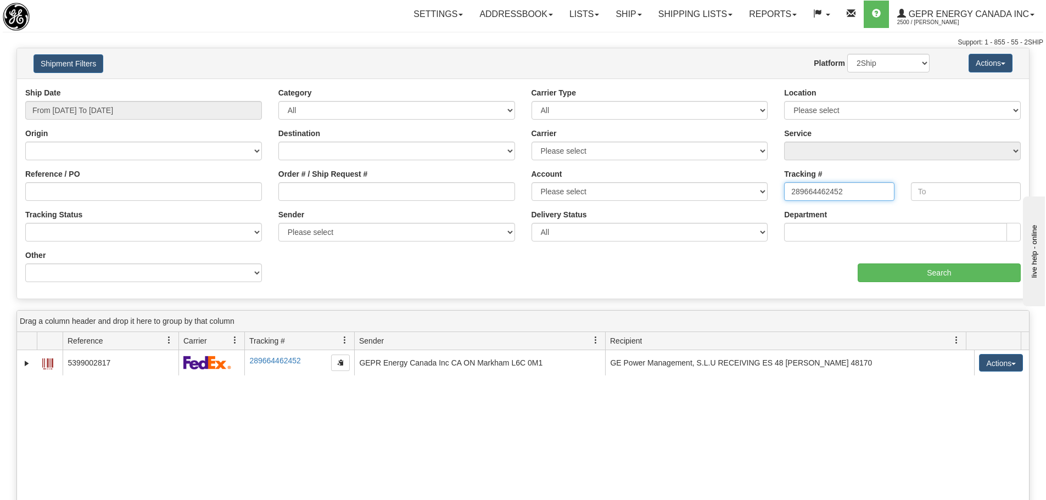
drag, startPoint x: 864, startPoint y: 199, endPoint x: 697, endPoint y: 197, distance: 166.9
click at [697, 197] on div "Ship Date From 05/01/2025 To 08/31/2025 Category All Inbound Outbound Carrier T…" at bounding box center [523, 188] width 1012 height 203
click at [902, 277] on input "Search" at bounding box center [939, 273] width 163 height 19
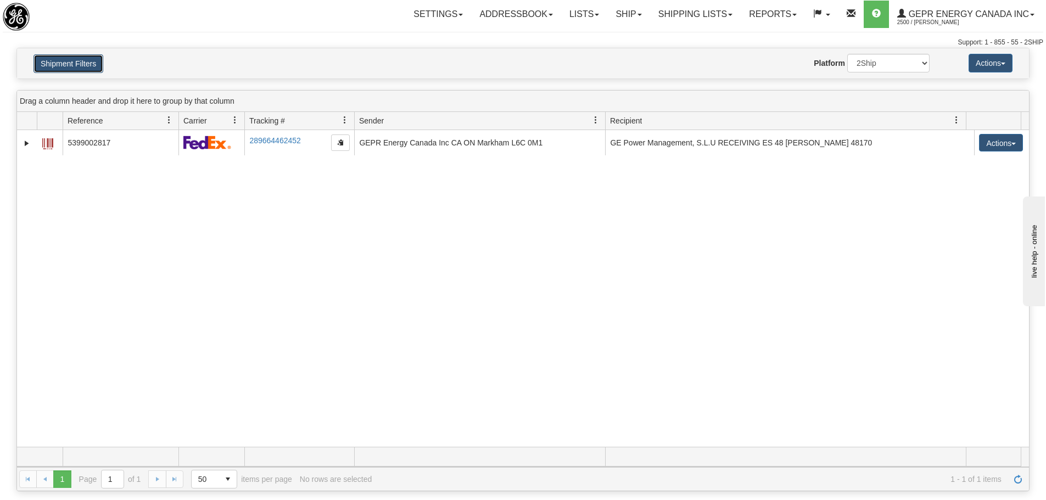
click at [91, 71] on button "Shipment Filters" at bounding box center [68, 63] width 70 height 19
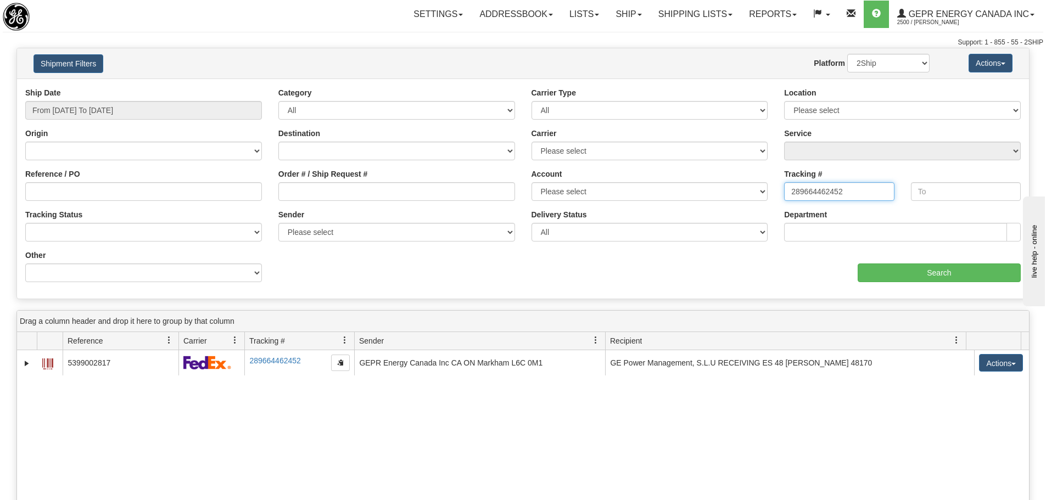
drag, startPoint x: 849, startPoint y: 191, endPoint x: 678, endPoint y: 193, distance: 171.3
click at [678, 193] on div "Ship Date From 05/01/2025 To 08/31/2025 Category All Inbound Outbound Carrier T…" at bounding box center [523, 188] width 1012 height 203
paste input "722424079"
click at [876, 271] on input "Search" at bounding box center [939, 273] width 163 height 19
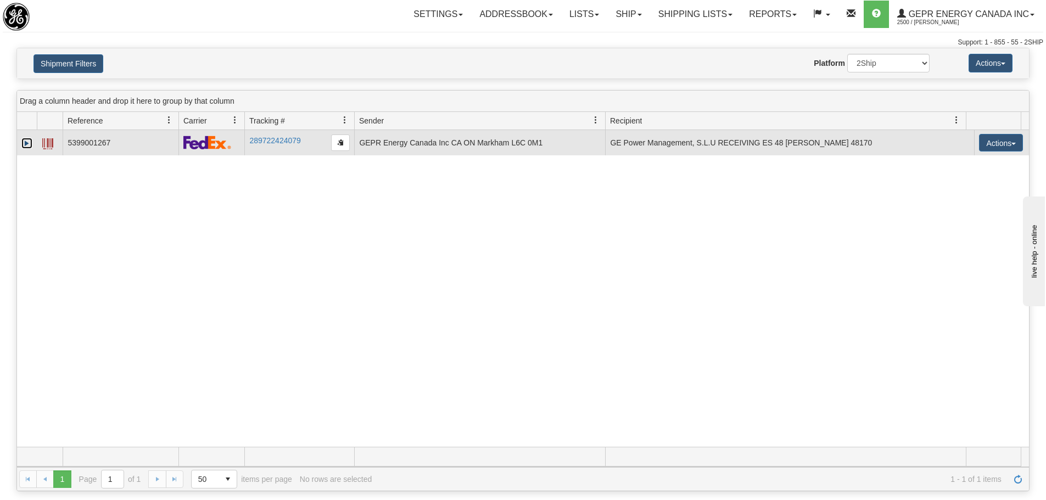
click at [24, 143] on link "Expand" at bounding box center [26, 143] width 11 height 11
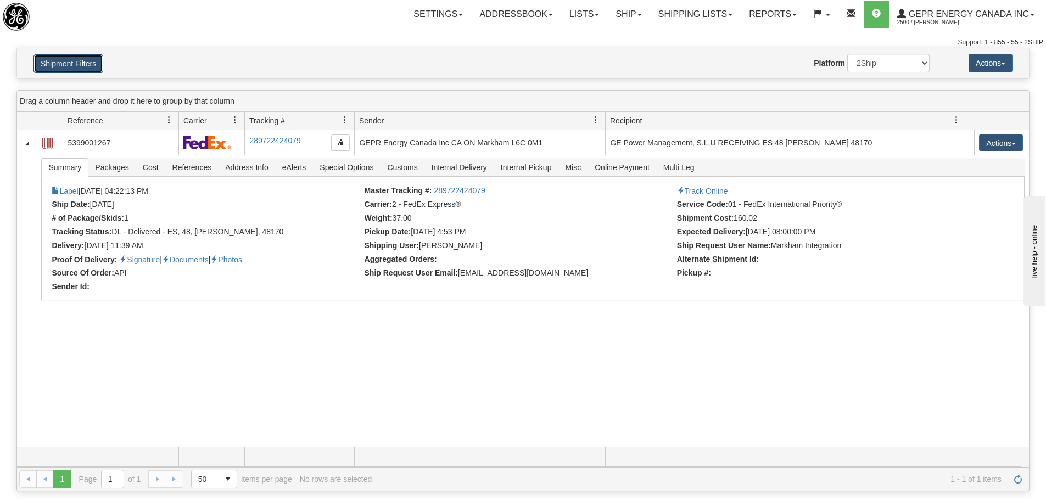
click at [77, 68] on button "Shipment Filters" at bounding box center [68, 63] width 70 height 19
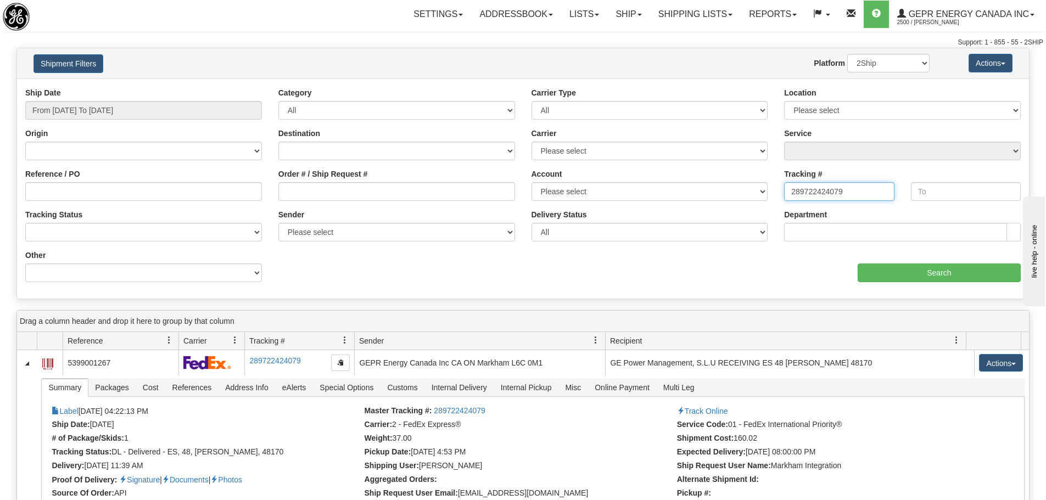
drag, startPoint x: 844, startPoint y: 192, endPoint x: 715, endPoint y: 201, distance: 128.8
click at [715, 199] on div "Ship Date From 05/01/2025 To 08/31/2025 Category All Inbound Outbound Carrier T…" at bounding box center [523, 188] width 1012 height 203
paste input "87988"
click at [877, 273] on input "Search" at bounding box center [939, 273] width 163 height 19
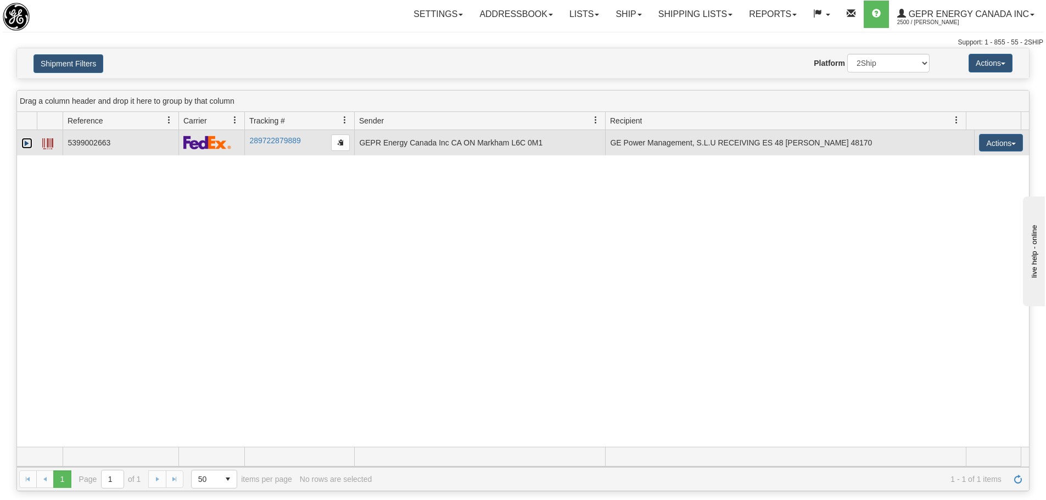
click at [24, 145] on link "Expand" at bounding box center [26, 143] width 11 height 11
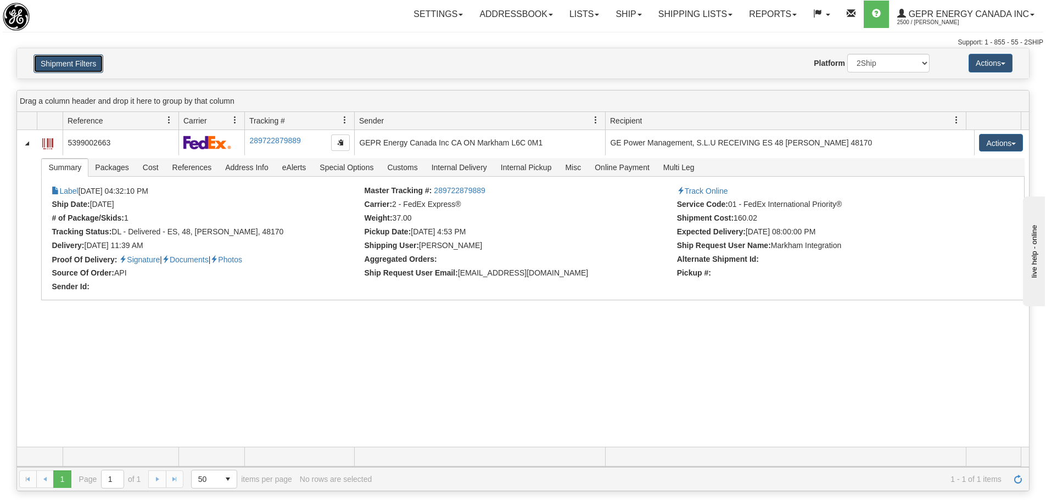
click at [79, 65] on button "Shipment Filters" at bounding box center [68, 63] width 70 height 19
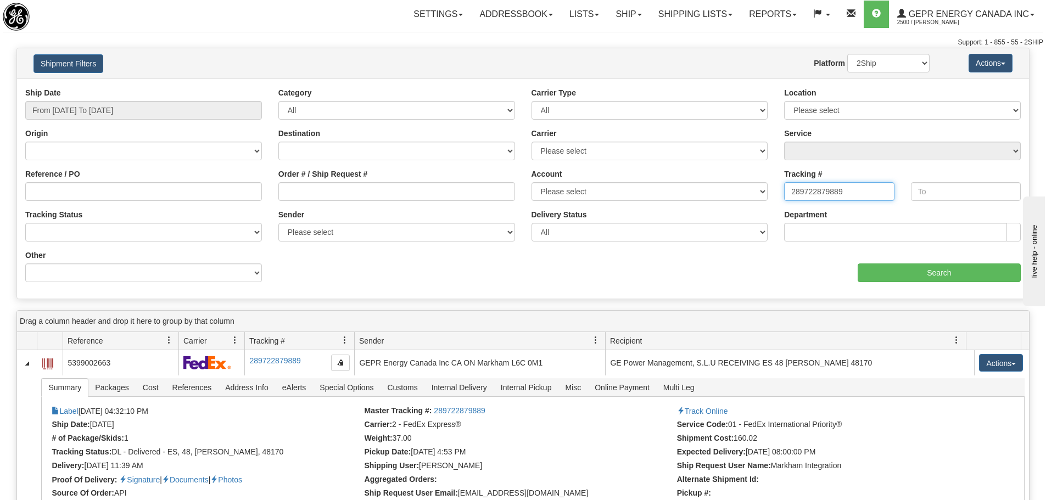
drag, startPoint x: 855, startPoint y: 188, endPoint x: 709, endPoint y: 185, distance: 145.5
click at [708, 185] on div "Ship Date From 05/01/2025 To 08/31/2025 Category All Inbound Outbound Carrier T…" at bounding box center [523, 188] width 1012 height 203
paste input "677960648"
type input "289677960648"
click at [884, 265] on input "Search" at bounding box center [939, 273] width 163 height 19
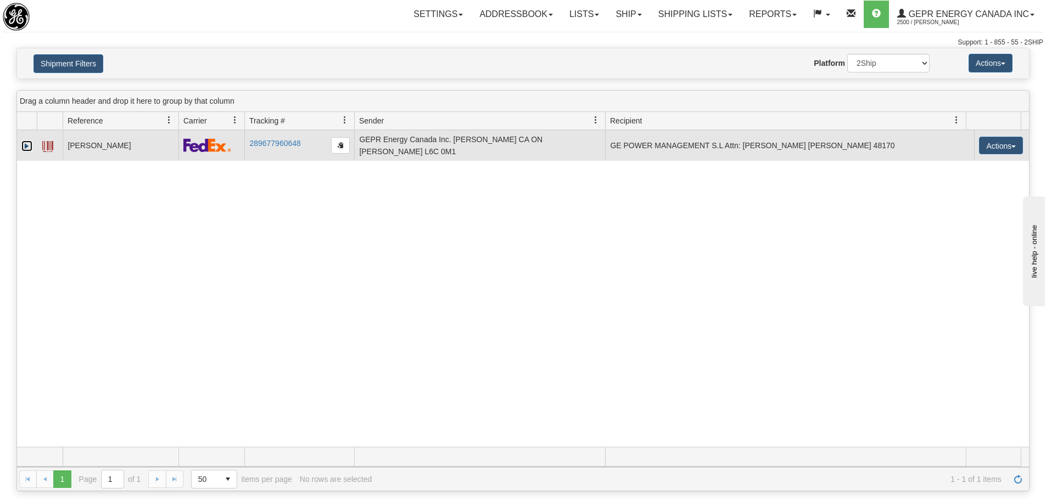
click at [26, 141] on link "Expand" at bounding box center [26, 146] width 11 height 11
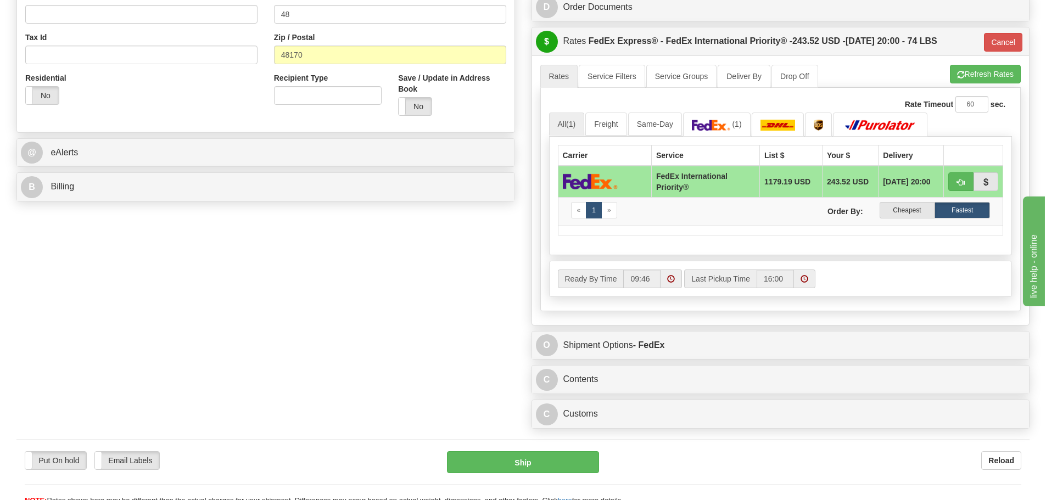
scroll to position [384, 0]
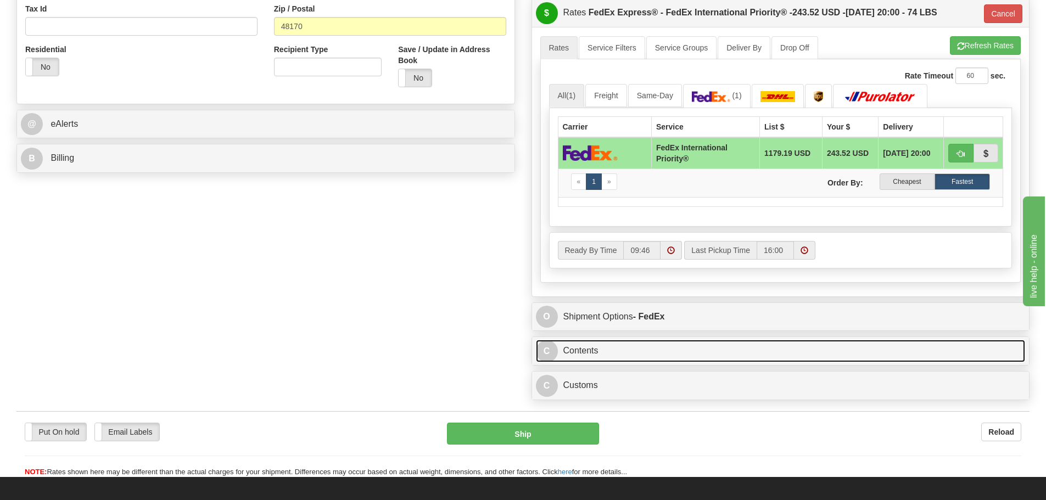
click at [650, 343] on link "C Contents" at bounding box center [781, 351] width 490 height 23
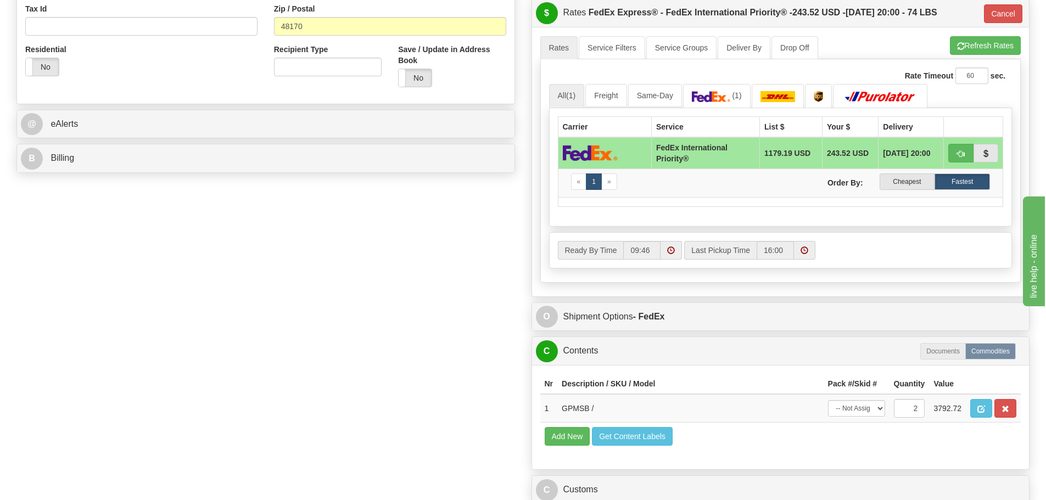
click at [464, 243] on div "Order # 86651964 -R S Sender" at bounding box center [522, 102] width 1029 height 816
